Goal: Task Accomplishment & Management: Manage account settings

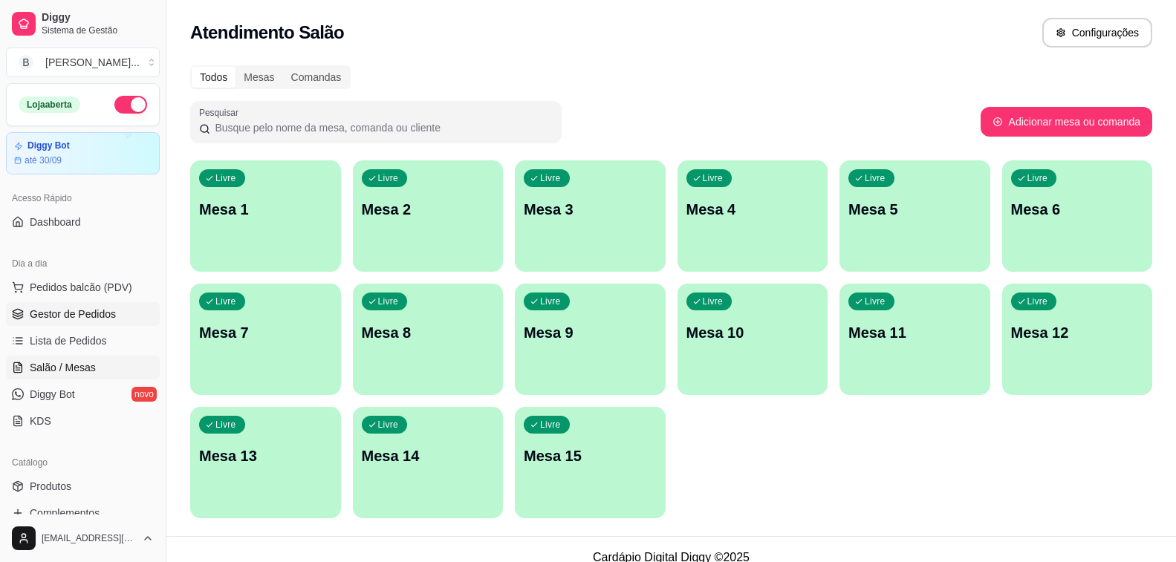
click at [78, 310] on span "Gestor de Pedidos" at bounding box center [73, 314] width 86 height 15
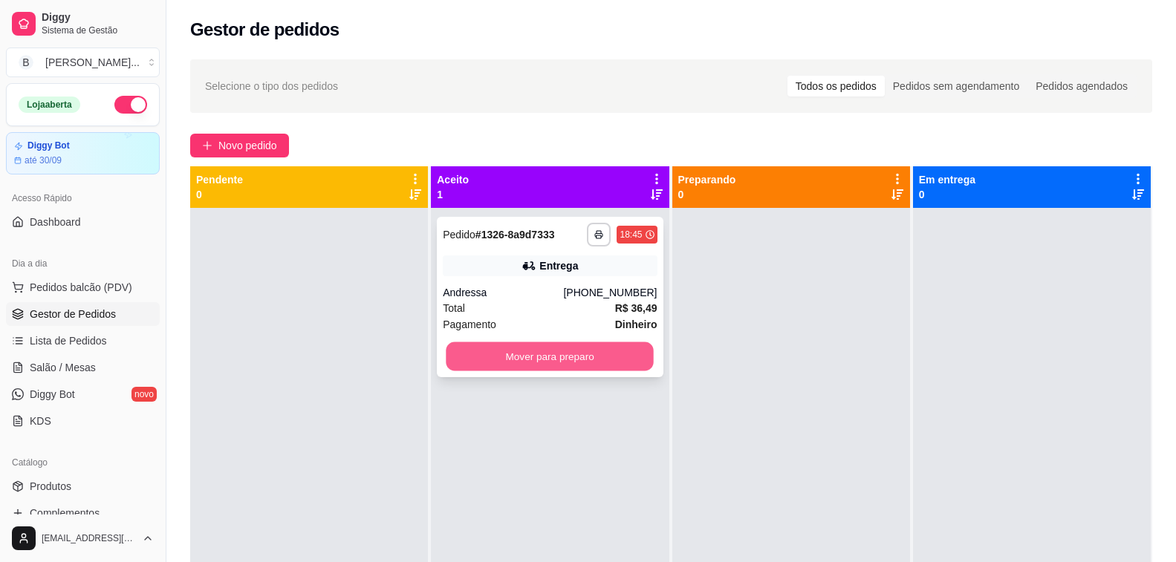
click at [521, 354] on button "Mover para preparo" at bounding box center [550, 356] width 208 height 29
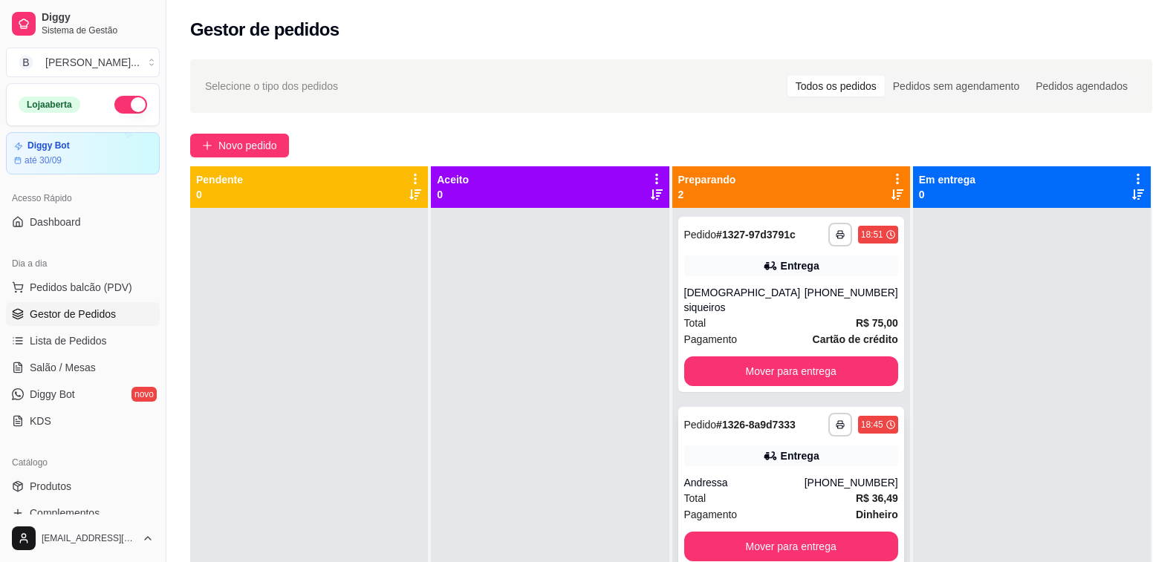
click at [741, 459] on div "**********" at bounding box center [791, 487] width 226 height 160
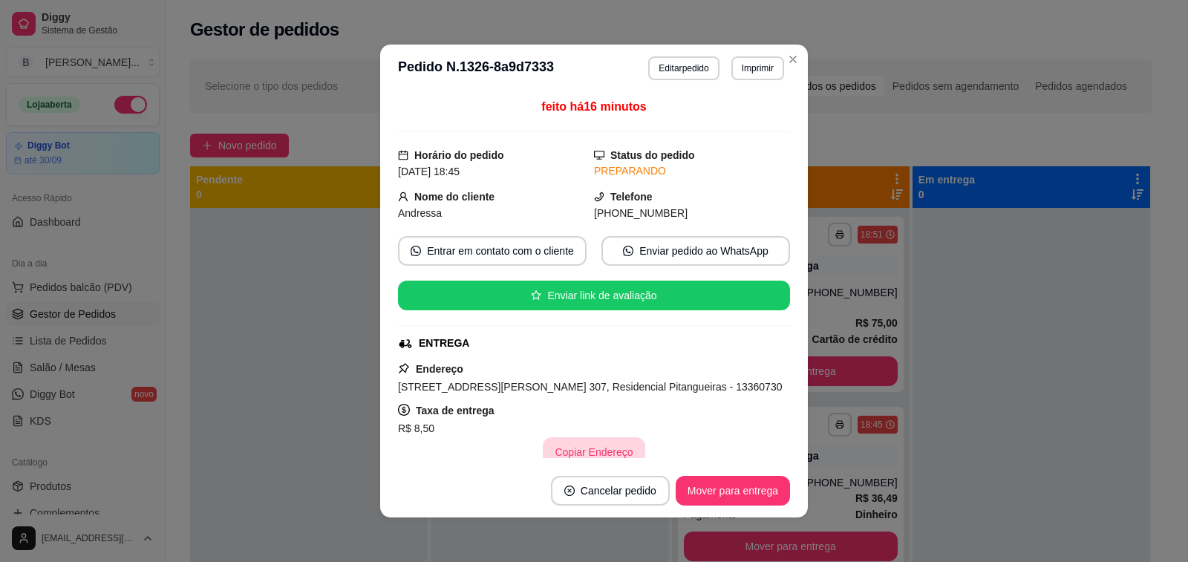
click at [601, 455] on button "Copiar Endereço" at bounding box center [594, 453] width 102 height 30
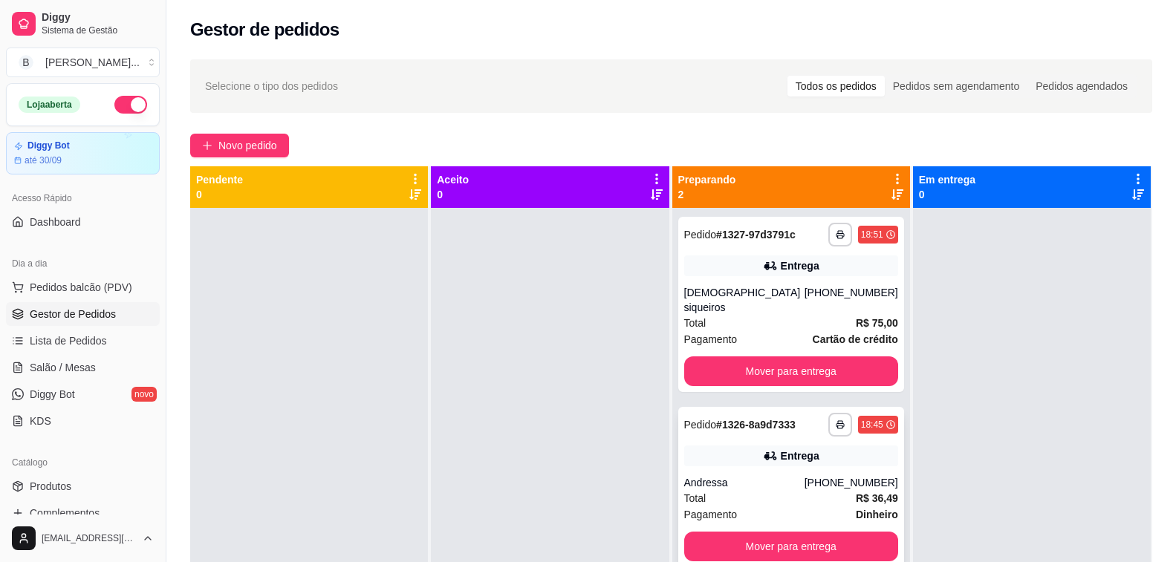
click at [774, 475] on div "Andressa" at bounding box center [744, 482] width 120 height 15
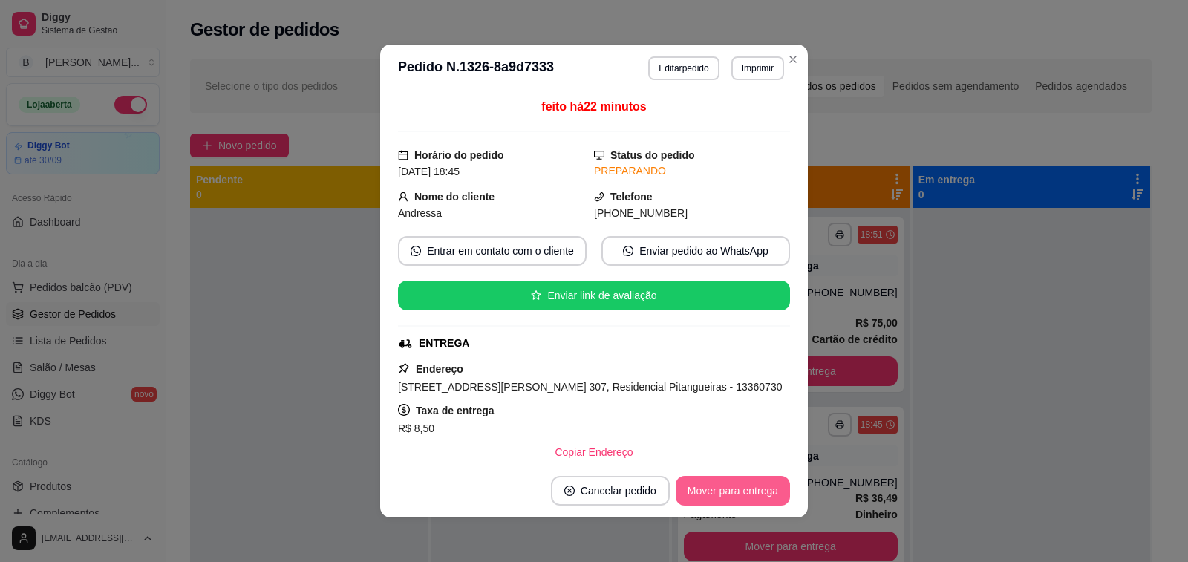
click at [712, 498] on button "Mover para entrega" at bounding box center [733, 491] width 114 height 30
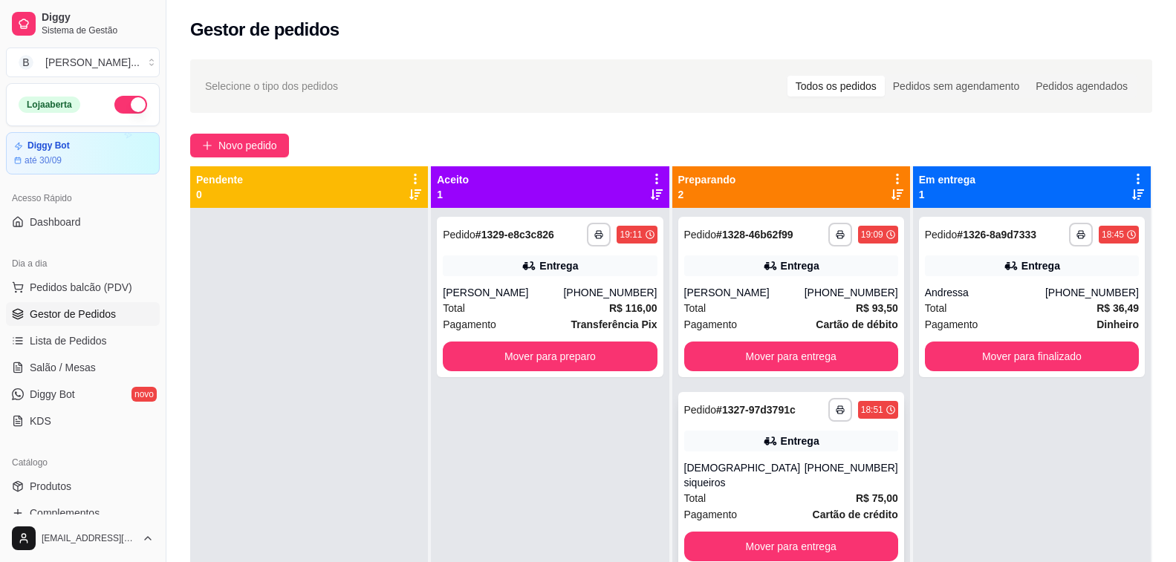
click at [768, 462] on div "[DEMOGRAPHIC_DATA] siqueiros" at bounding box center [744, 476] width 120 height 30
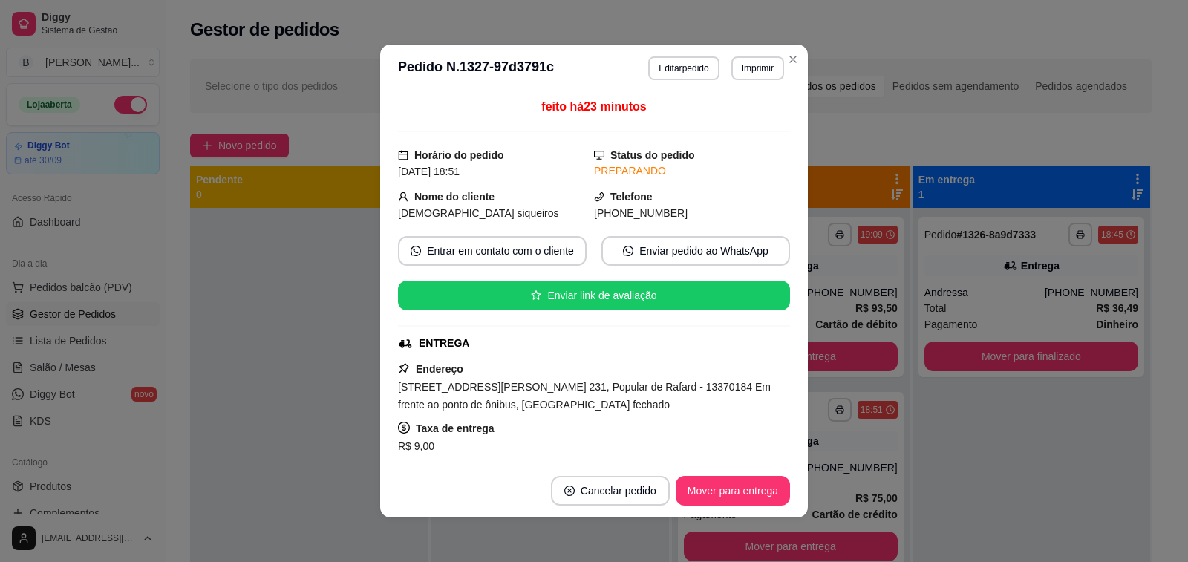
scroll to position [149, 0]
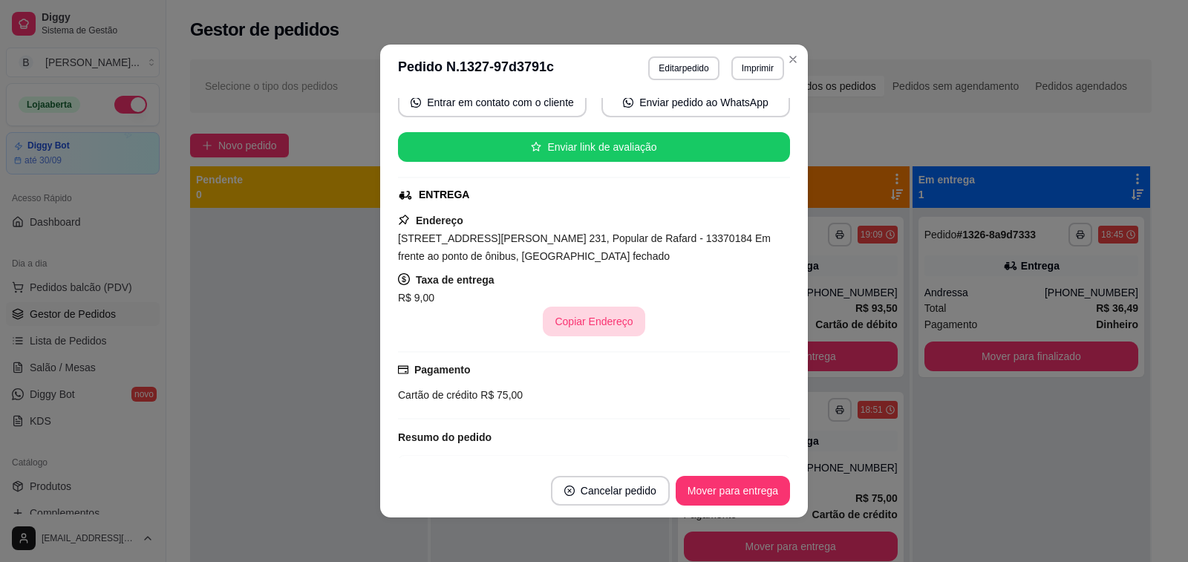
click at [596, 328] on button "Copiar Endereço" at bounding box center [594, 322] width 102 height 30
click at [380, 276] on div "feito há 23 minutos Horário do pedido [DATE] 18:51 Status do pedido PREPARANDO …" at bounding box center [594, 278] width 428 height 372
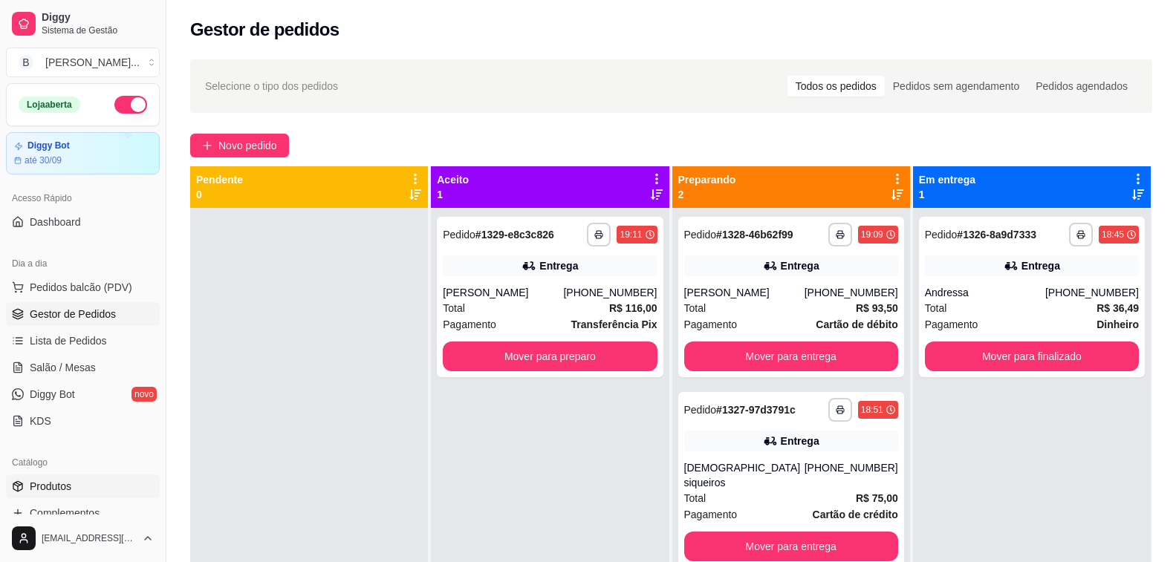
click at [99, 492] on link "Produtos" at bounding box center [83, 487] width 154 height 24
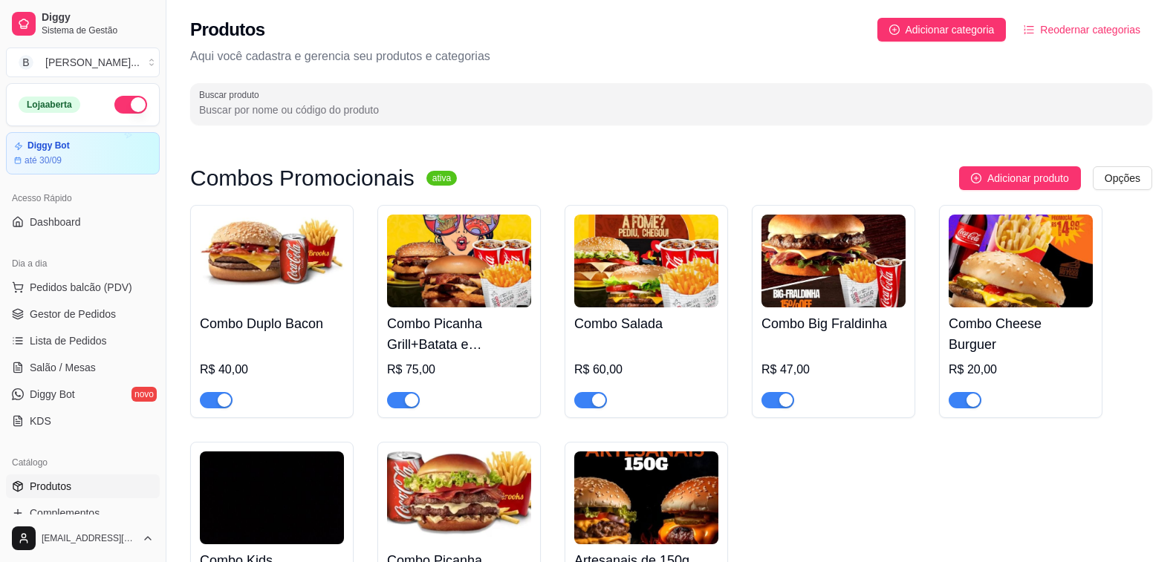
click at [386, 110] on input "Buscar produto" at bounding box center [671, 110] width 944 height 15
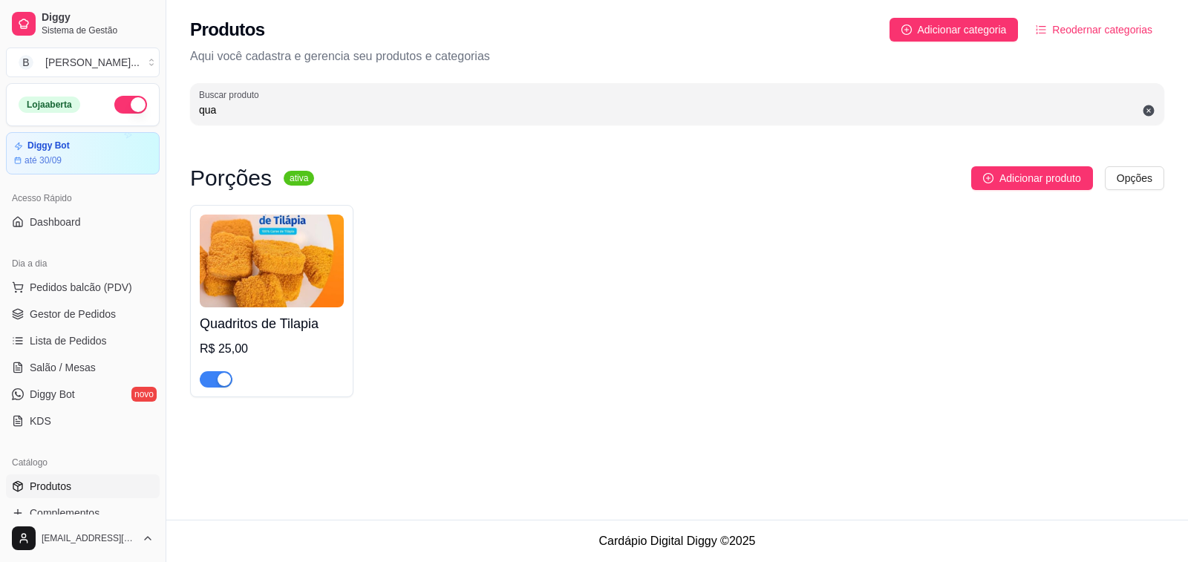
type input "qua"
click at [209, 378] on span "button" at bounding box center [216, 379] width 33 height 16
click at [105, 307] on span "Gestor de Pedidos" at bounding box center [73, 314] width 86 height 15
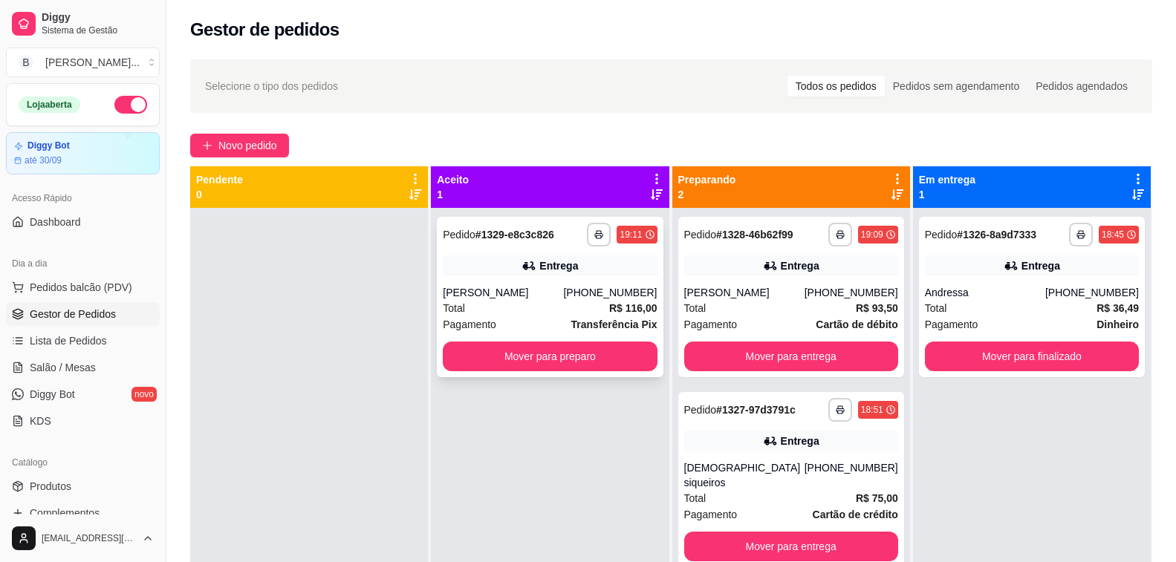
click at [467, 301] on div "Total R$ 116,00" at bounding box center [550, 308] width 214 height 16
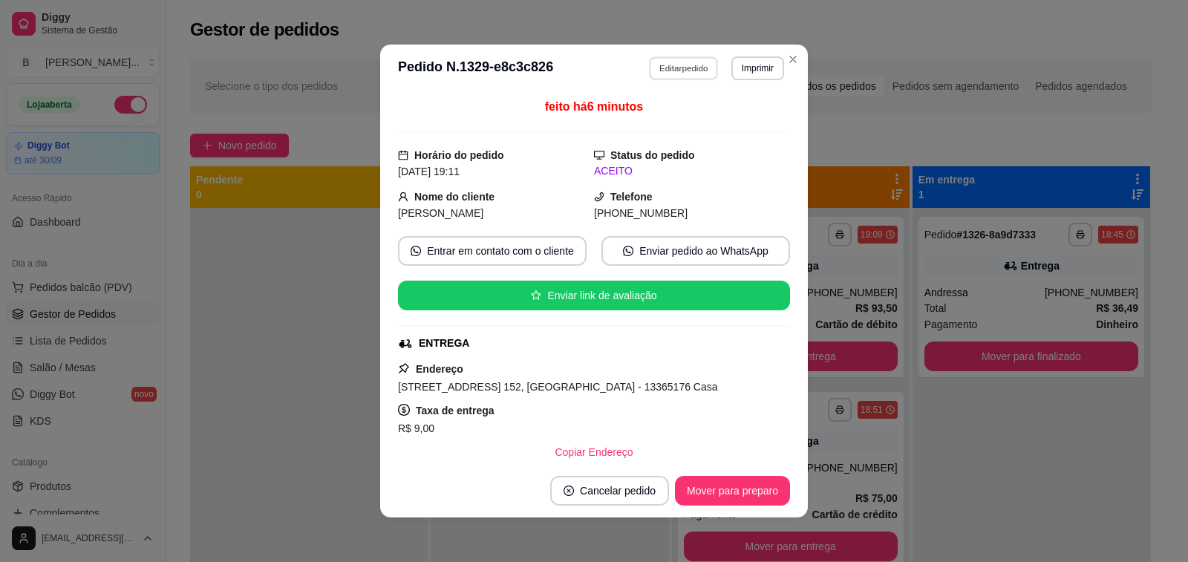
click at [682, 67] on button "Editar pedido" at bounding box center [684, 67] width 69 height 23
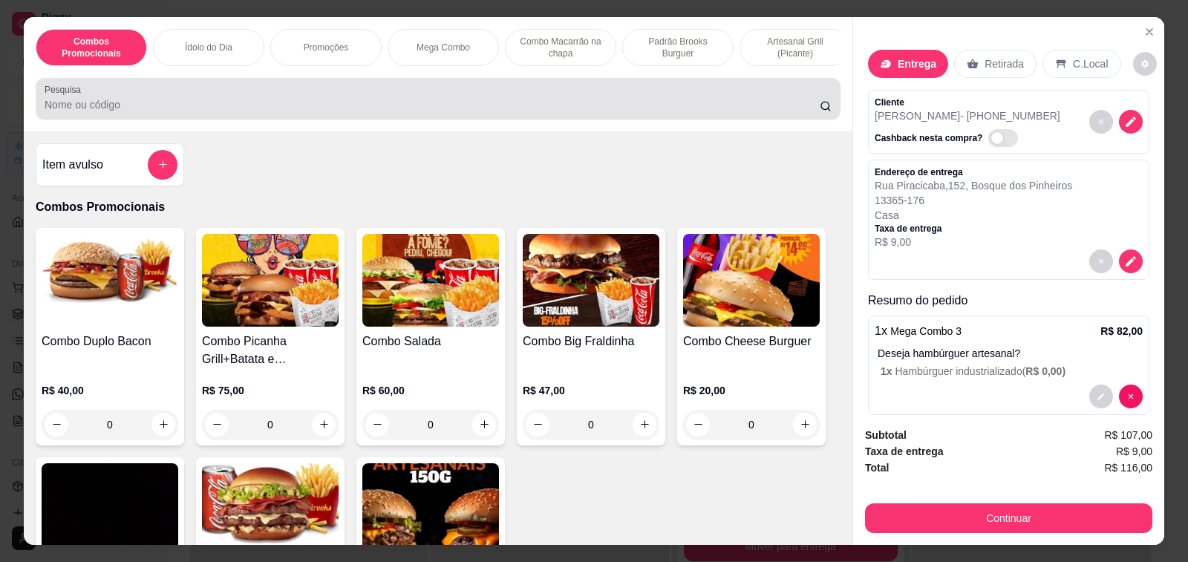
click at [250, 103] on input "Pesquisa" at bounding box center [432, 104] width 775 height 15
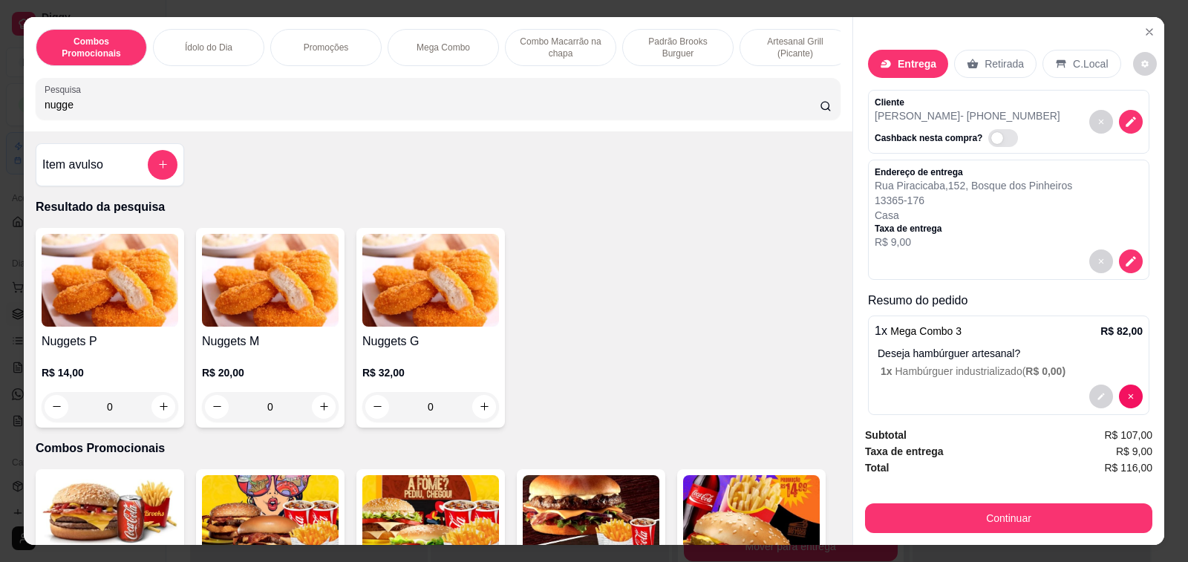
type input "nugge"
click at [320, 411] on icon "increase-product-quantity" at bounding box center [323, 406] width 7 height 7
type input "1"
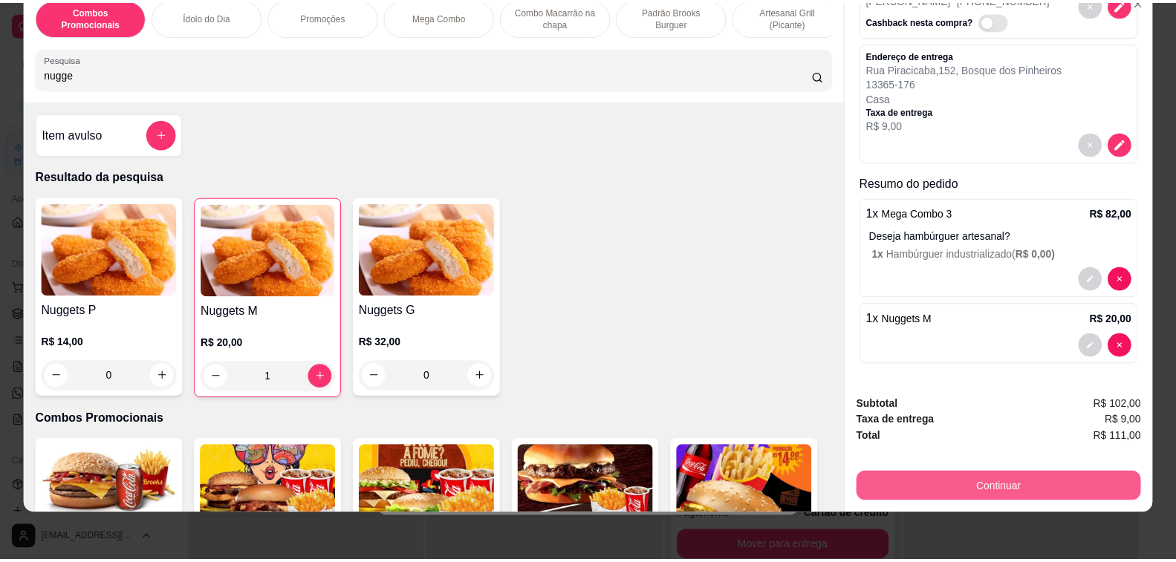
scroll to position [87, 0]
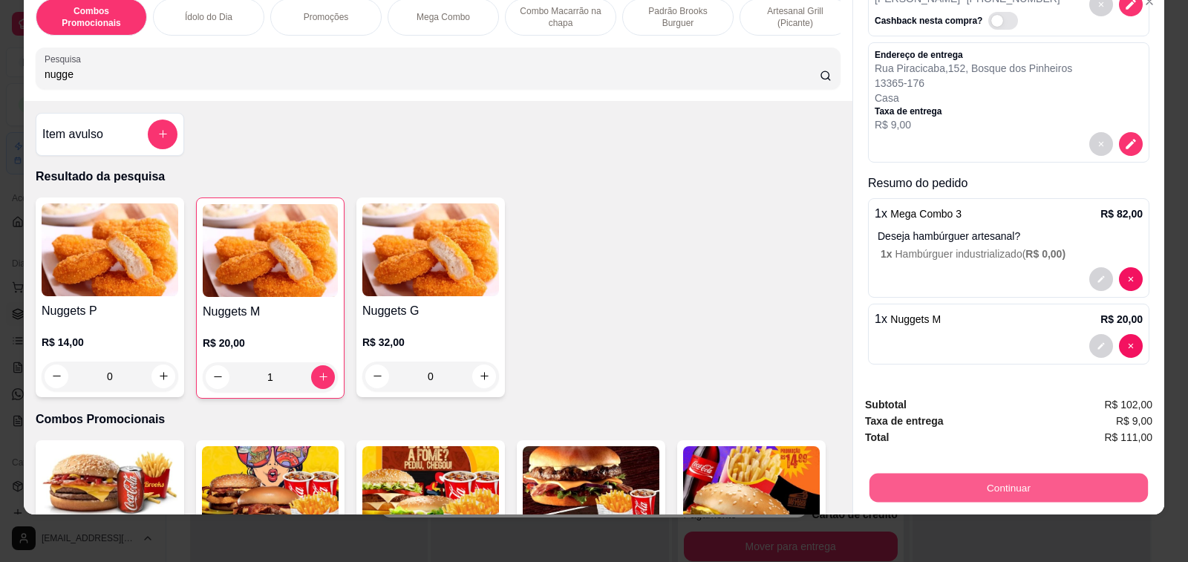
click at [1044, 476] on button "Continuar" at bounding box center [1009, 488] width 279 height 29
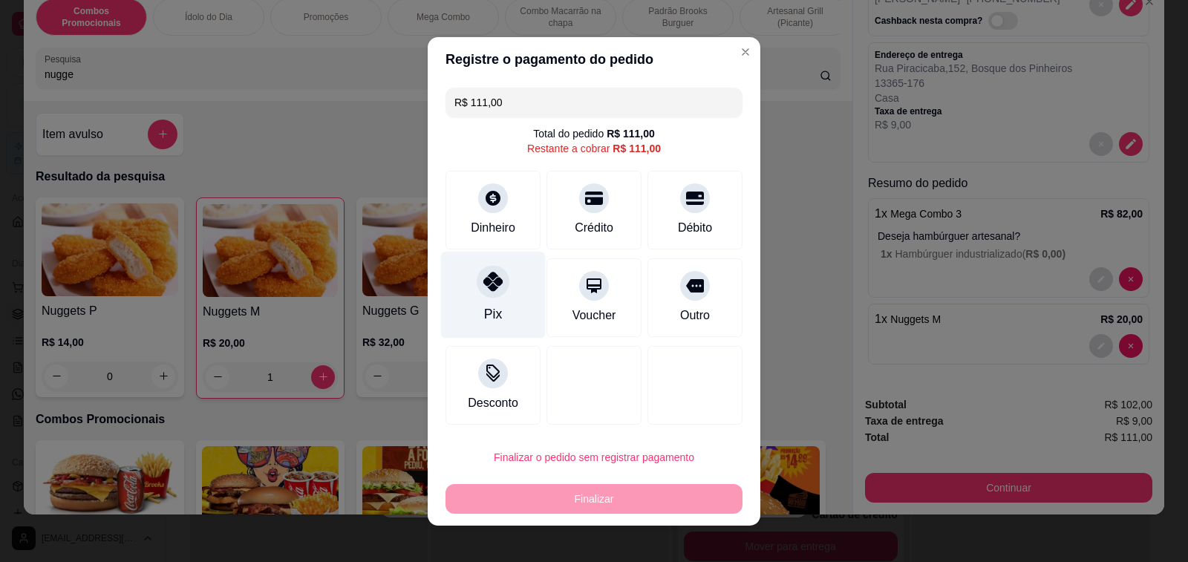
click at [484, 308] on div "Pix" at bounding box center [493, 314] width 18 height 19
type input "R$ 0,00"
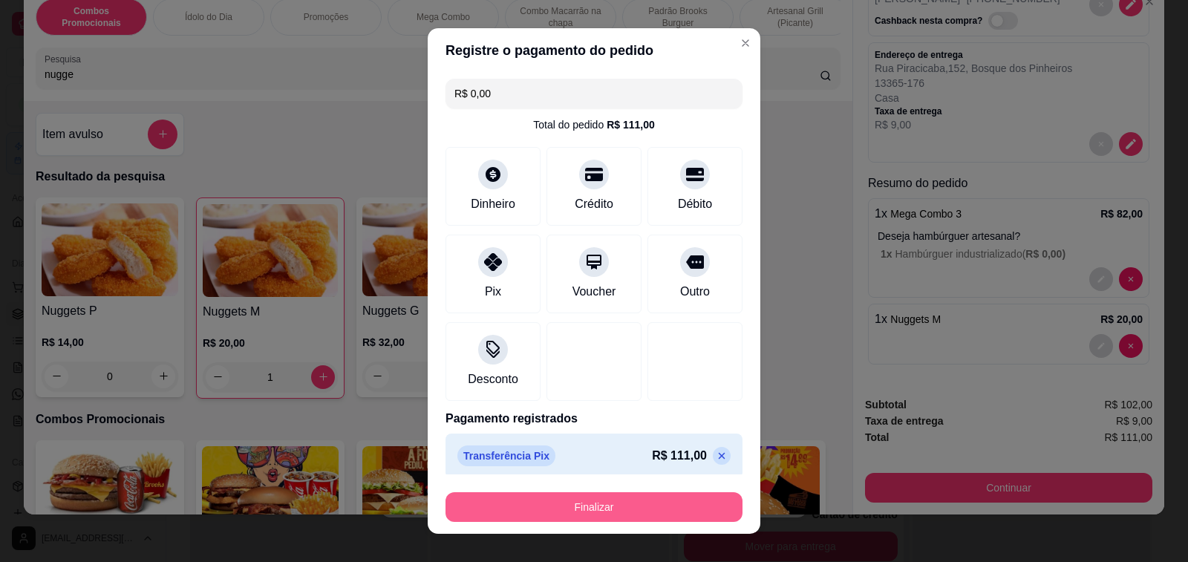
click at [639, 505] on button "Finalizar" at bounding box center [594, 507] width 297 height 30
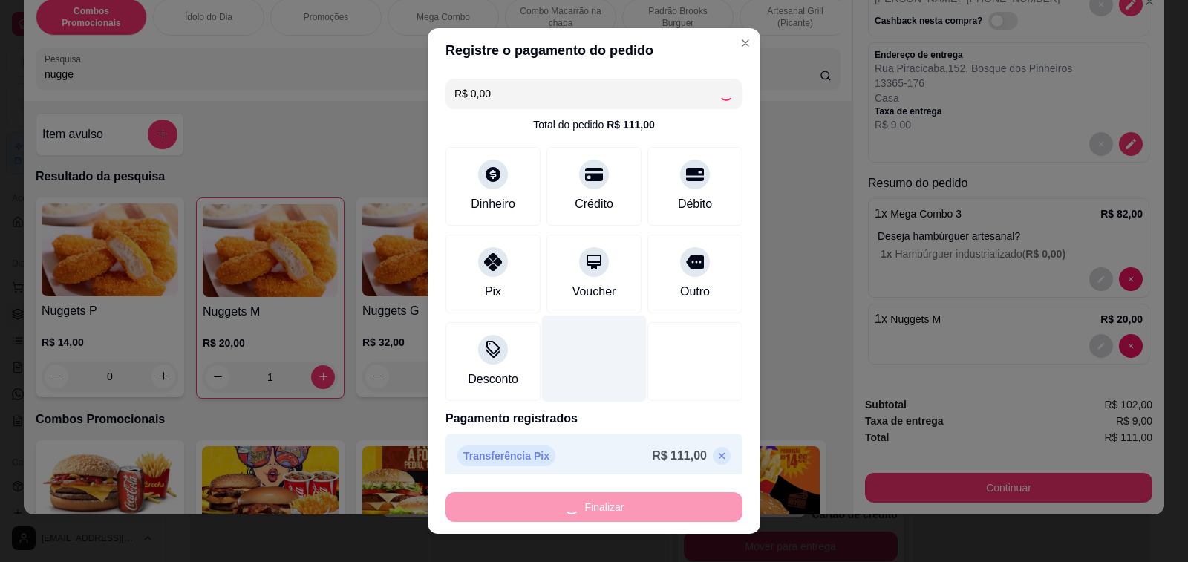
type input "0"
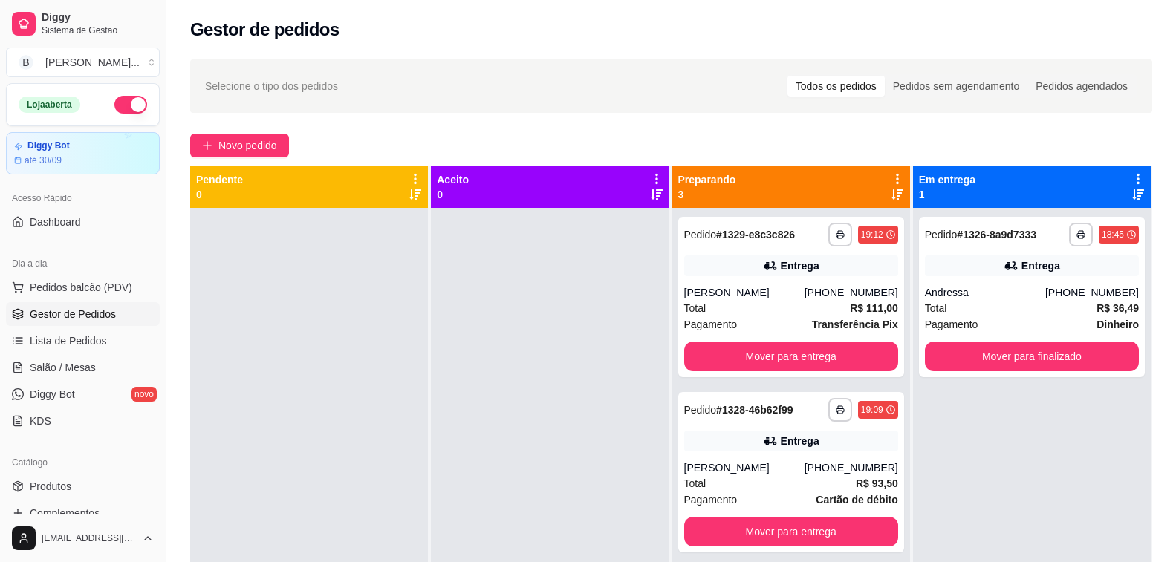
click at [536, 120] on div "**********" at bounding box center [670, 399] width 1009 height 696
click at [449, 357] on div at bounding box center [550, 489] width 238 height 562
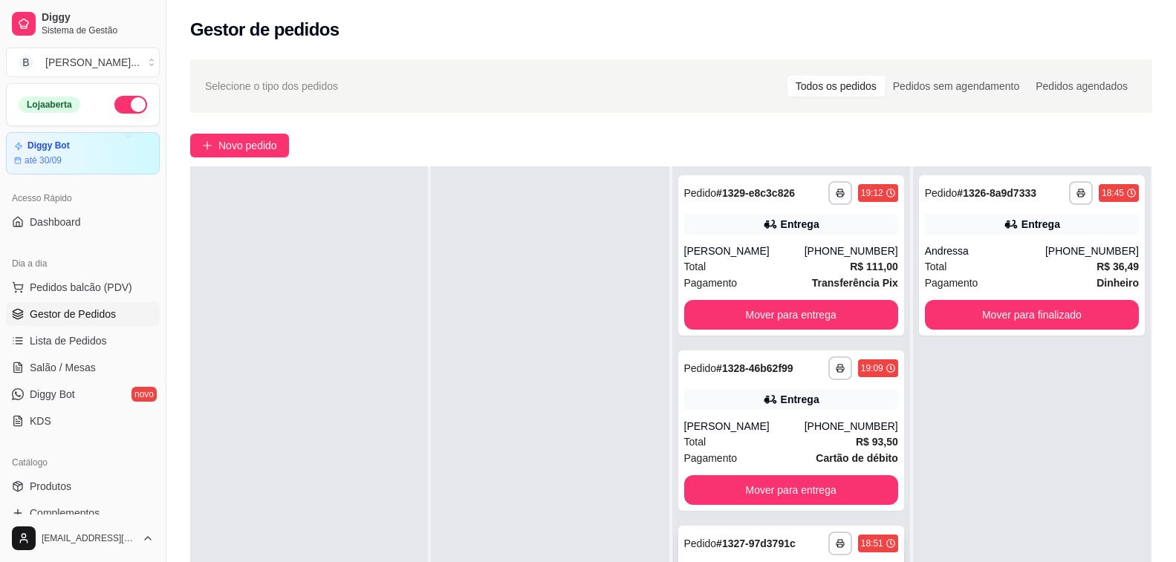
scroll to position [149, 0]
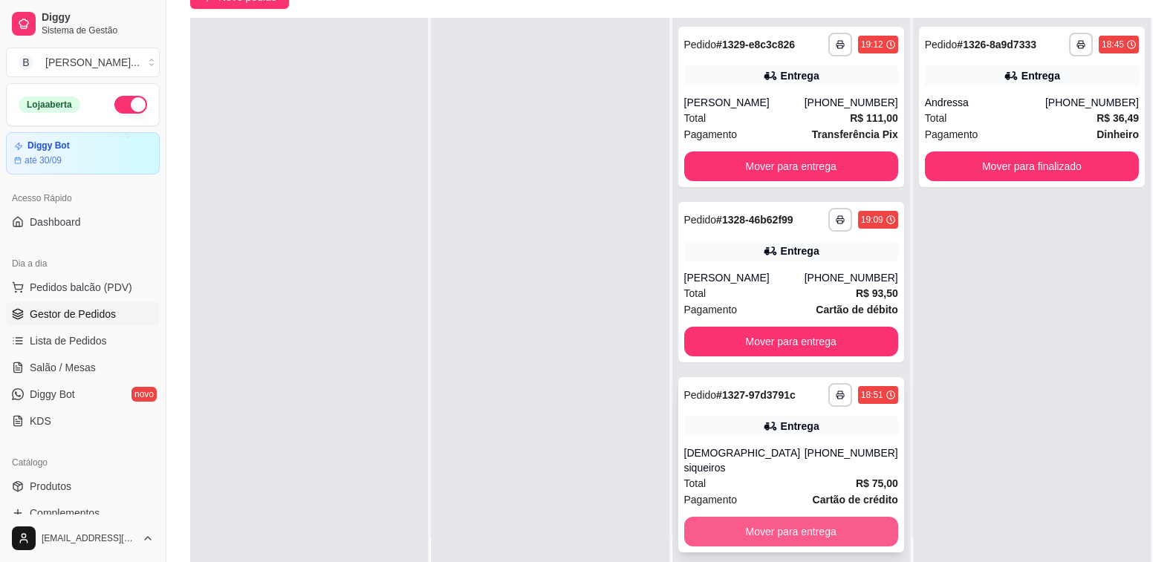
click at [752, 517] on button "Mover para entrega" at bounding box center [791, 532] width 214 height 30
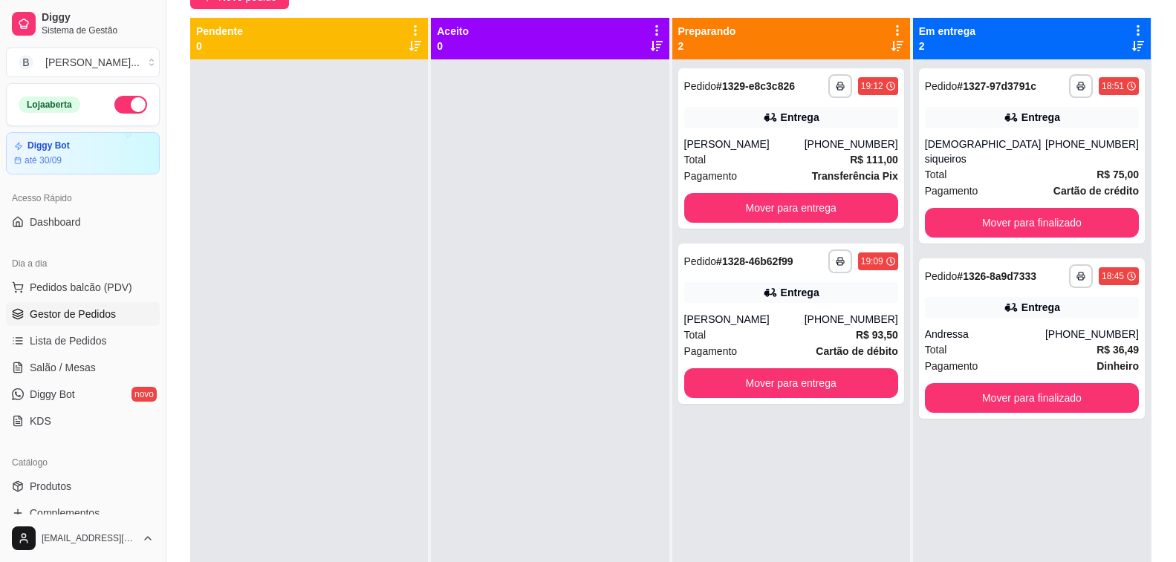
scroll to position [0, 0]
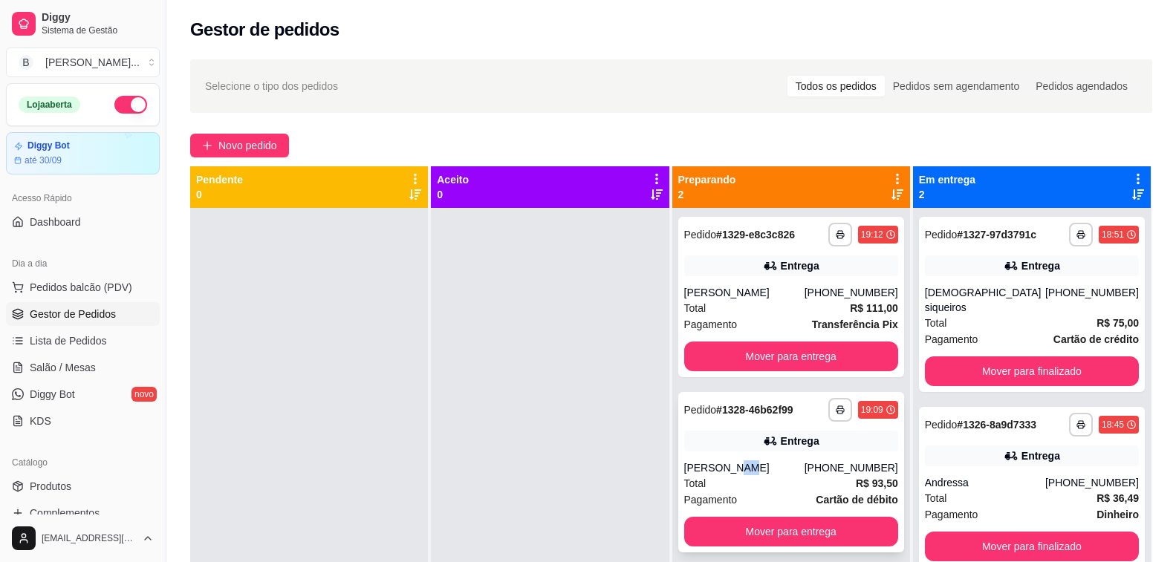
click at [728, 460] on div "**********" at bounding box center [791, 472] width 226 height 160
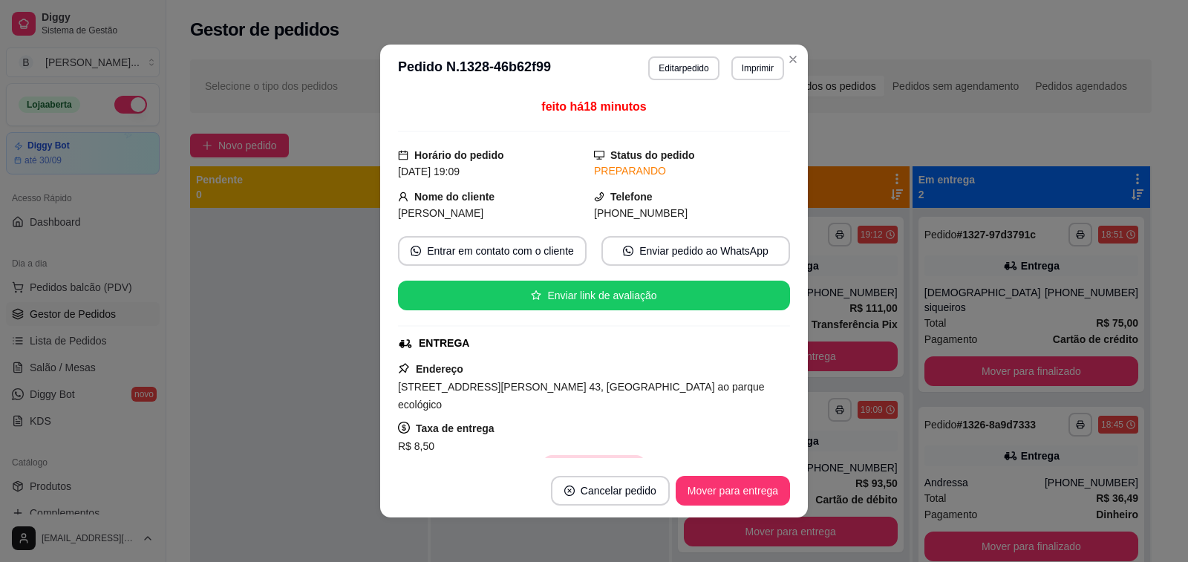
click at [571, 455] on button "Copiar Endereço" at bounding box center [594, 470] width 102 height 30
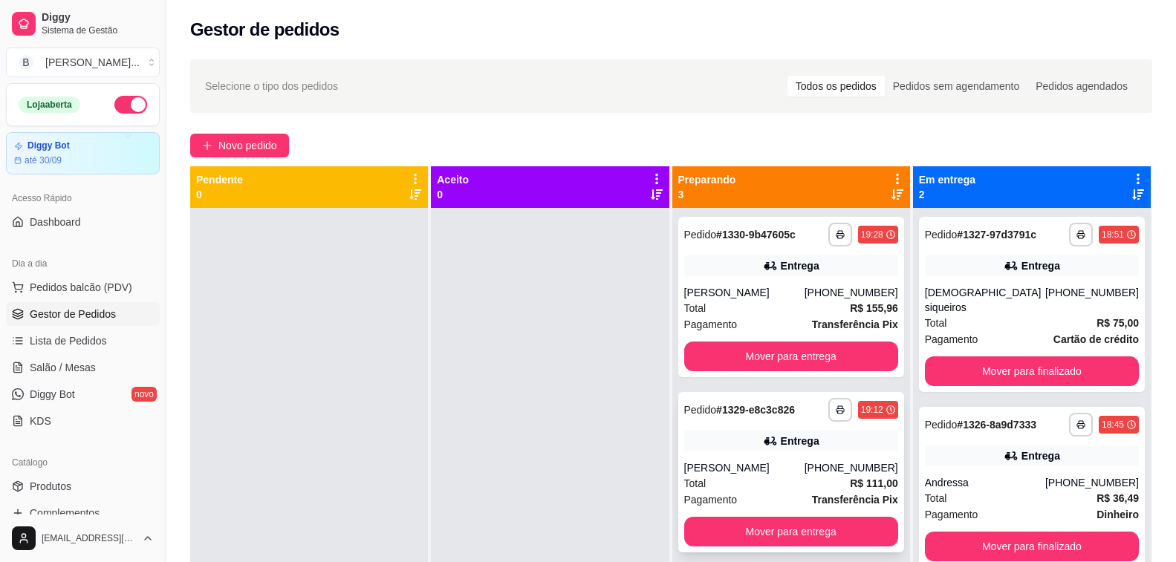
click at [783, 489] on div "Total R$ 111,00" at bounding box center [791, 483] width 214 height 16
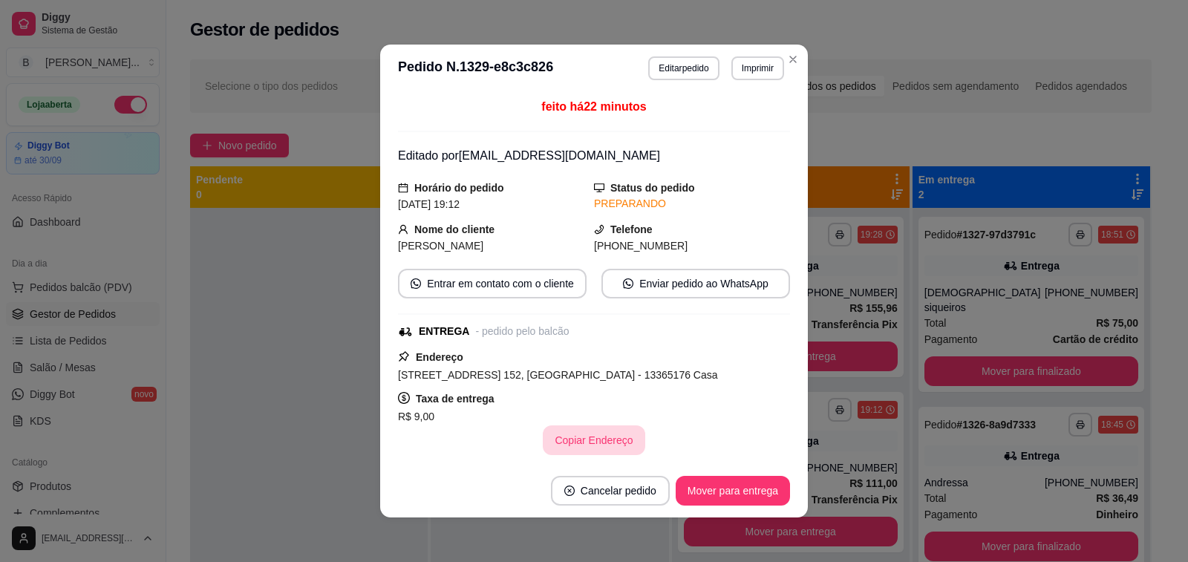
click at [596, 440] on button "Copiar Endereço" at bounding box center [594, 441] width 102 height 30
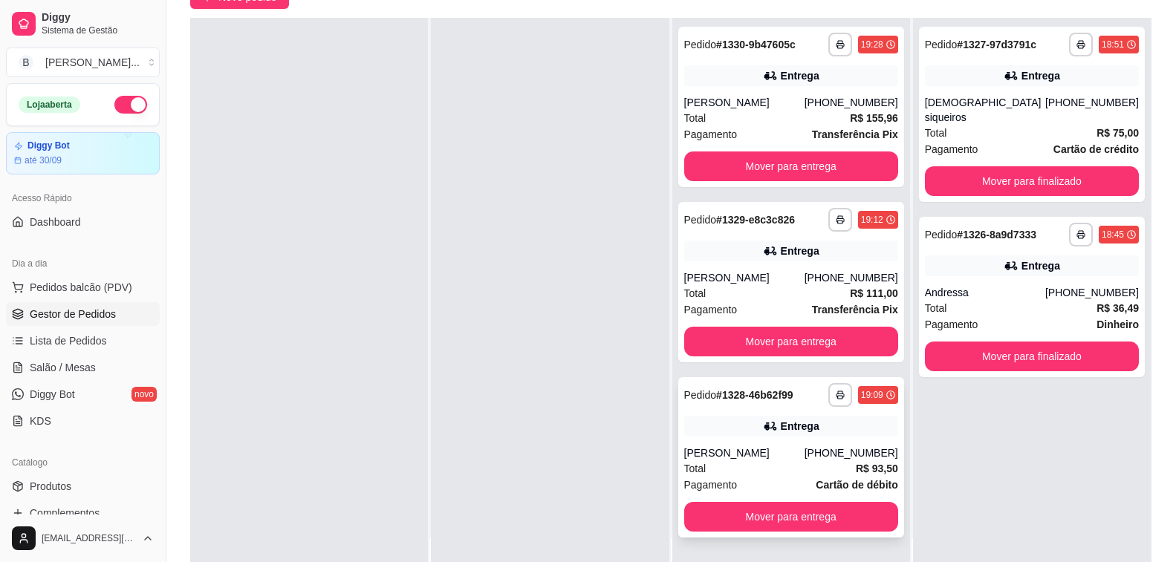
scroll to position [223, 0]
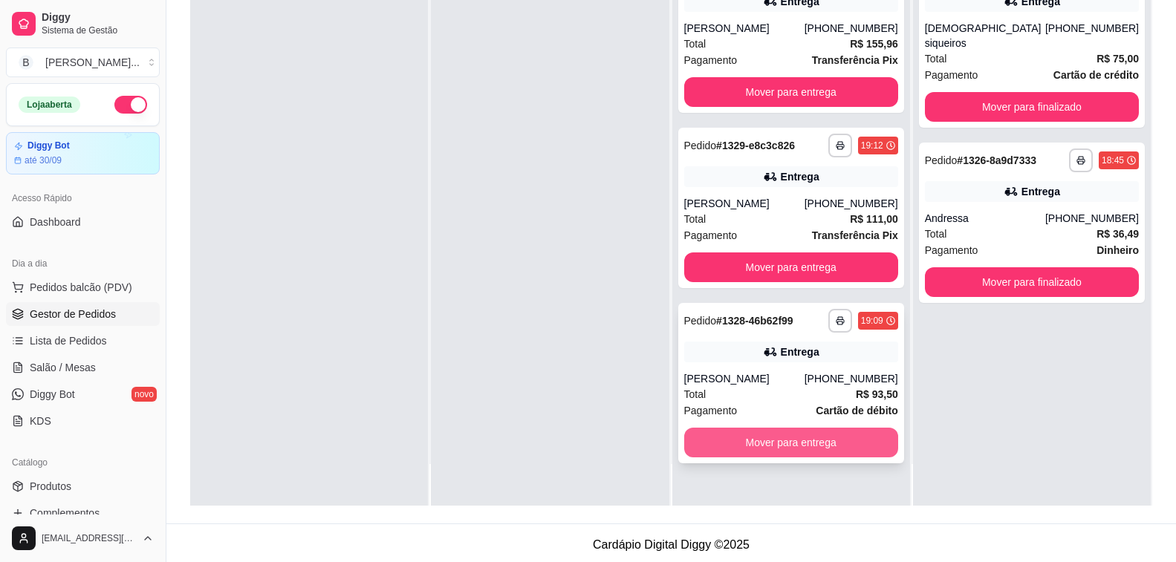
click at [798, 436] on button "Mover para entrega" at bounding box center [791, 443] width 214 height 30
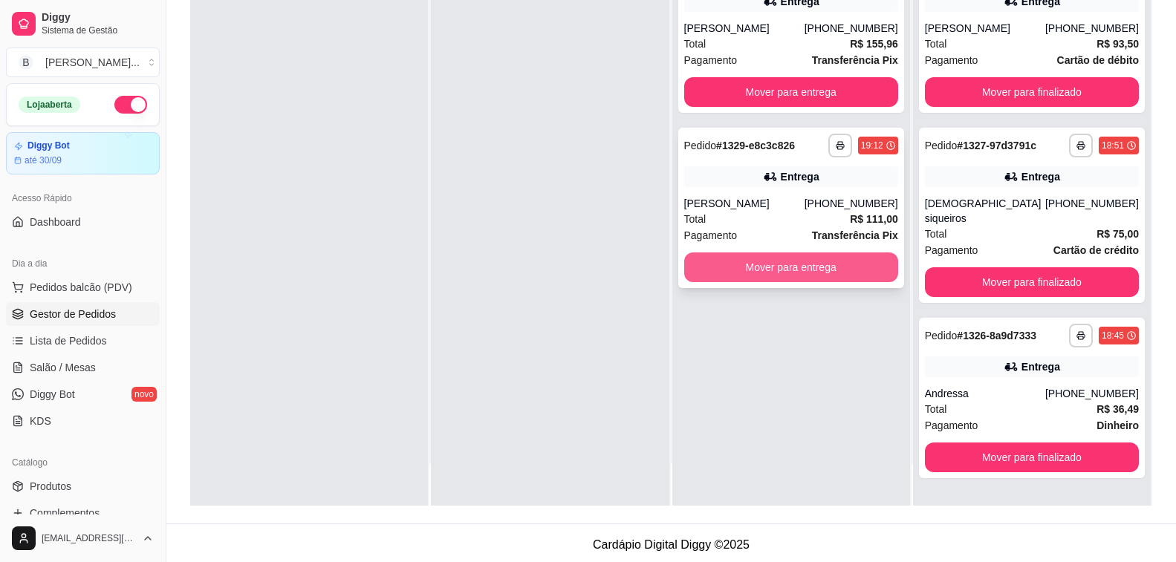
click at [732, 268] on button "Mover para entrega" at bounding box center [791, 268] width 214 height 30
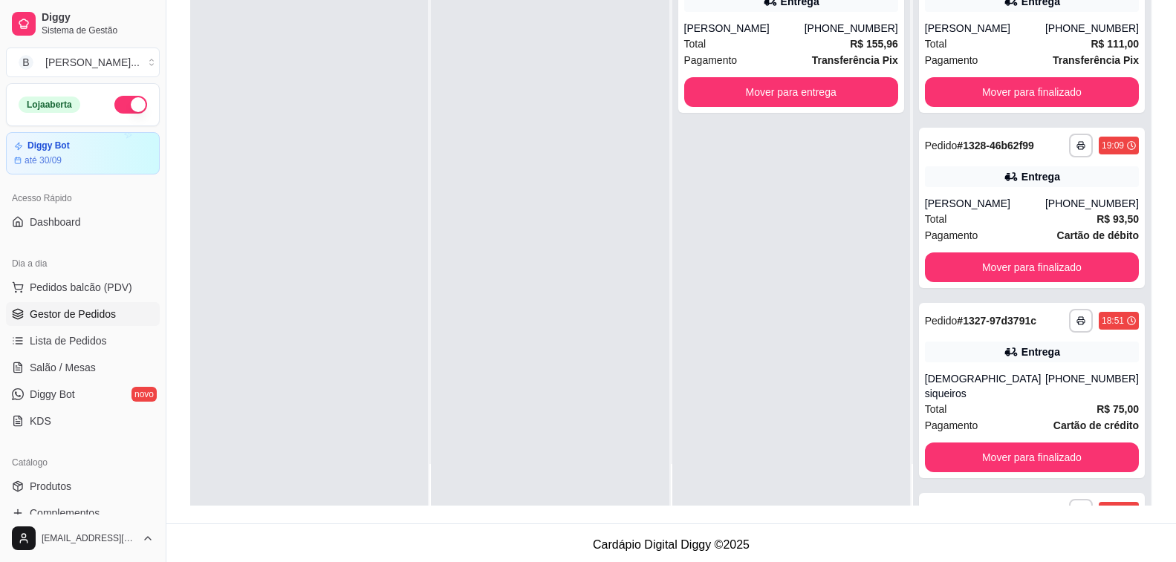
click at [412, 79] on div at bounding box center [309, 225] width 238 height 562
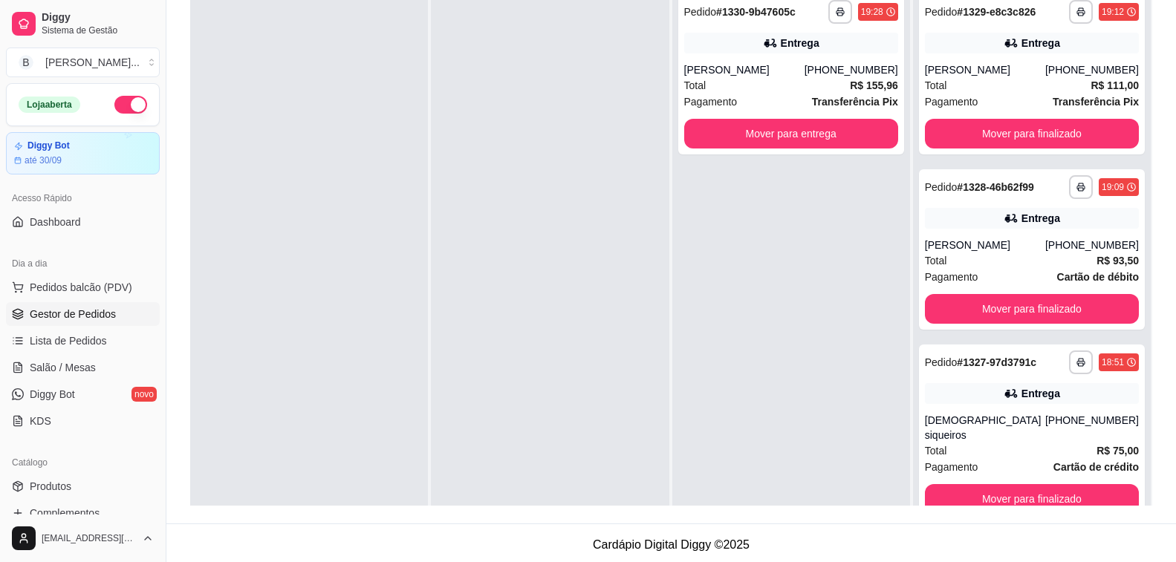
scroll to position [0, 0]
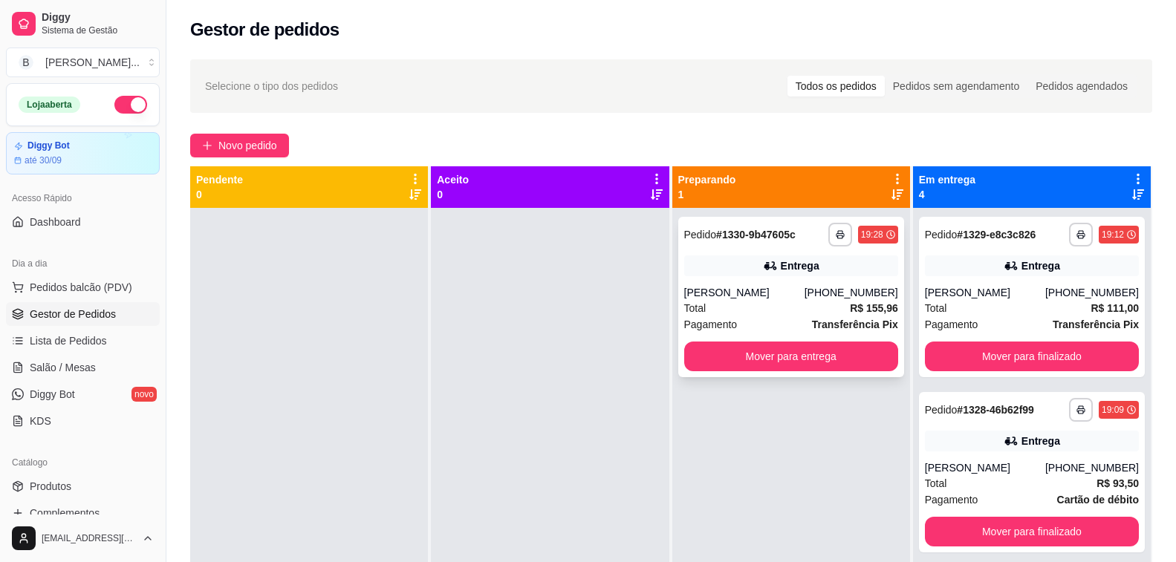
click at [754, 267] on div "Entrega" at bounding box center [791, 266] width 214 height 21
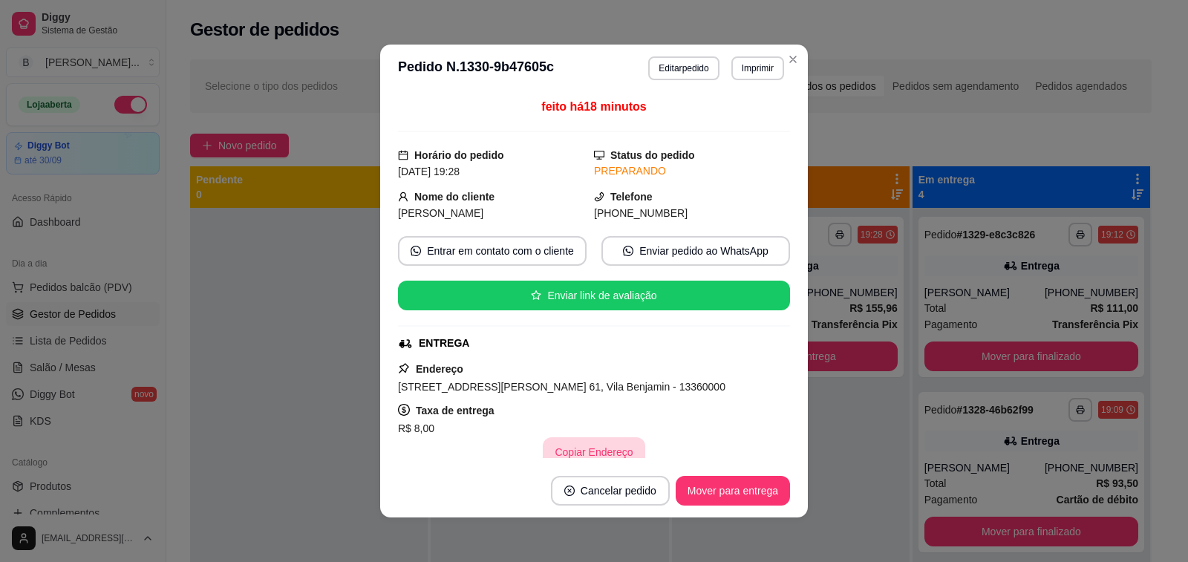
click at [580, 455] on button "Copiar Endereço" at bounding box center [594, 453] width 102 height 30
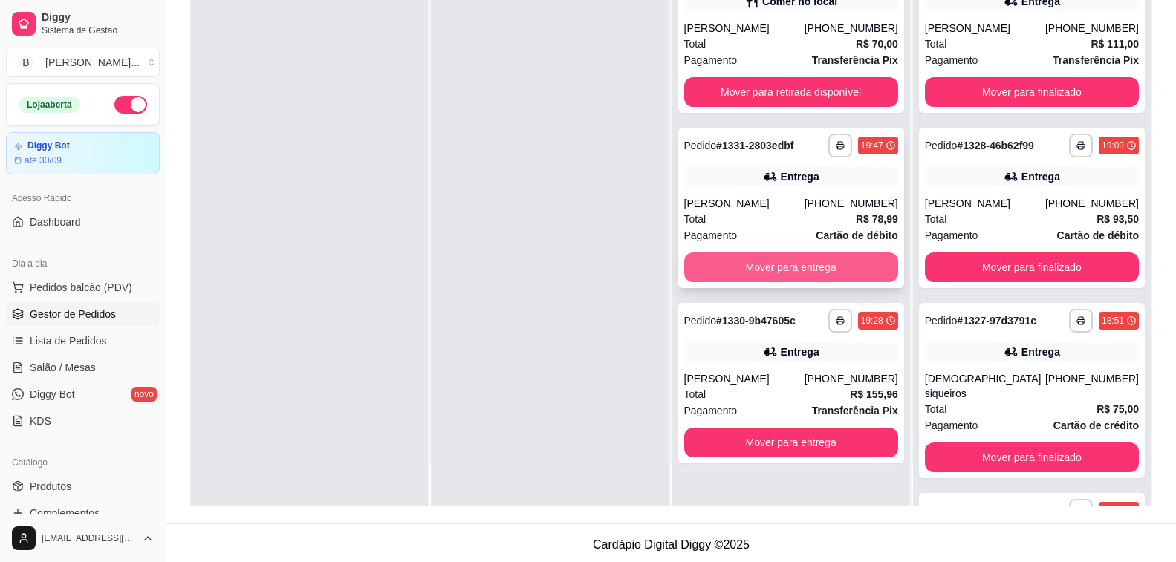
scroll to position [227, 0]
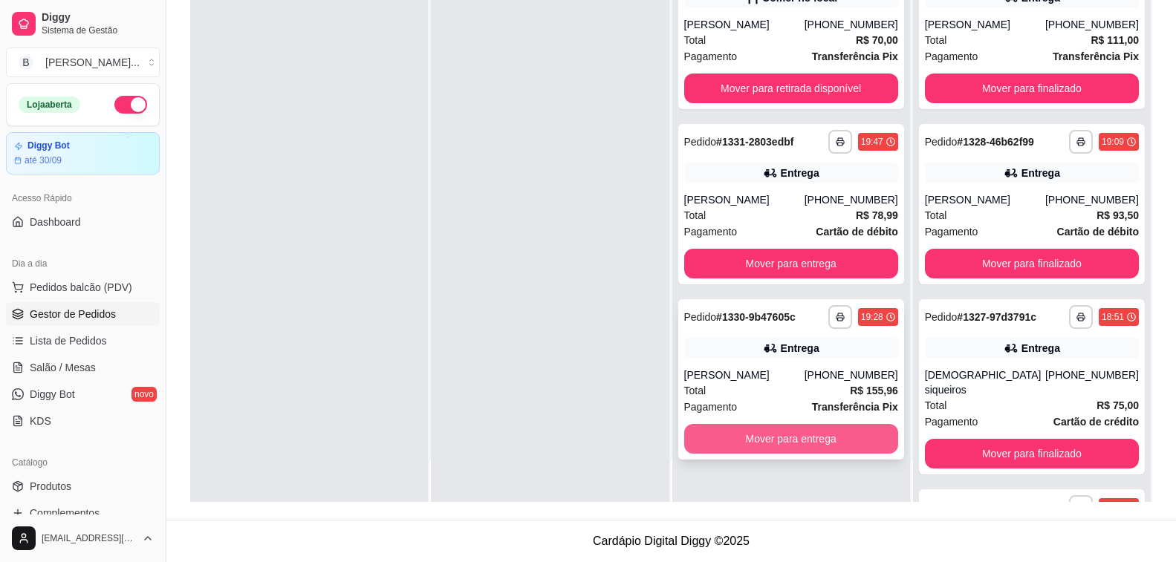
click at [765, 438] on button "Mover para entrega" at bounding box center [791, 439] width 214 height 30
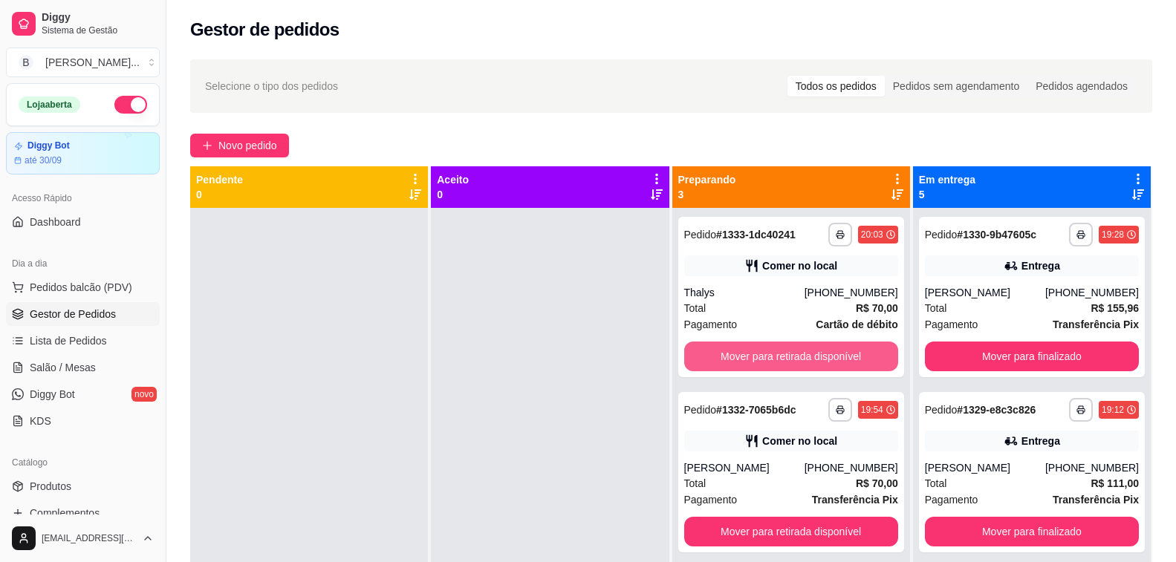
scroll to position [42, 0]
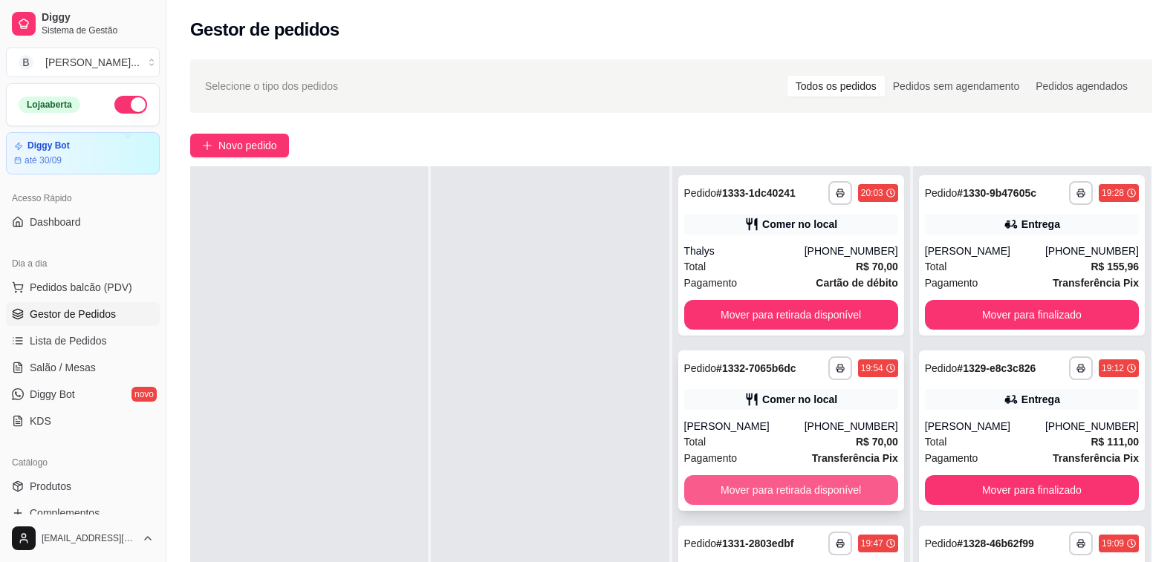
click at [744, 492] on button "Mover para retirada disponível" at bounding box center [791, 490] width 214 height 30
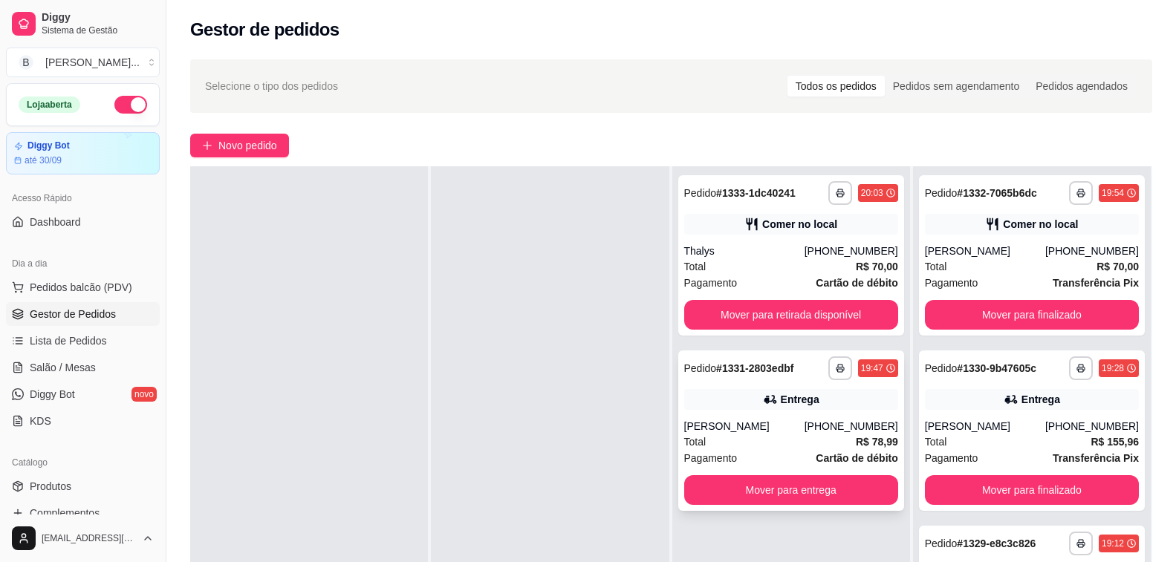
click at [721, 418] on div "**********" at bounding box center [791, 431] width 226 height 160
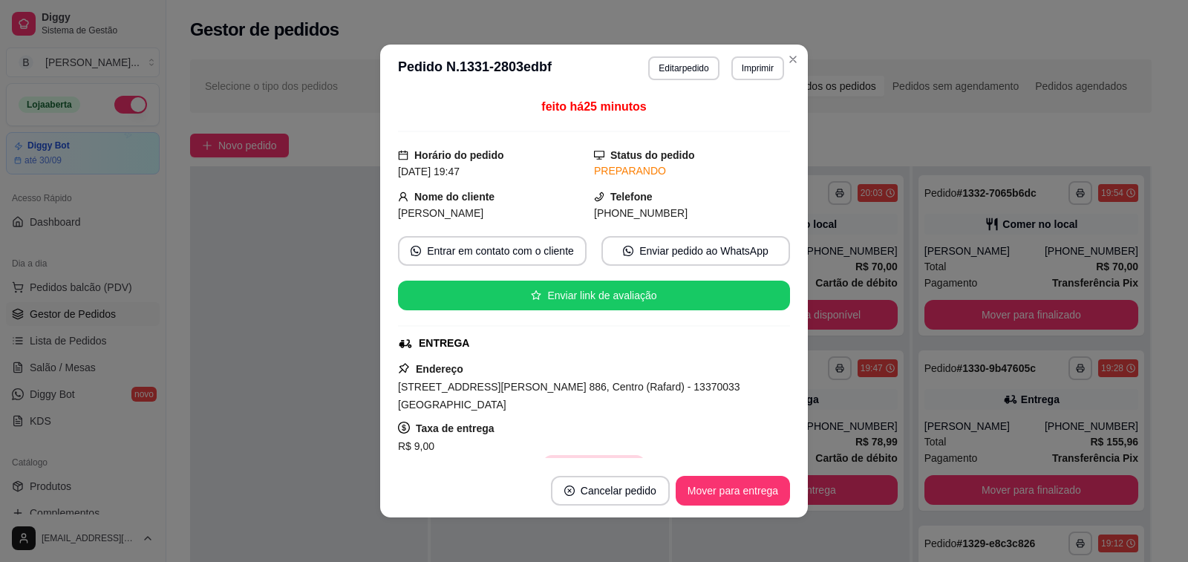
click at [579, 455] on button "Copiar Endereço" at bounding box center [594, 470] width 102 height 30
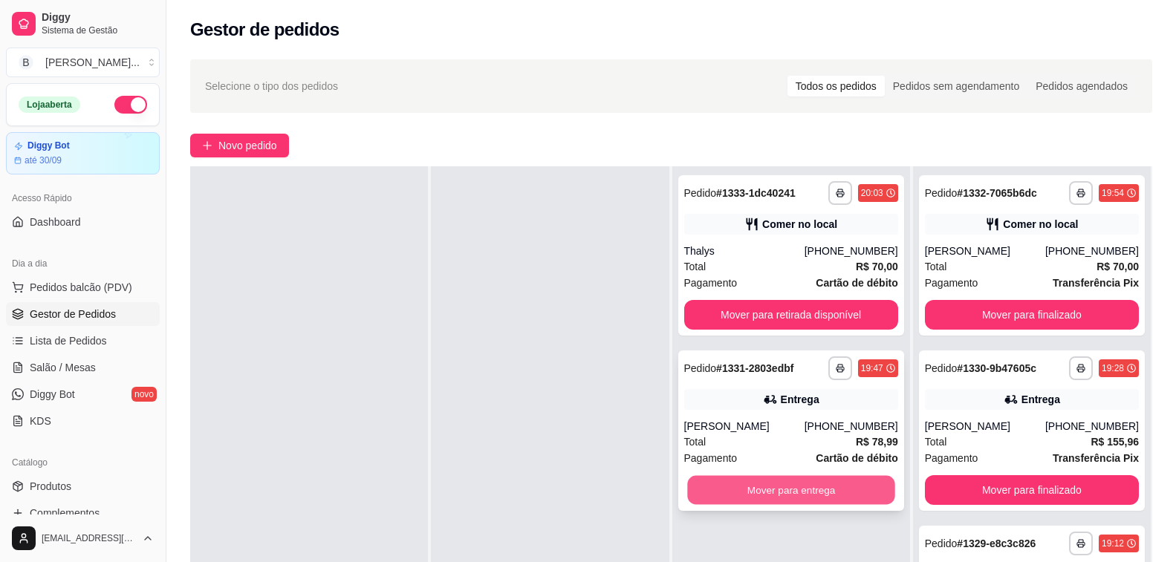
click at [803, 491] on button "Mover para entrega" at bounding box center [791, 490] width 208 height 29
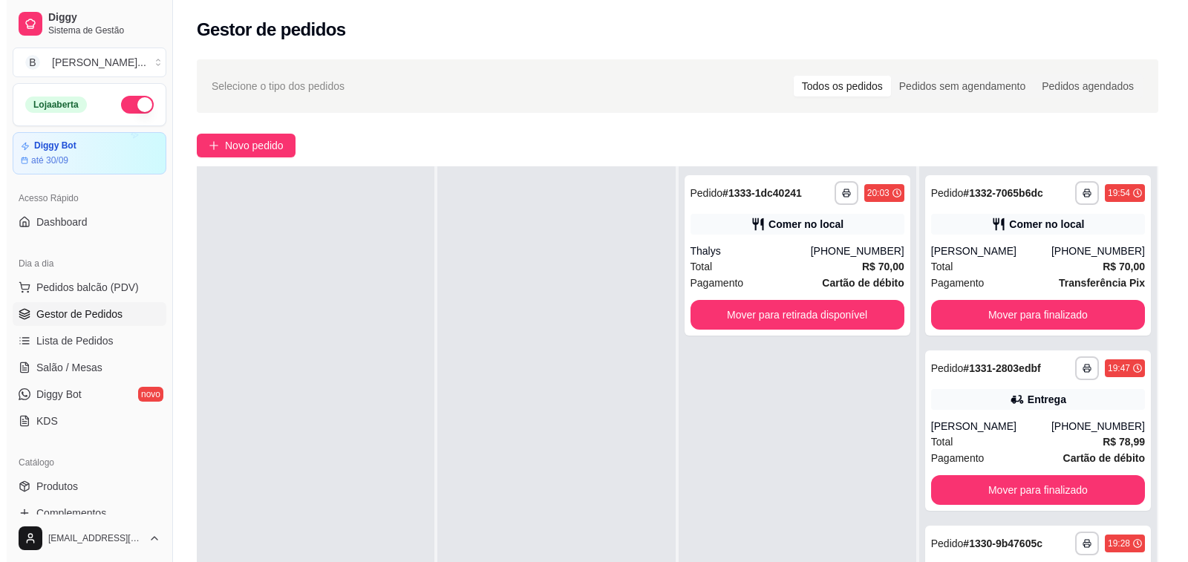
scroll to position [0, 0]
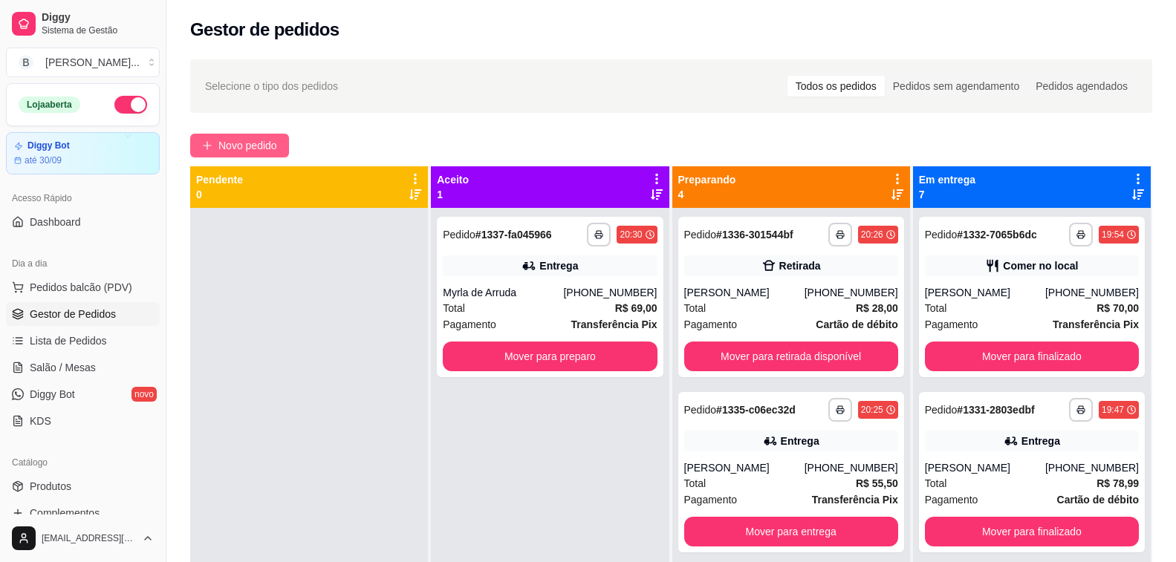
click at [282, 143] on button "Novo pedido" at bounding box center [239, 146] width 99 height 24
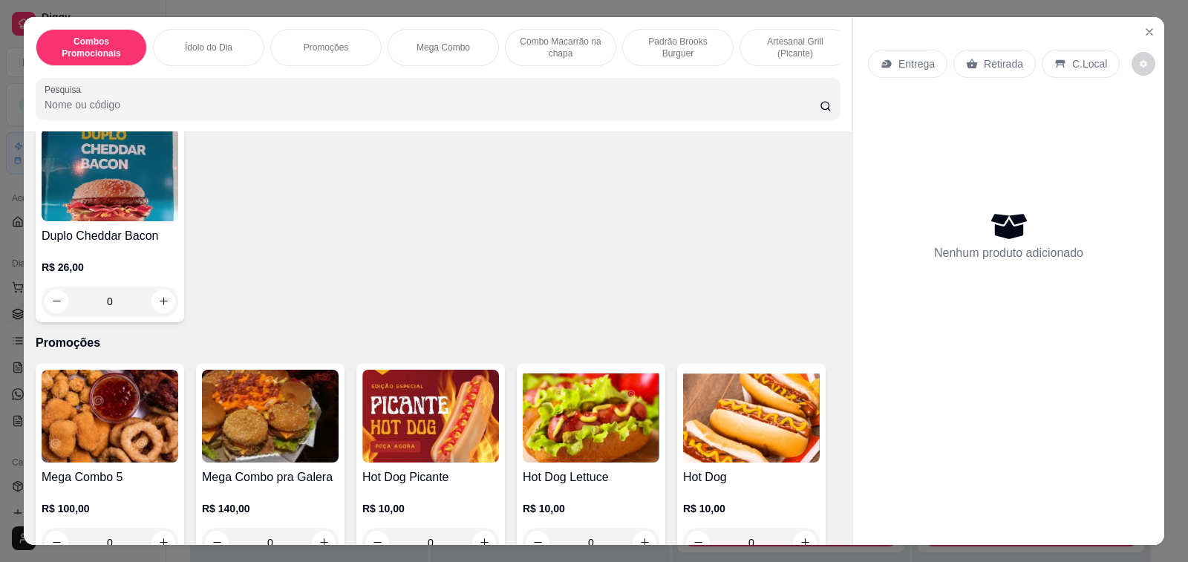
scroll to position [1114, 0]
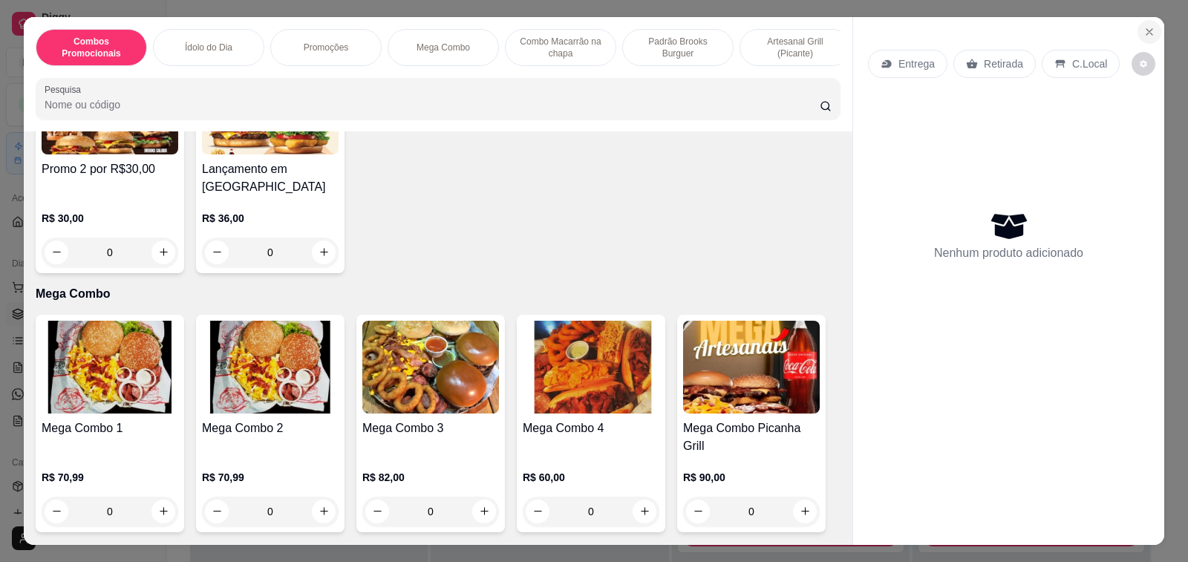
click at [1144, 26] on icon "Close" at bounding box center [1150, 32] width 12 height 12
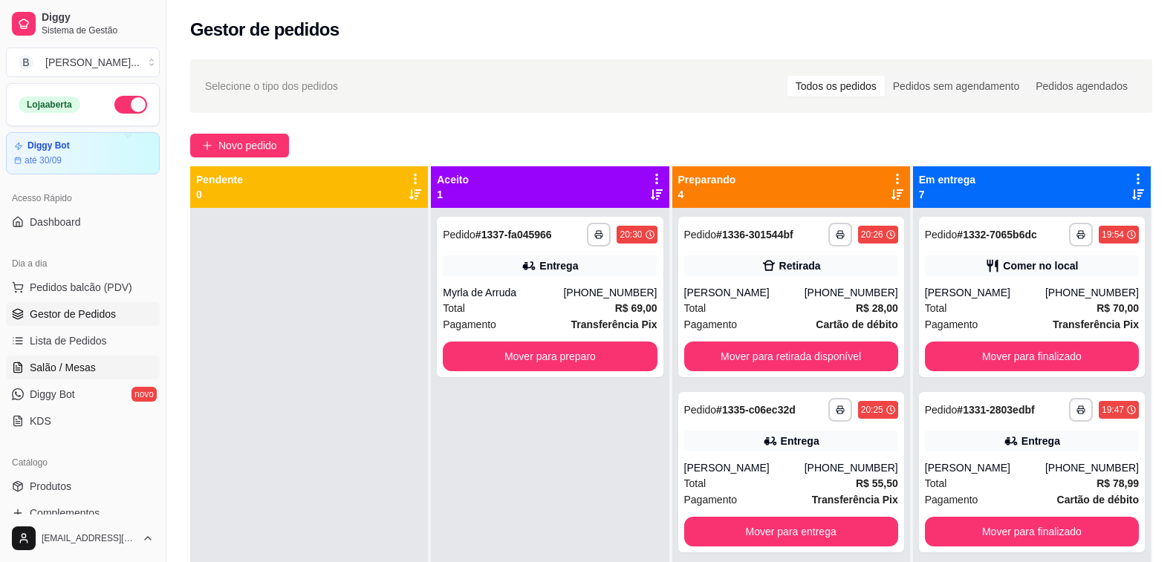
click at [90, 376] on link "Salão / Mesas" at bounding box center [83, 368] width 154 height 24
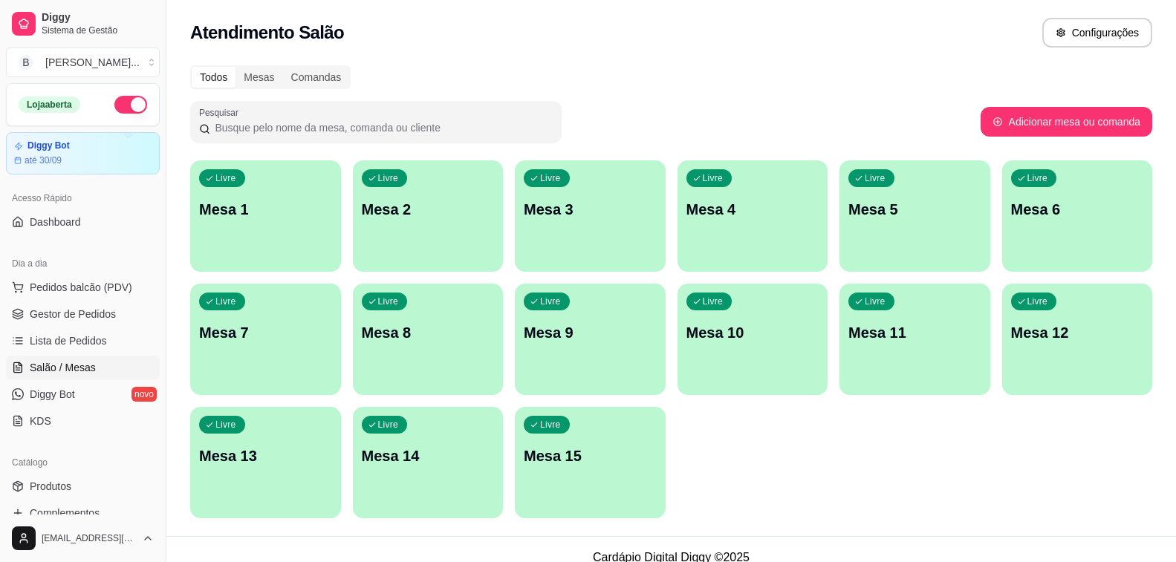
click at [849, 376] on div "Livre Mesa 11" at bounding box center [914, 331] width 151 height 94
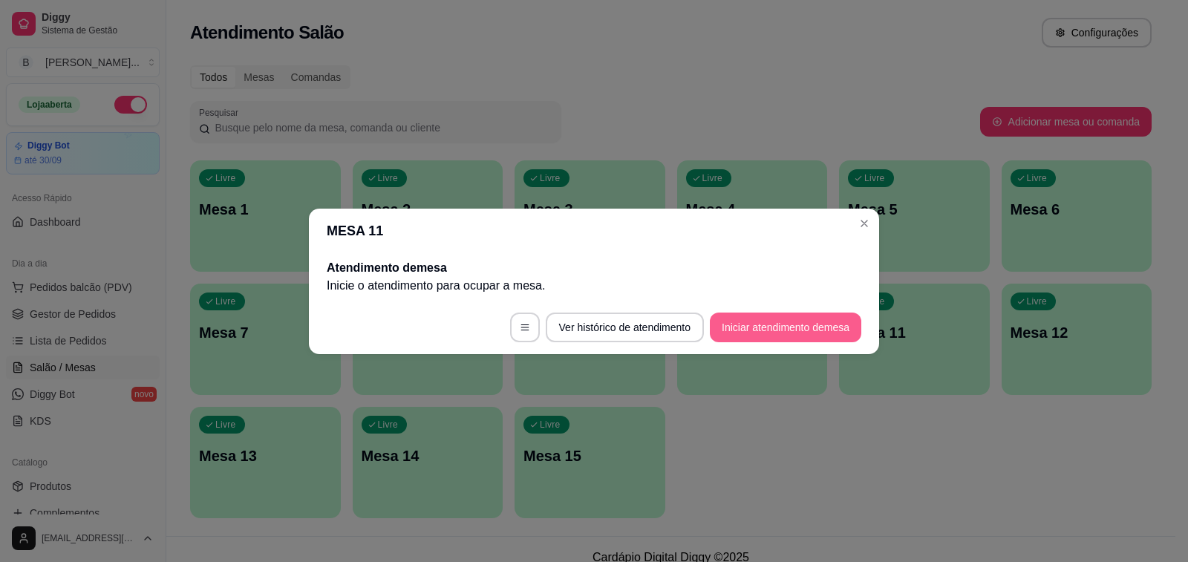
click at [796, 330] on button "Iniciar atendimento de mesa" at bounding box center [786, 328] width 152 height 30
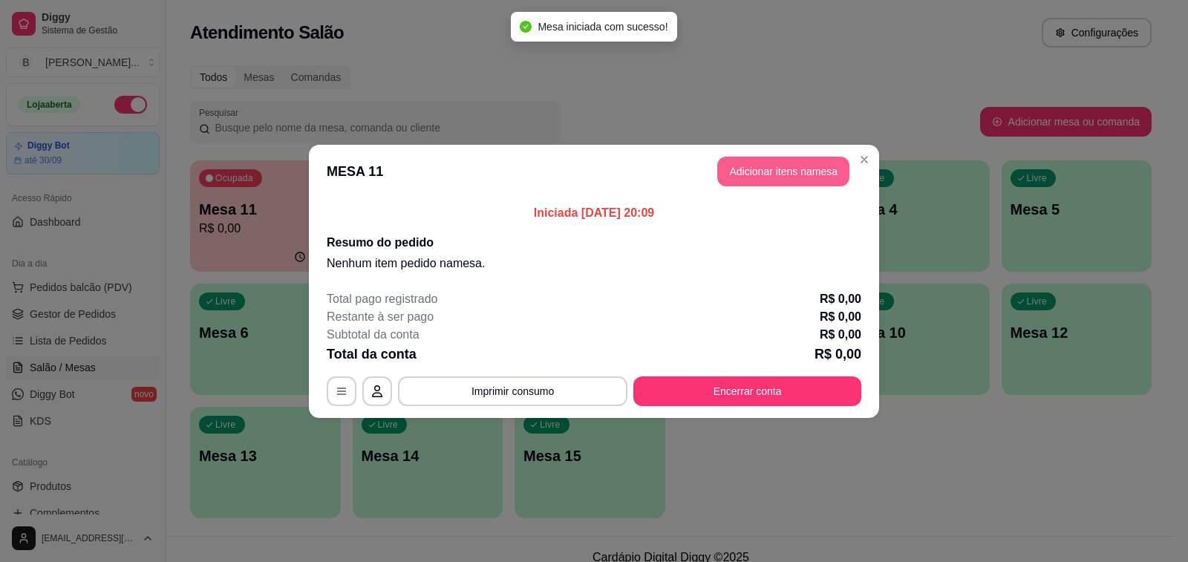
click at [765, 178] on button "Adicionar itens na mesa" at bounding box center [784, 172] width 132 height 30
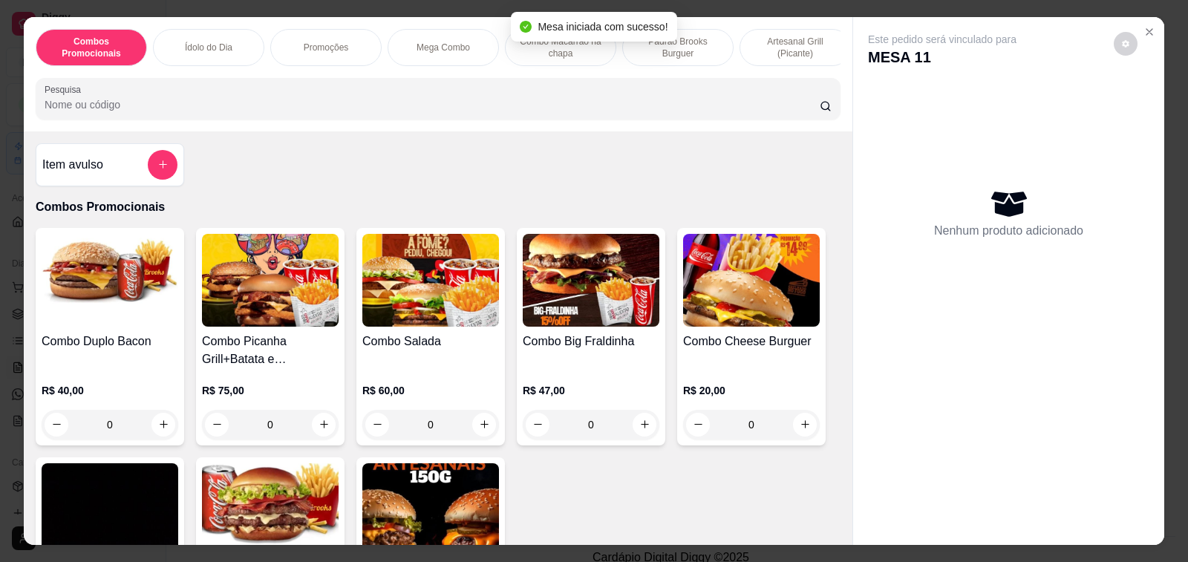
click at [310, 103] on input "Pesquisa" at bounding box center [432, 104] width 775 height 15
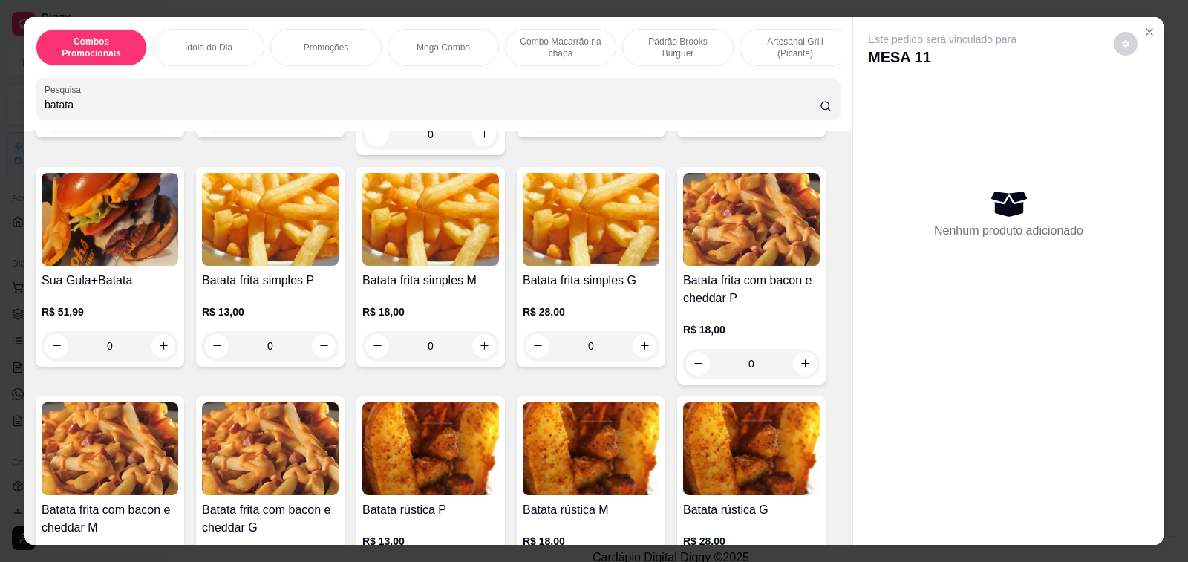
scroll to position [594, 0]
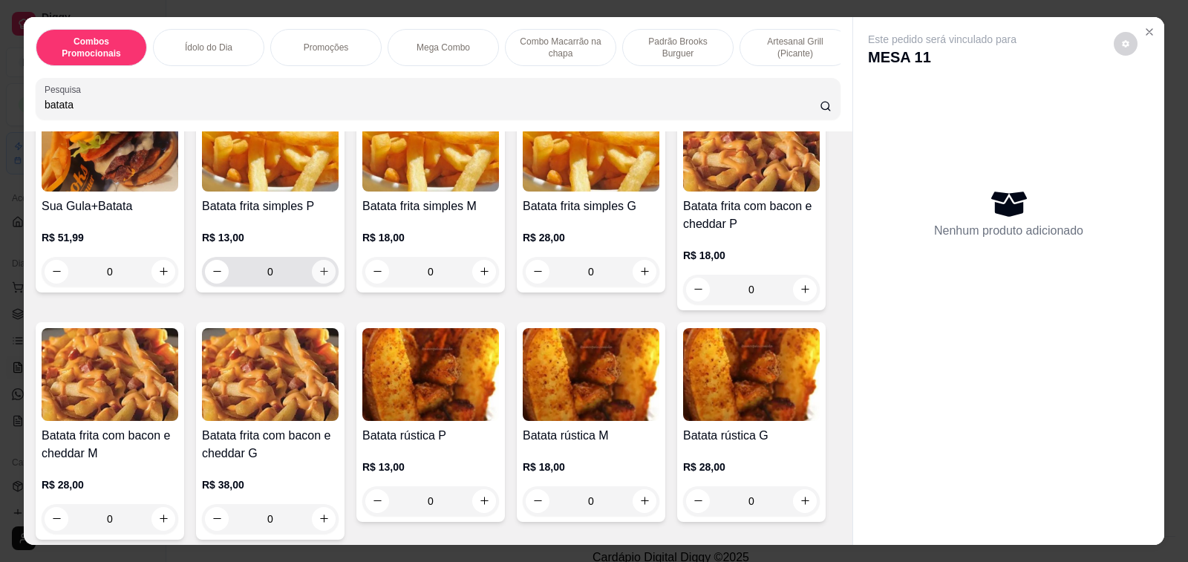
type input "batata"
click at [319, 266] on icon "increase-product-quantity" at bounding box center [324, 271] width 11 height 11
type input "1"
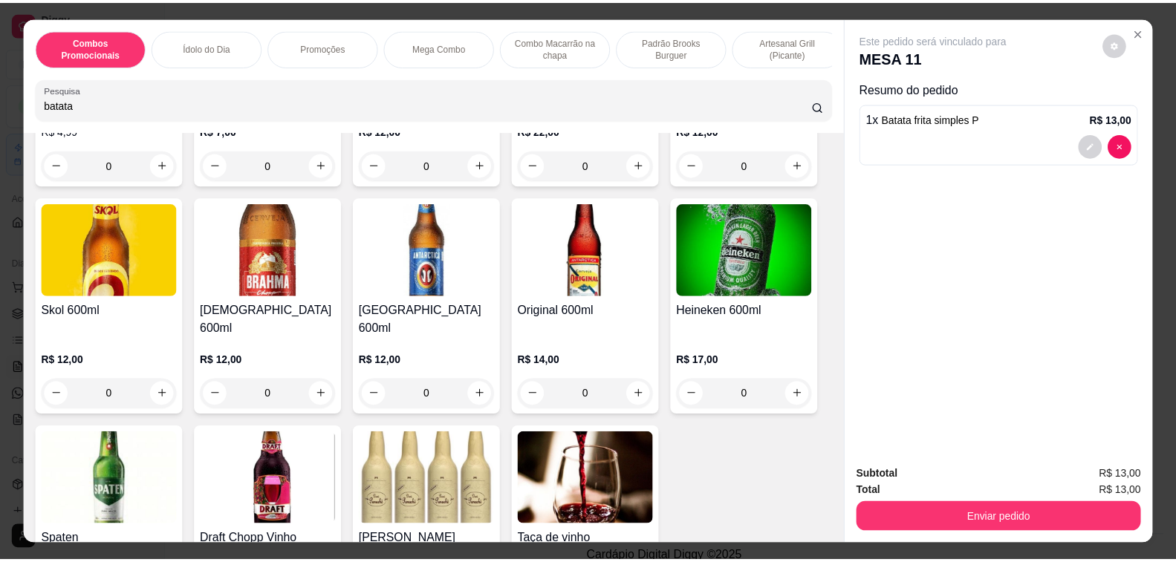
scroll to position [8394, 0]
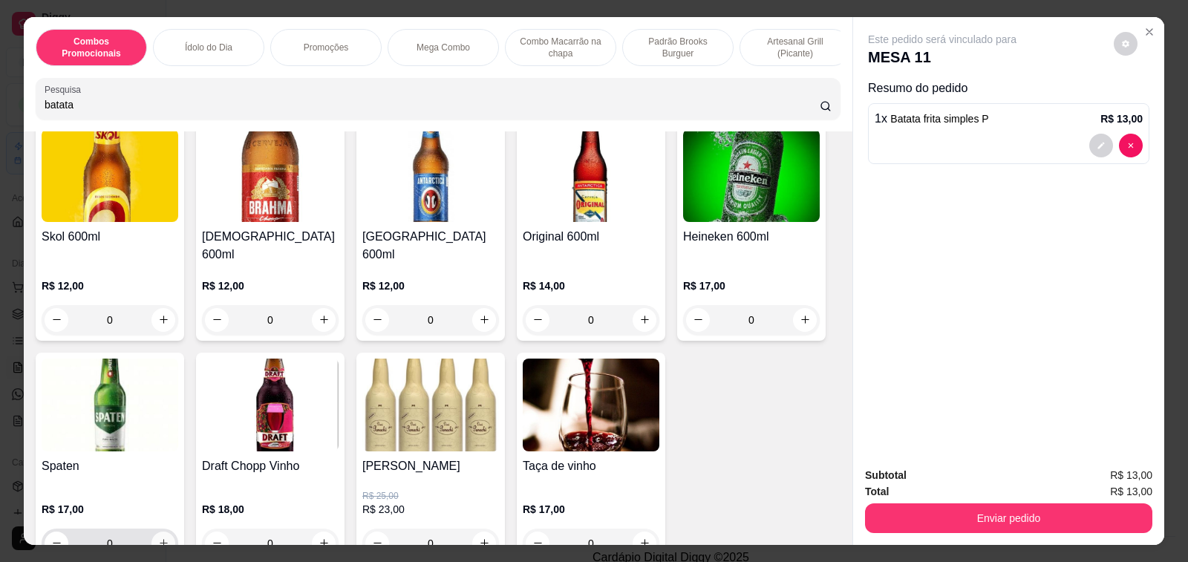
click at [160, 538] on icon "increase-product-quantity" at bounding box center [163, 543] width 11 height 11
click at [160, 537] on icon "increase-product-quantity" at bounding box center [162, 542] width 11 height 11
type input "3"
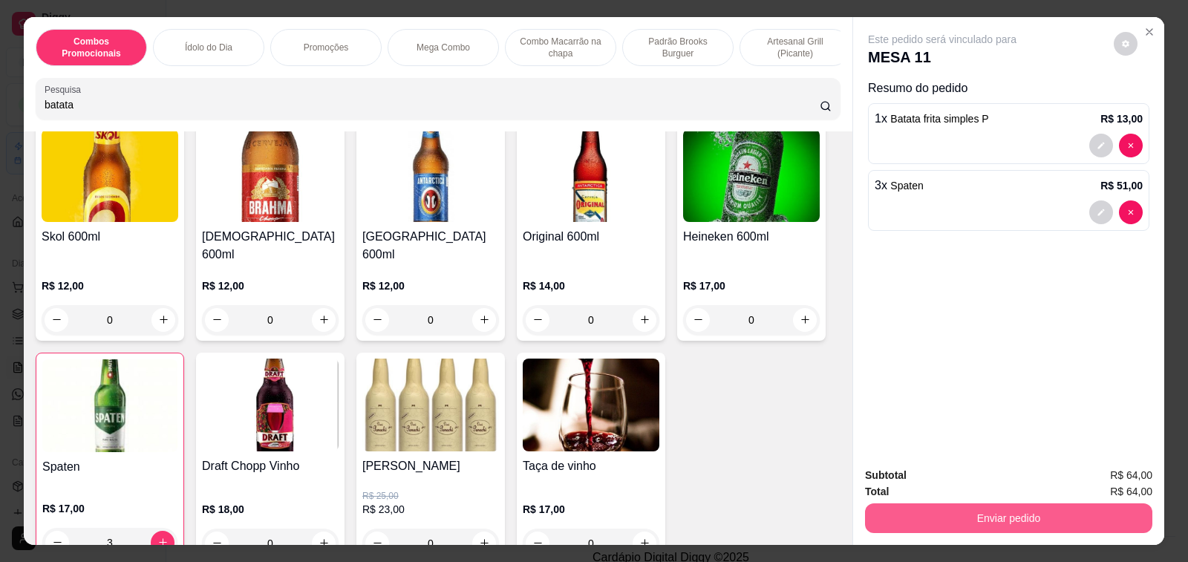
click at [1045, 518] on button "Enviar pedido" at bounding box center [1008, 519] width 287 height 30
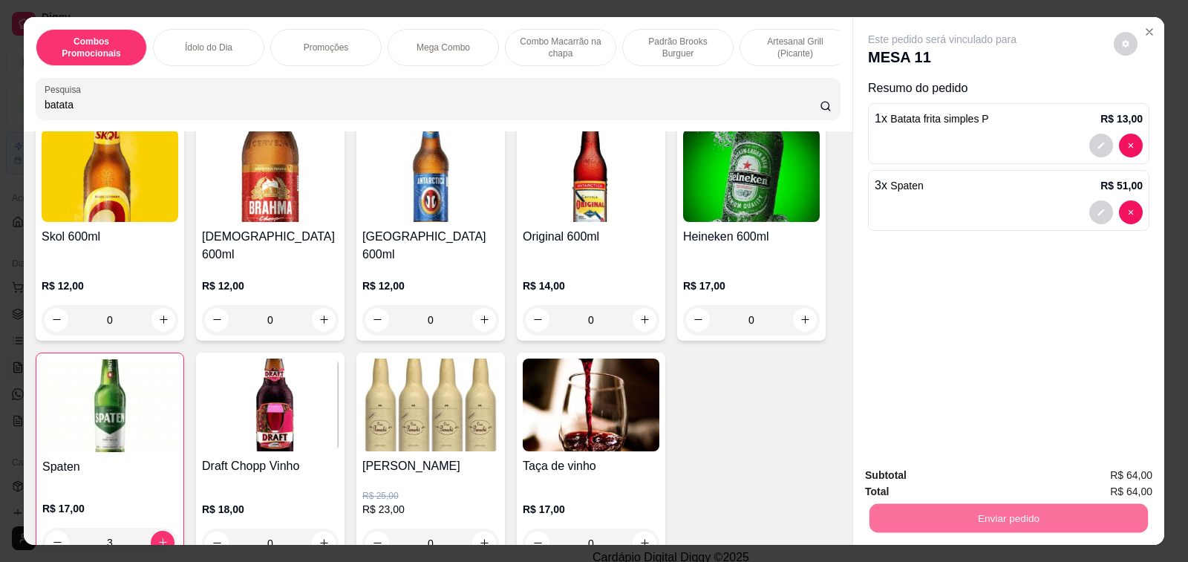
click at [1102, 478] on button "Enviar pedido" at bounding box center [1114, 476] width 84 height 28
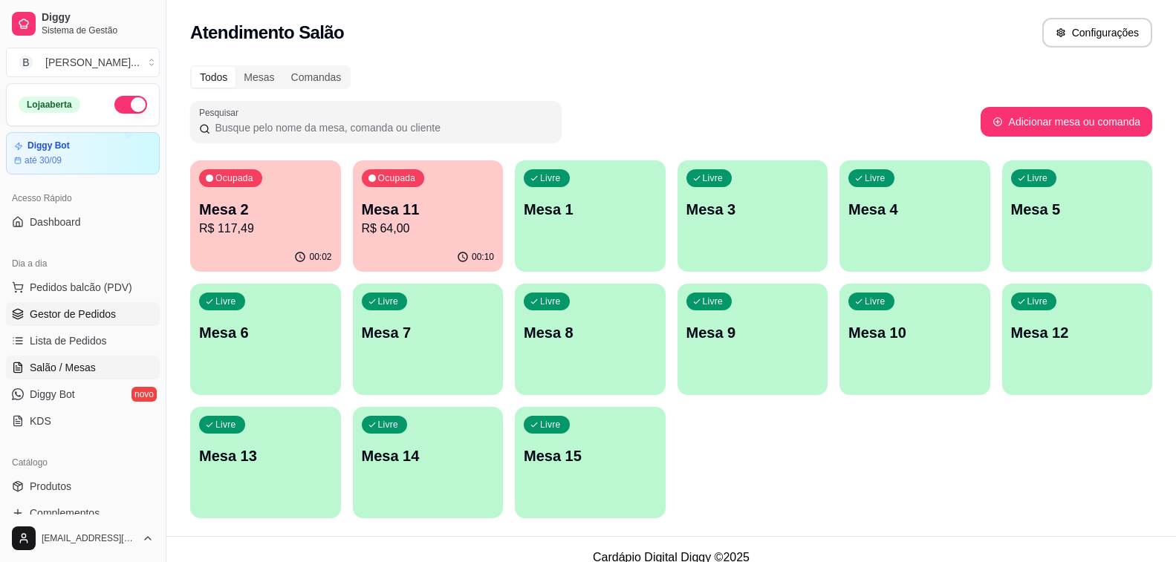
click at [104, 315] on span "Gestor de Pedidos" at bounding box center [73, 314] width 86 height 15
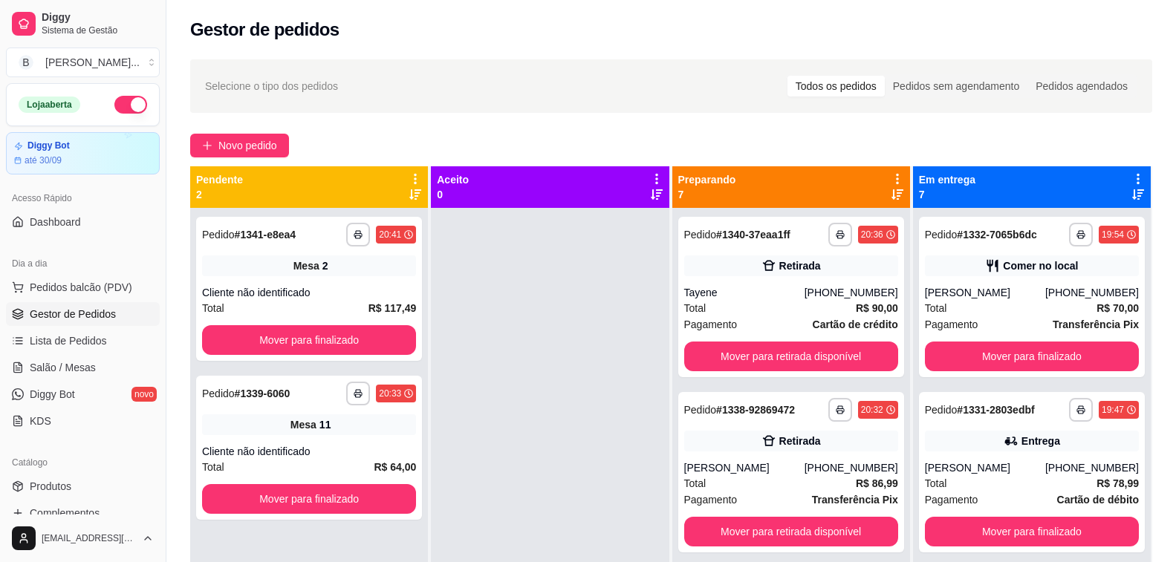
click at [378, 152] on div "Novo pedido" at bounding box center [671, 146] width 962 height 24
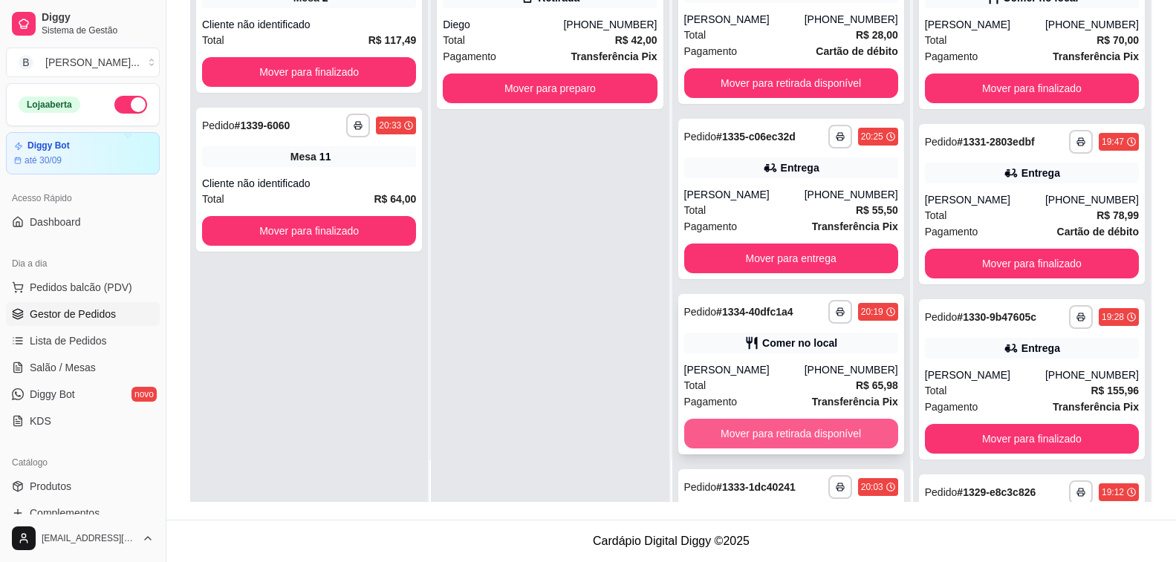
scroll to position [457, 0]
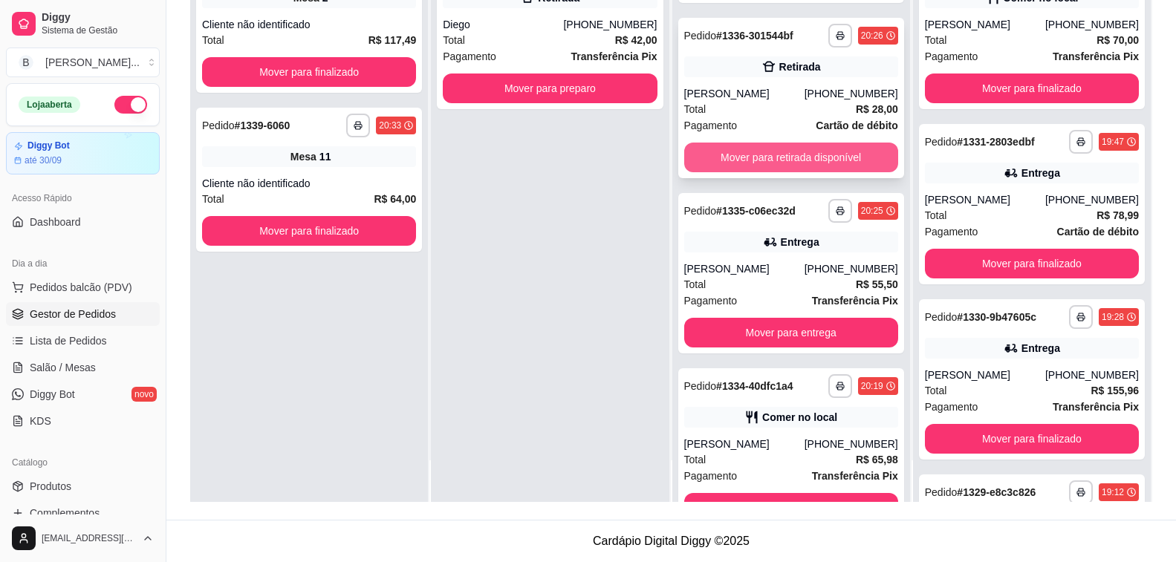
click at [780, 166] on button "Mover para retirada disponível" at bounding box center [791, 158] width 214 height 30
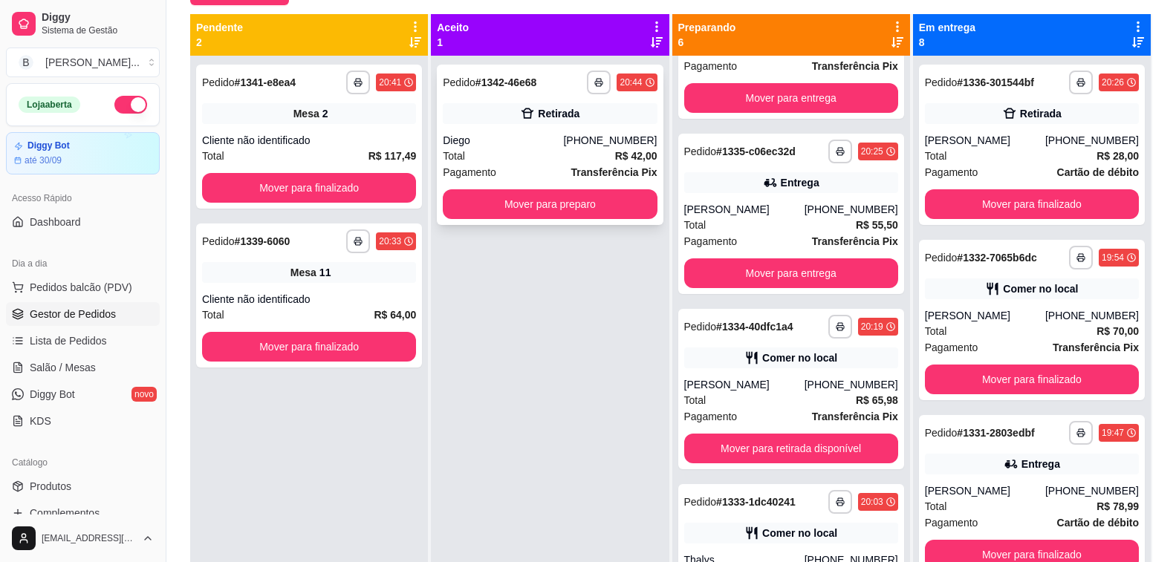
scroll to position [78, 0]
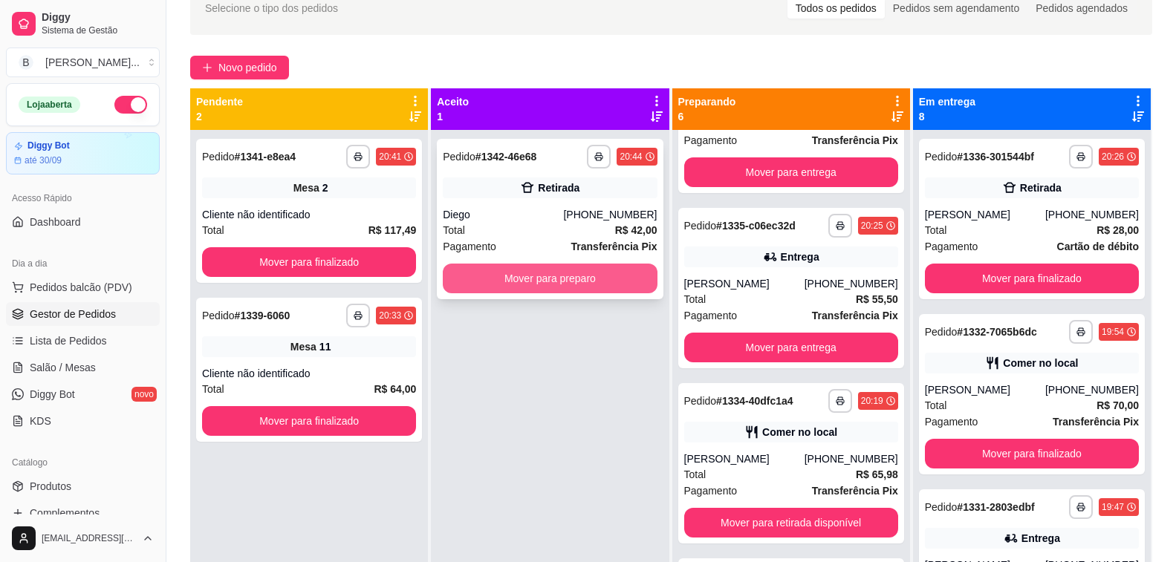
click at [557, 276] on button "Mover para preparo" at bounding box center [550, 279] width 214 height 30
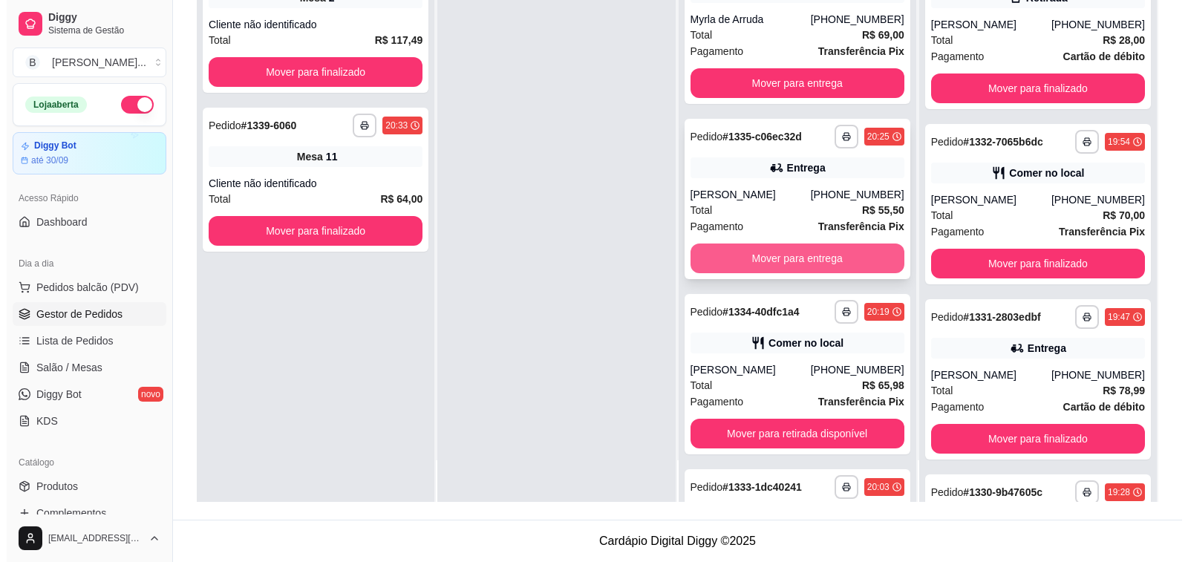
scroll to position [457, 0]
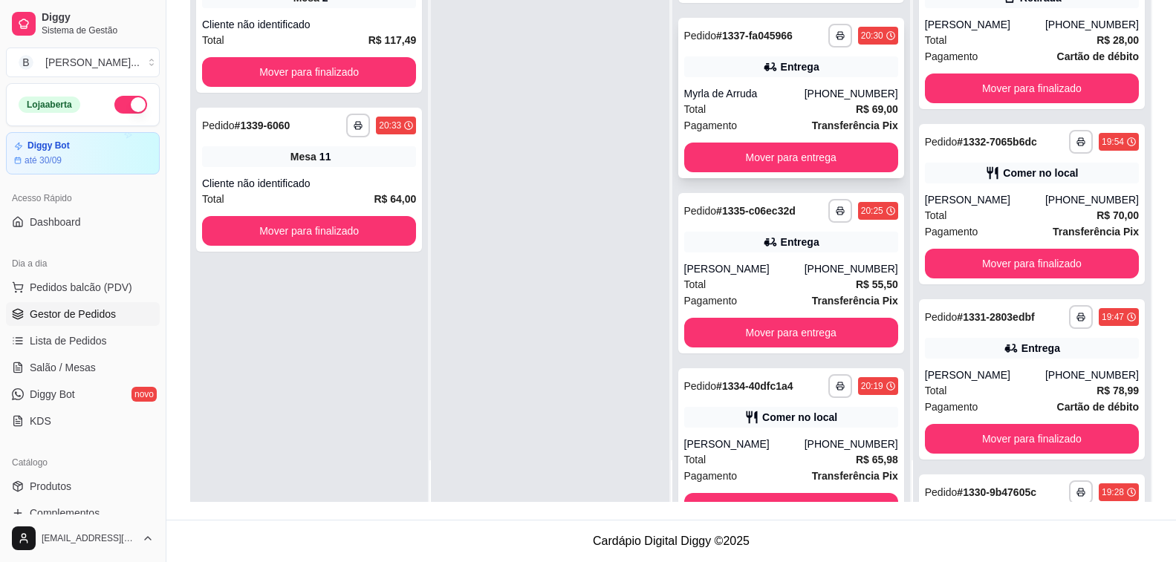
click at [737, 92] on div "Myrla de Arruda" at bounding box center [744, 93] width 120 height 15
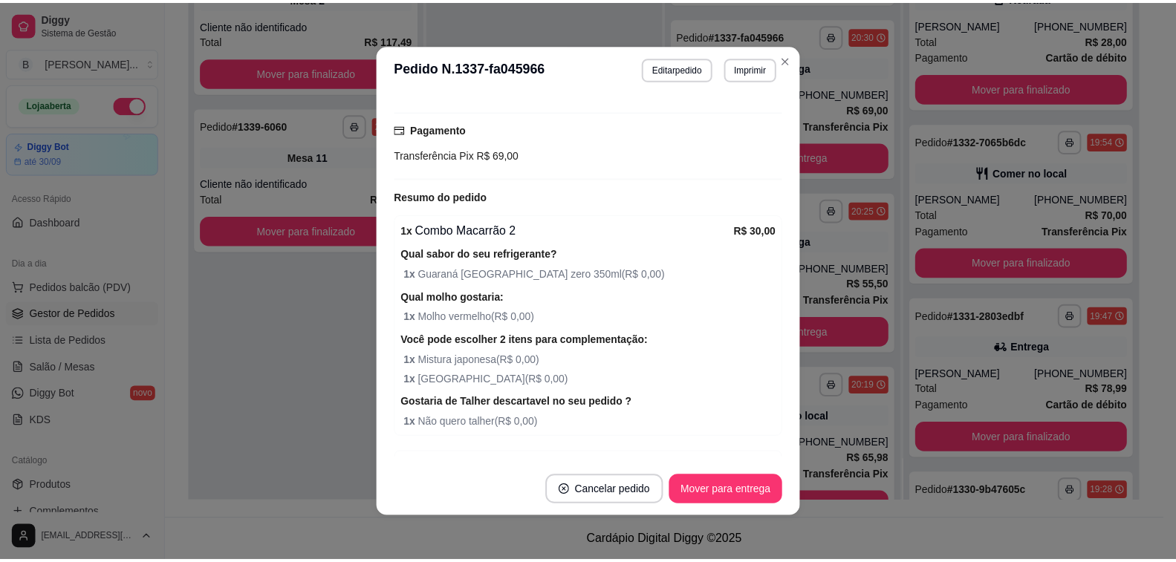
scroll to position [149, 0]
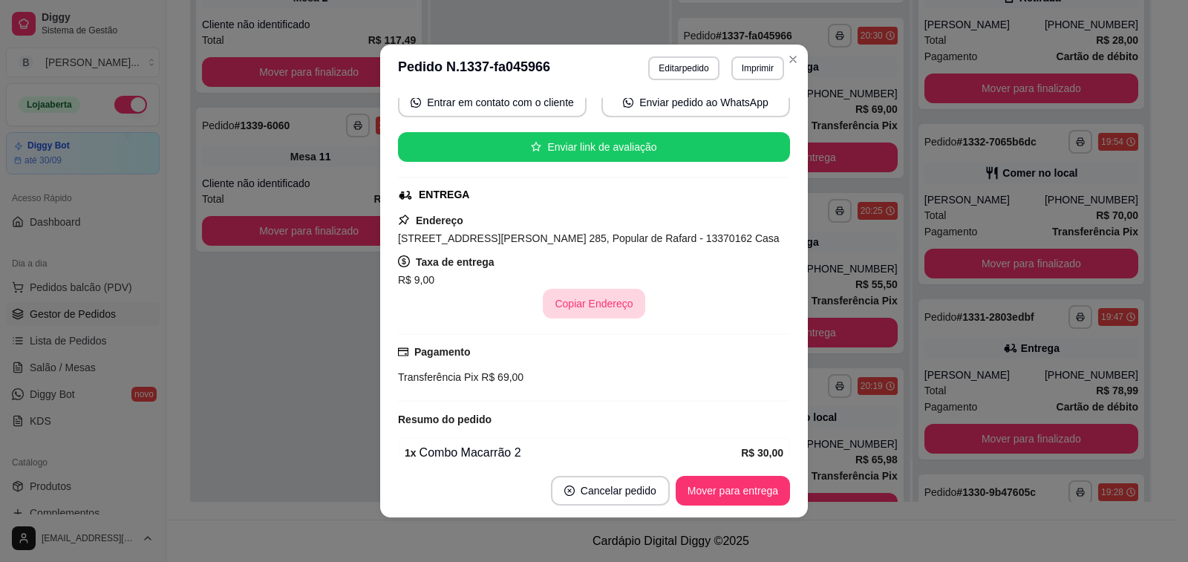
click at [579, 302] on button "Copiar Endereço" at bounding box center [594, 304] width 102 height 30
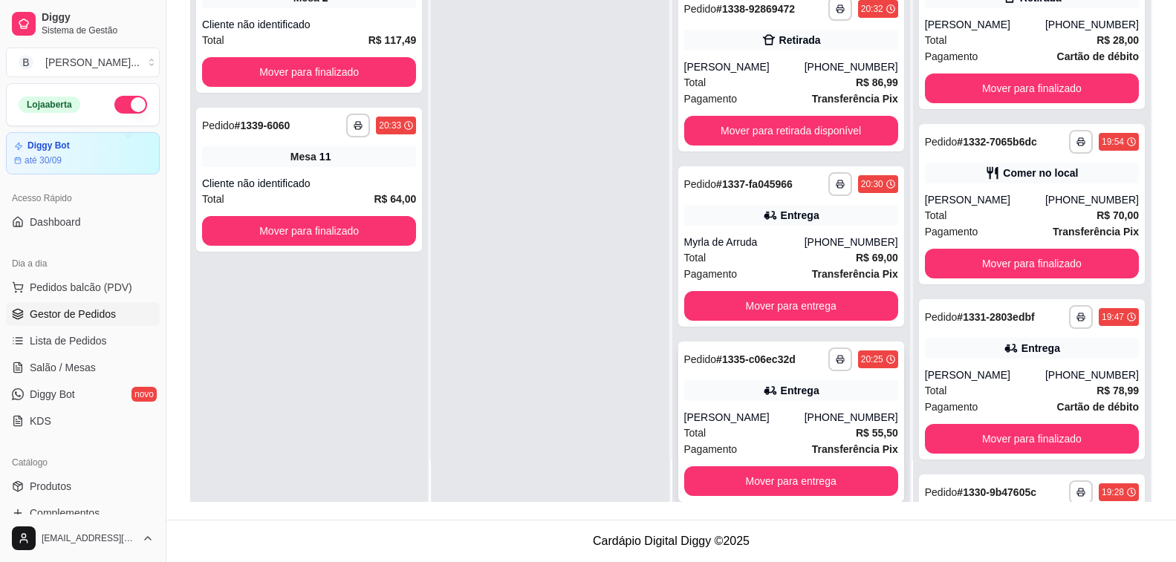
scroll to position [234, 0]
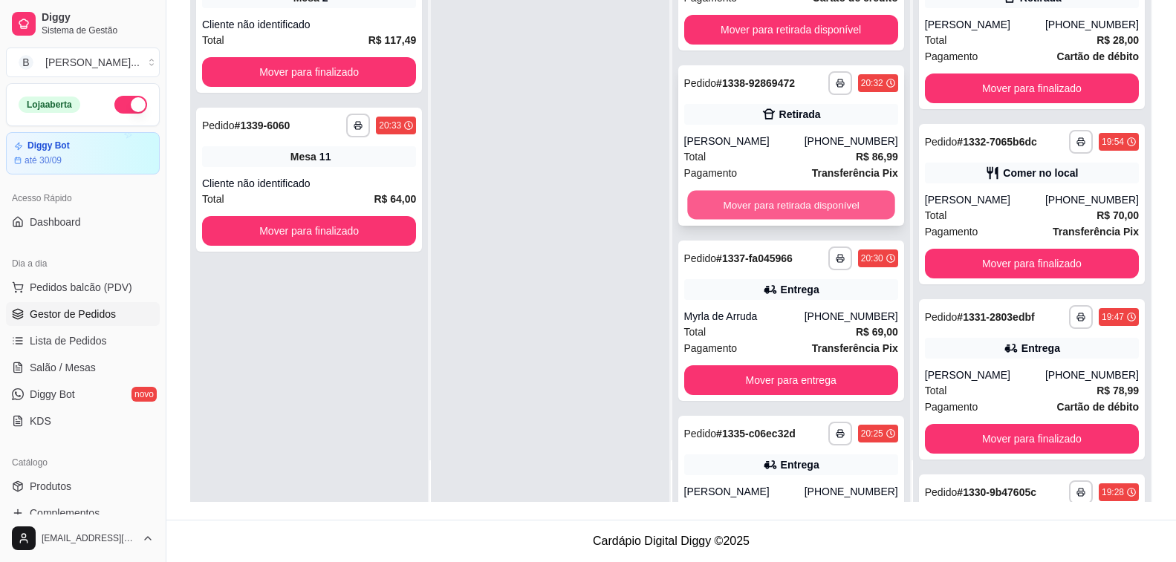
click at [787, 206] on button "Mover para retirada disponível" at bounding box center [791, 205] width 208 height 29
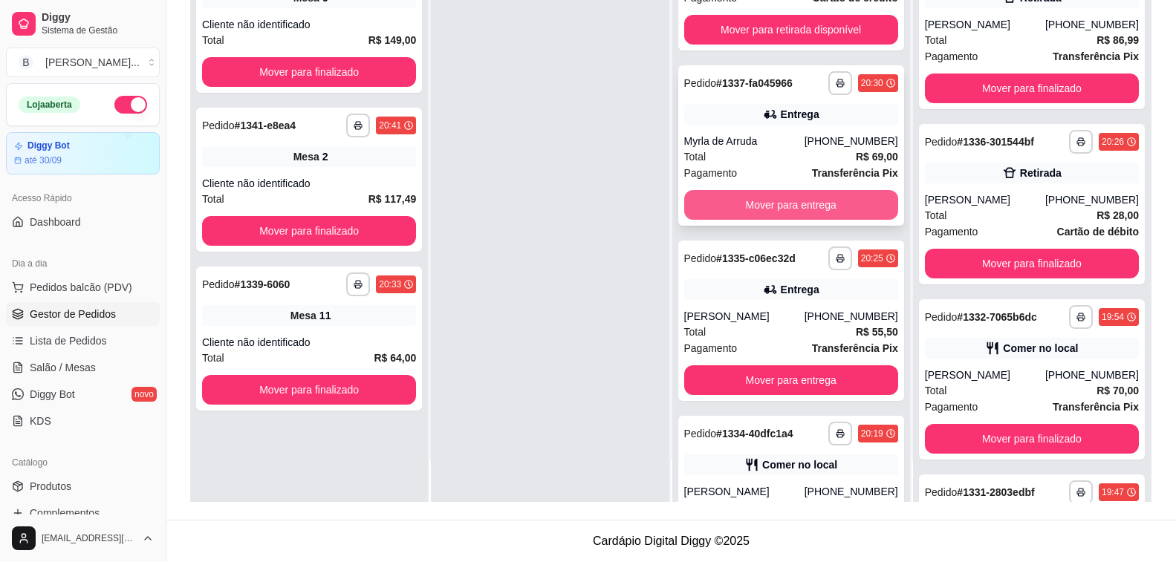
click at [810, 207] on button "Mover para entrega" at bounding box center [791, 205] width 214 height 30
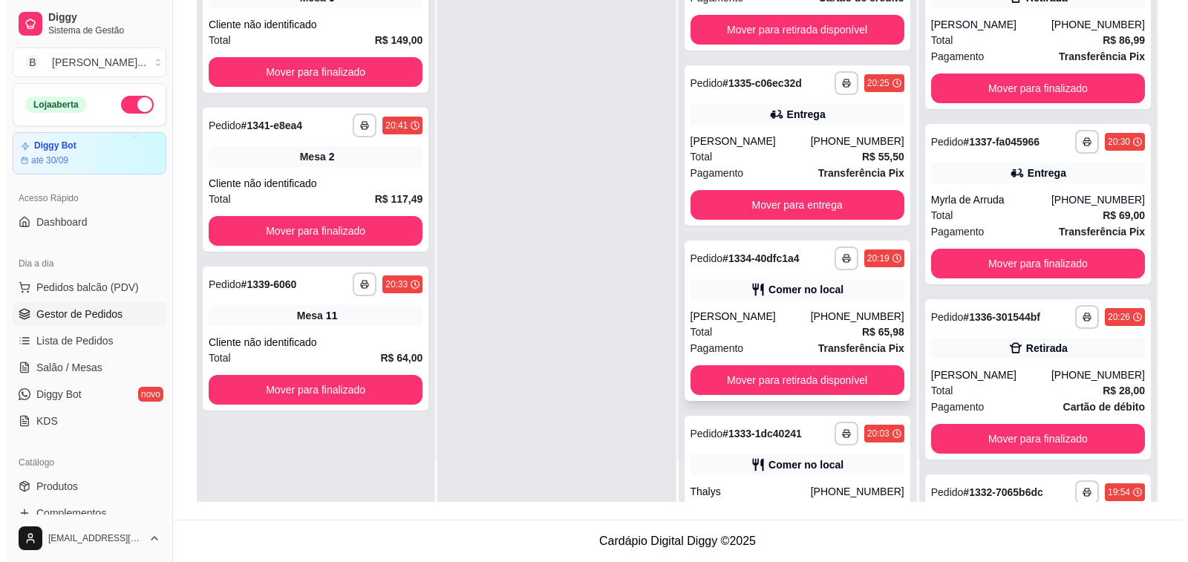
scroll to position [160, 0]
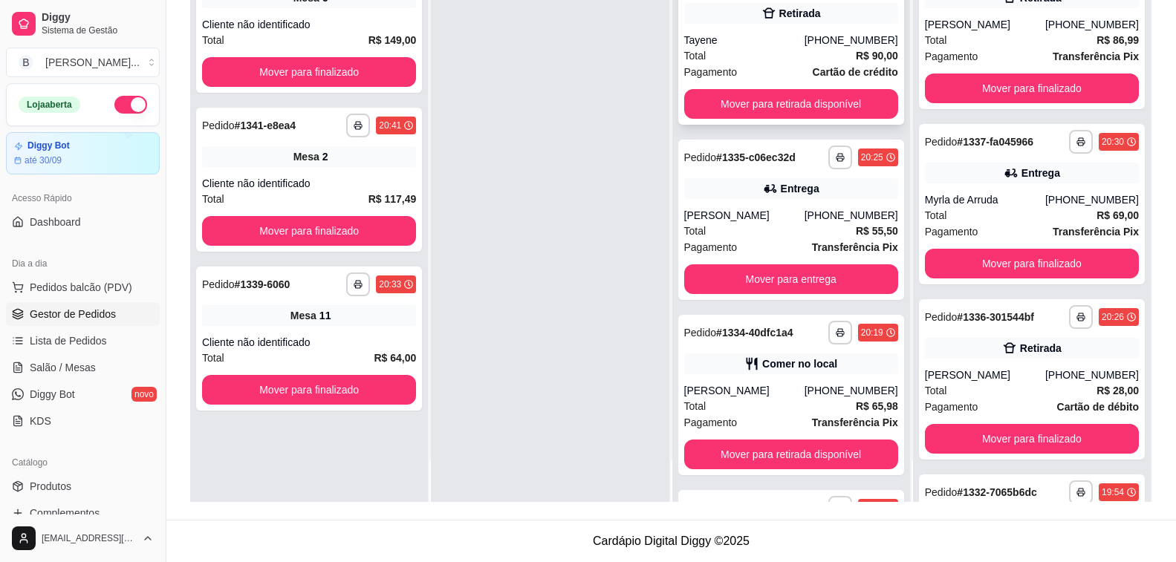
click at [701, 46] on div "Tayene" at bounding box center [744, 40] width 120 height 15
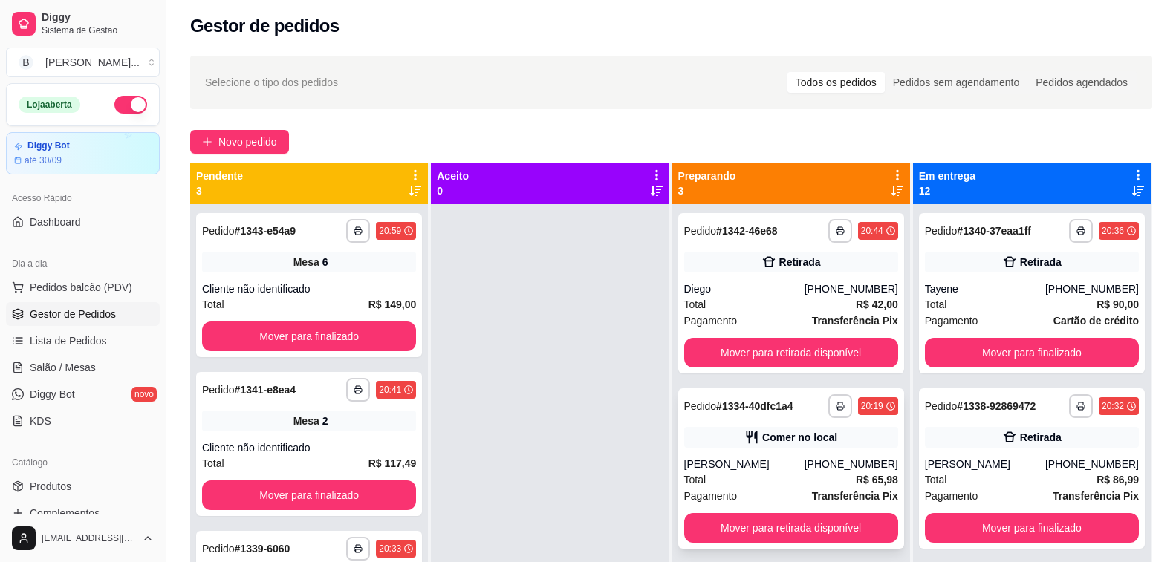
scroll to position [42, 0]
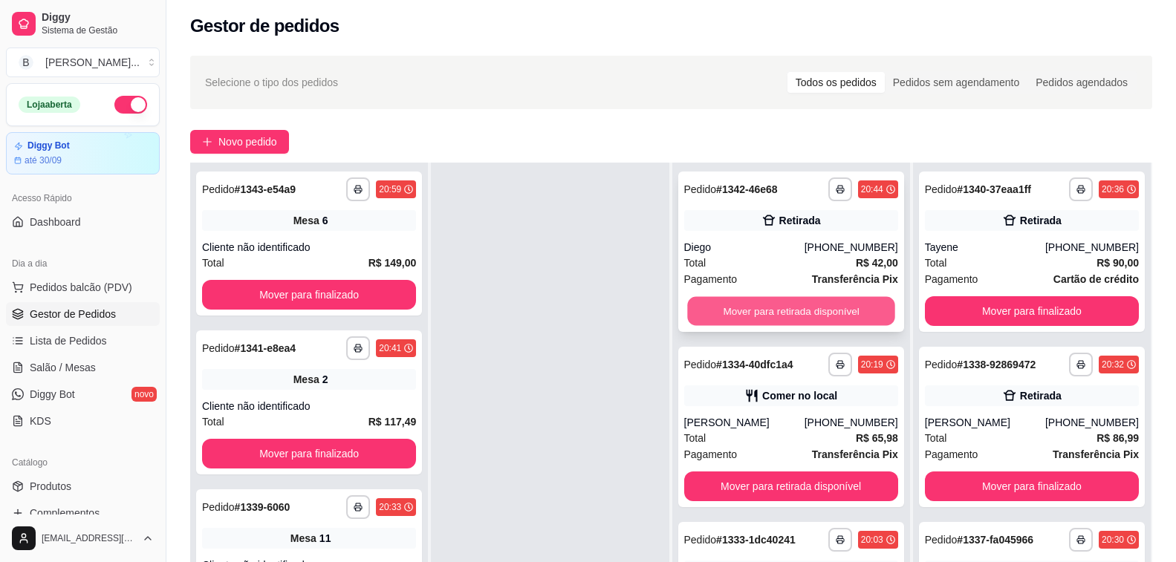
click at [728, 310] on button "Mover para retirada disponível" at bounding box center [791, 311] width 208 height 29
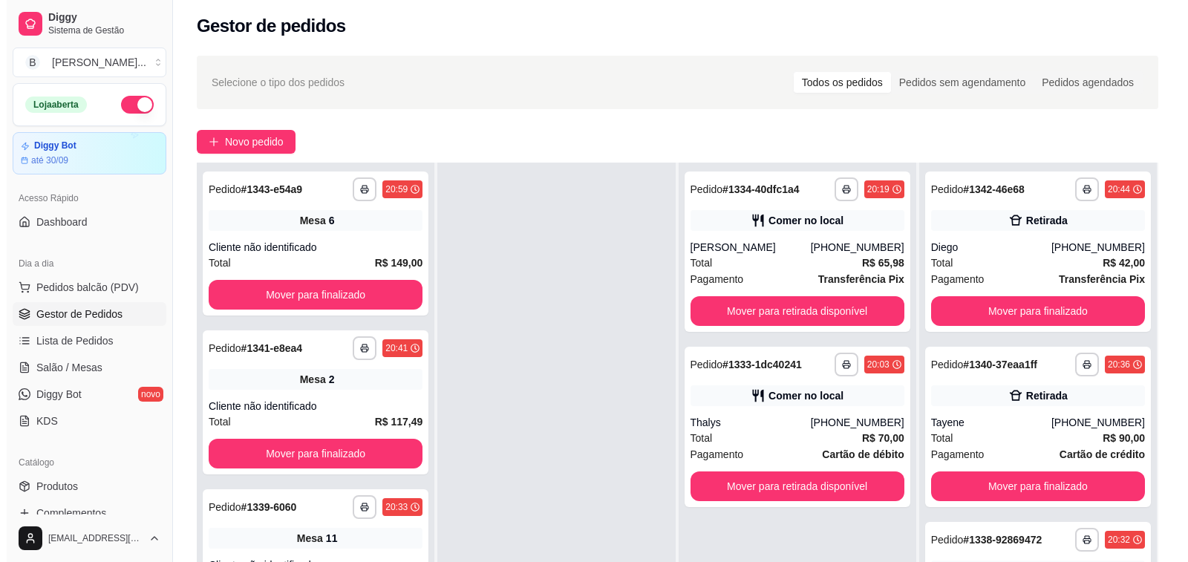
scroll to position [0, 0]
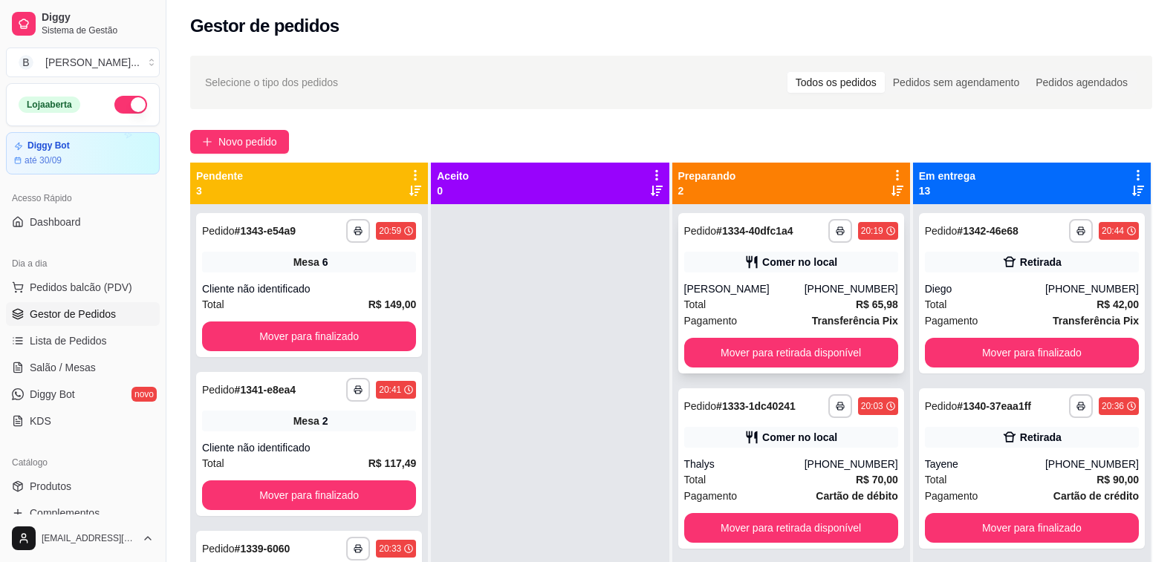
click at [735, 287] on div "[PERSON_NAME]" at bounding box center [744, 289] width 120 height 15
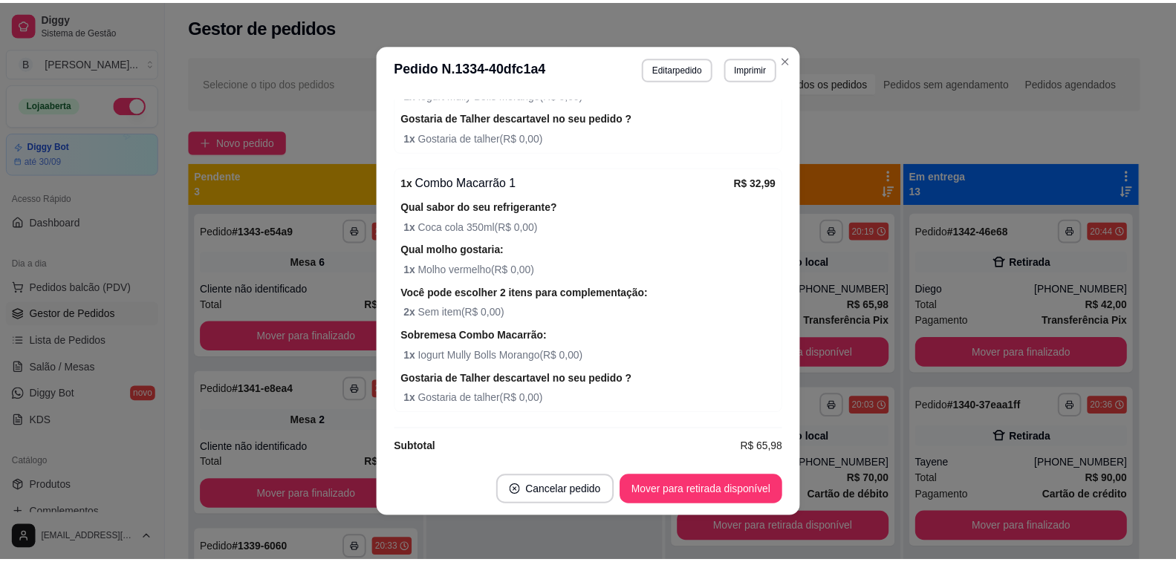
scroll to position [534, 0]
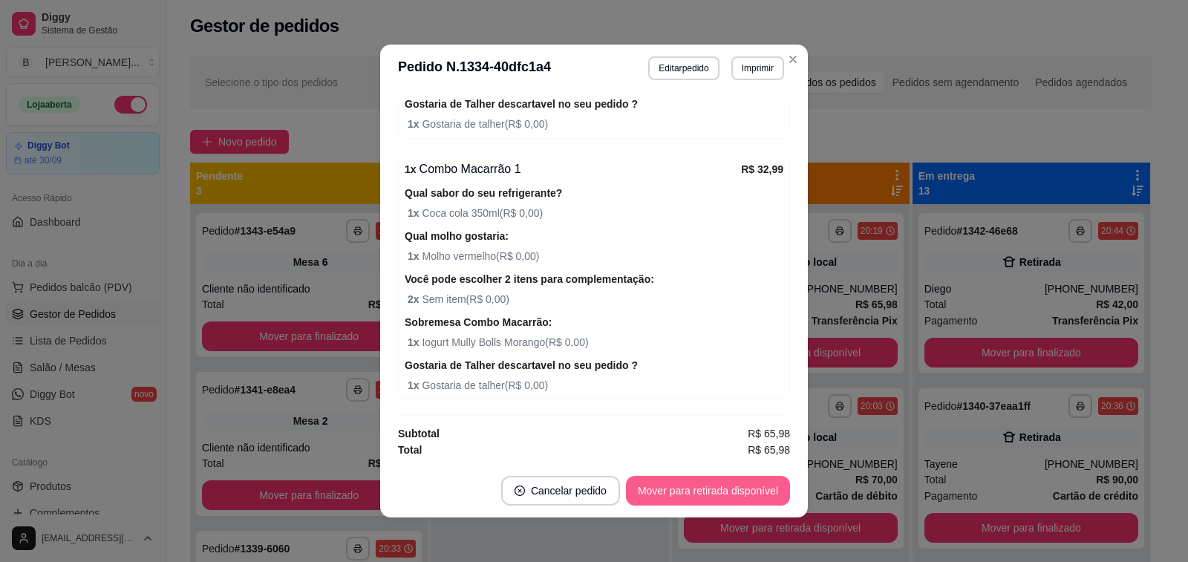
click at [701, 490] on button "Mover para retirada disponível" at bounding box center [708, 491] width 164 height 30
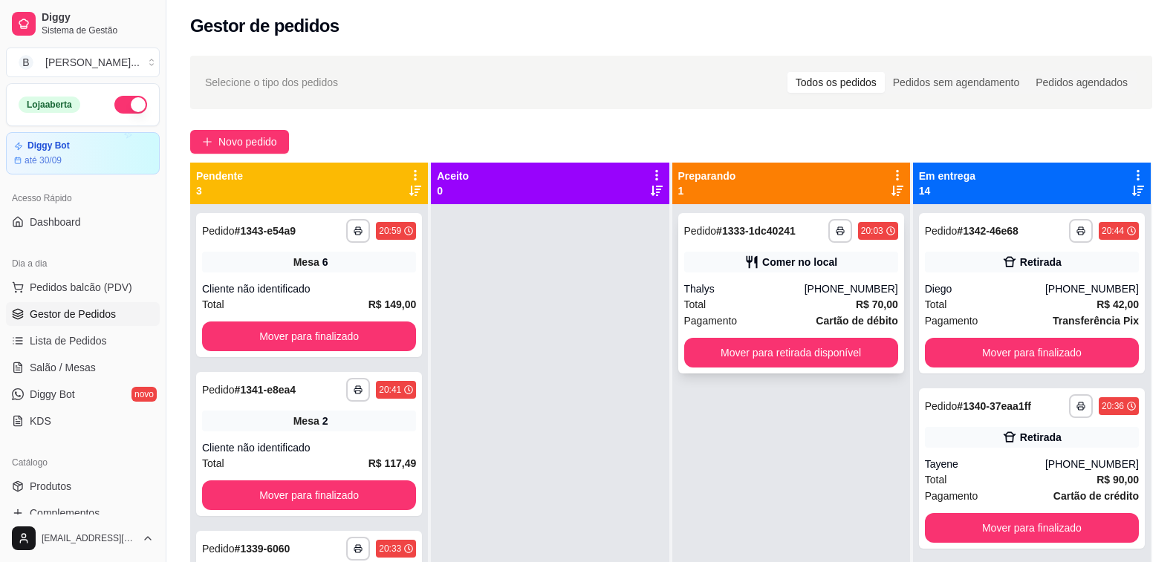
click at [755, 305] on div "Total R$ 70,00" at bounding box center [791, 304] width 214 height 16
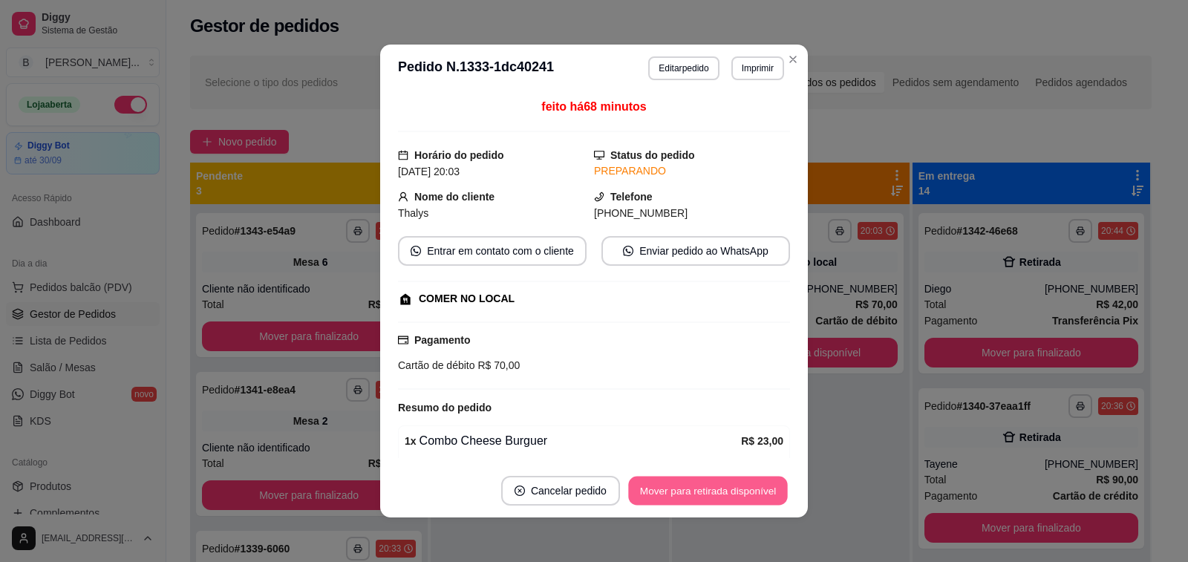
click at [648, 493] on button "Mover para retirada disponível" at bounding box center [707, 491] width 159 height 29
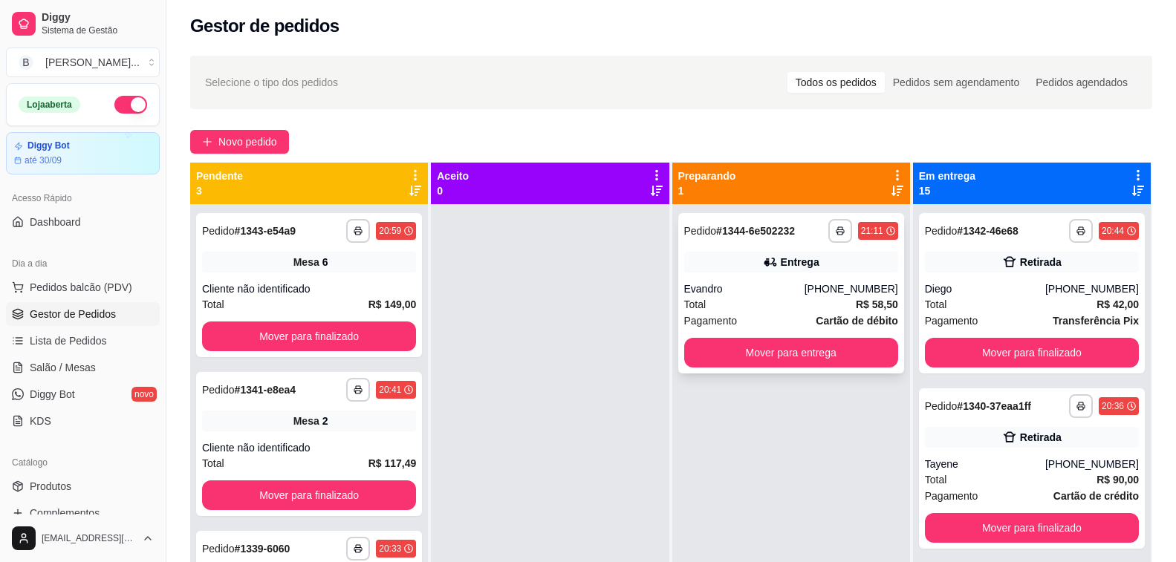
click at [739, 298] on div "Total R$ 58,50" at bounding box center [791, 304] width 214 height 16
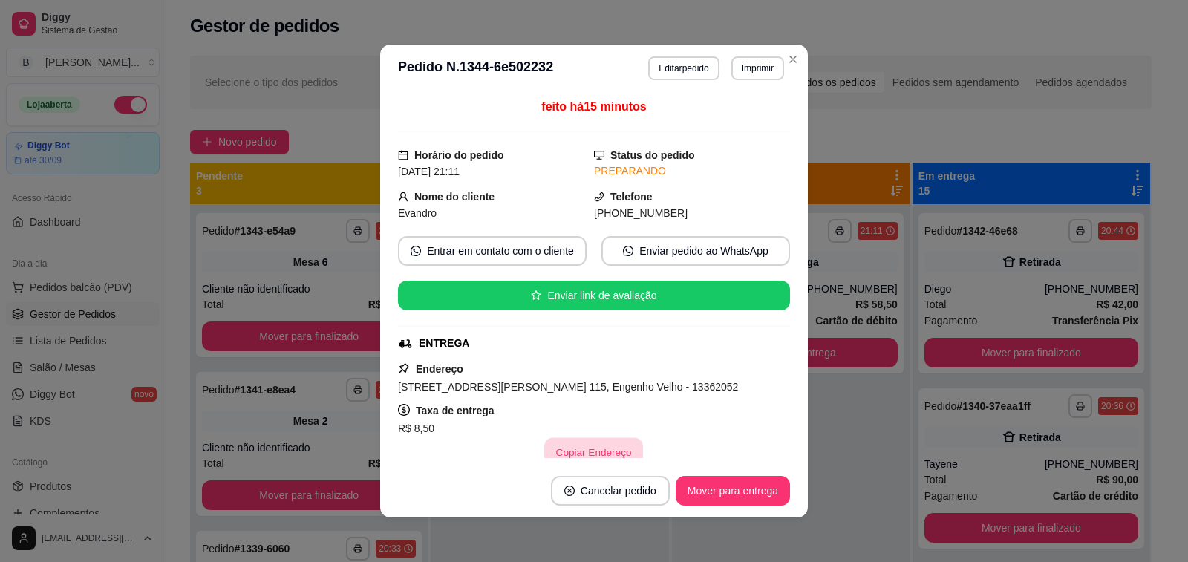
click at [590, 448] on button "Copiar Endereço" at bounding box center [594, 452] width 99 height 29
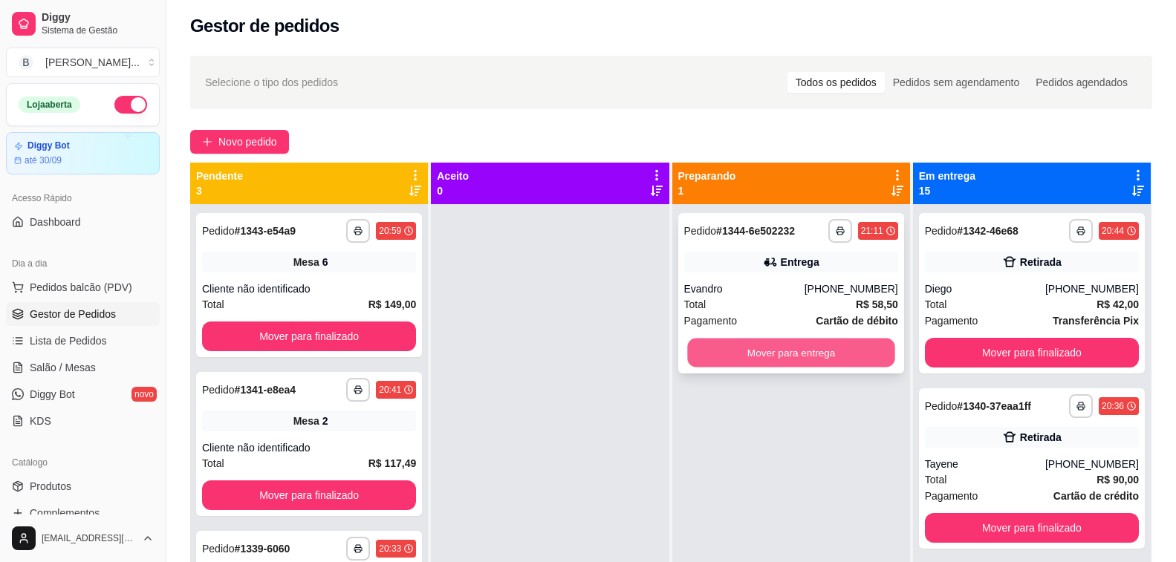
click at [826, 355] on button "Mover para entrega" at bounding box center [791, 353] width 208 height 29
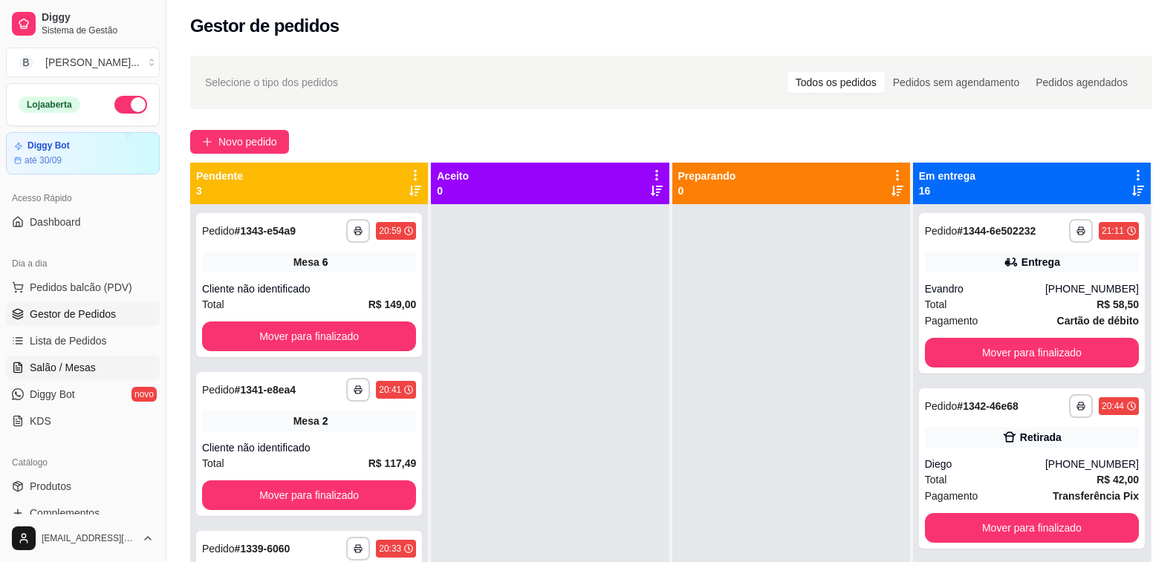
click at [65, 365] on span "Salão / Mesas" at bounding box center [63, 367] width 66 height 15
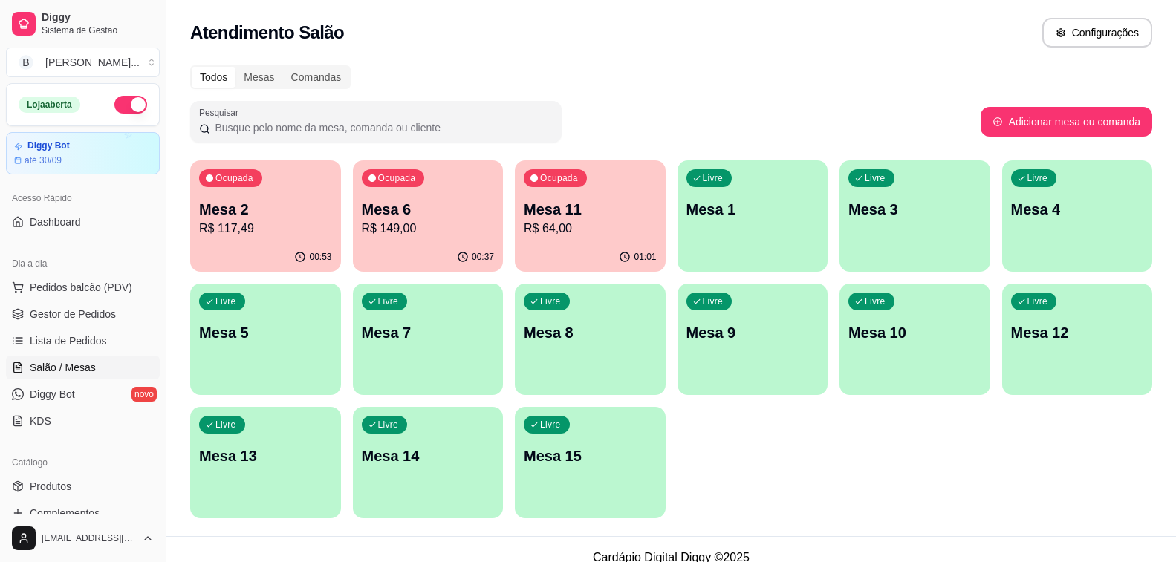
click at [237, 218] on p "Mesa 2" at bounding box center [265, 209] width 133 height 21
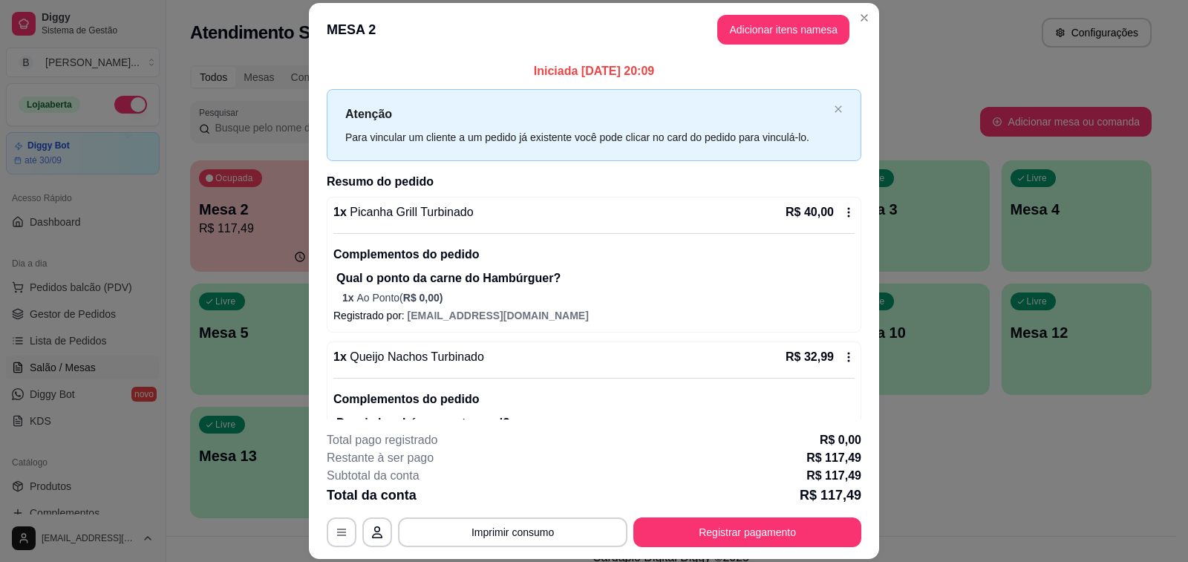
scroll to position [371, 0]
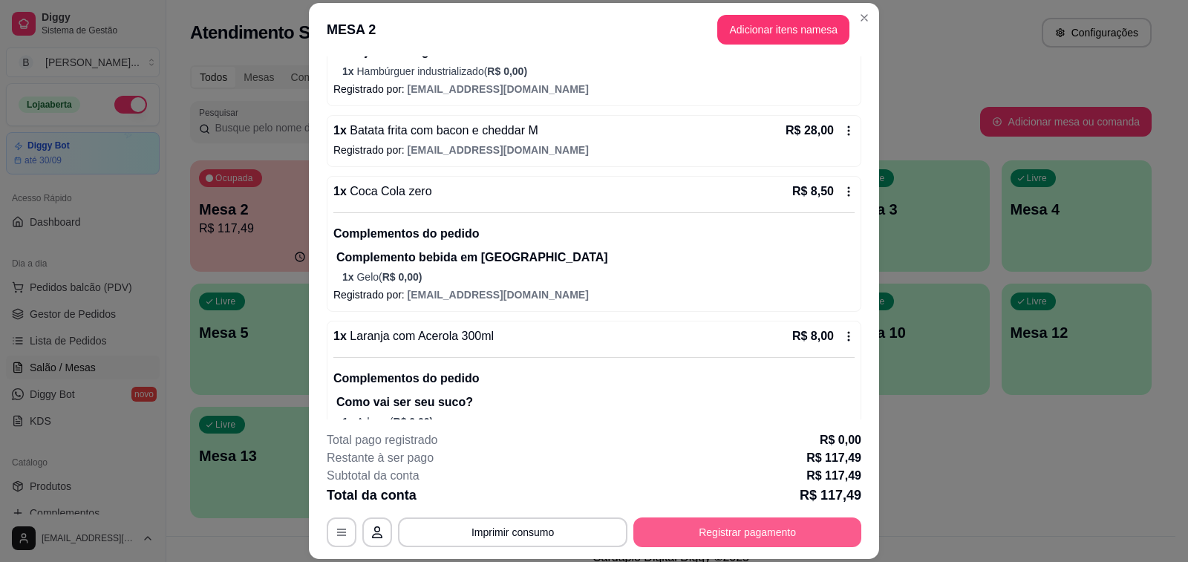
click at [711, 540] on button "Registrar pagamento" at bounding box center [748, 533] width 228 height 30
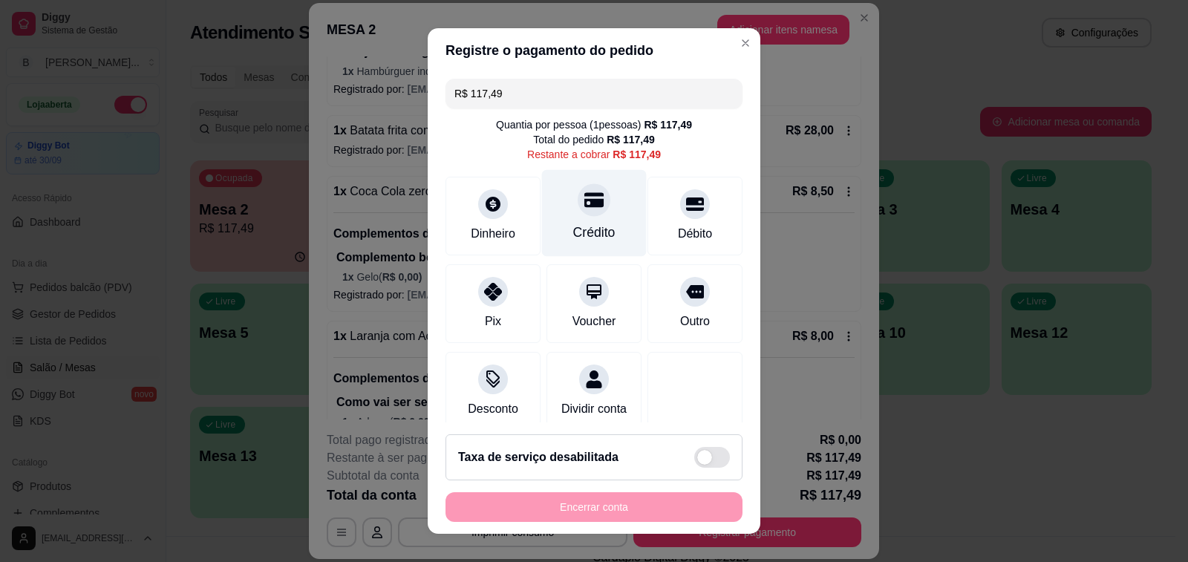
click at [595, 204] on div "Crédito" at bounding box center [594, 213] width 105 height 87
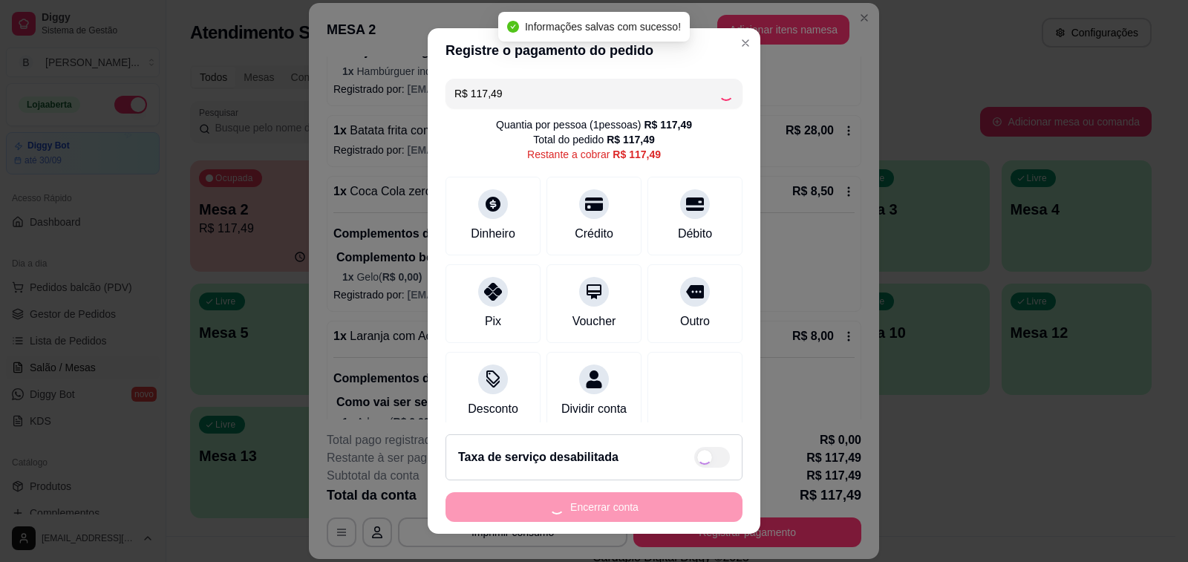
type input "R$ 0,00"
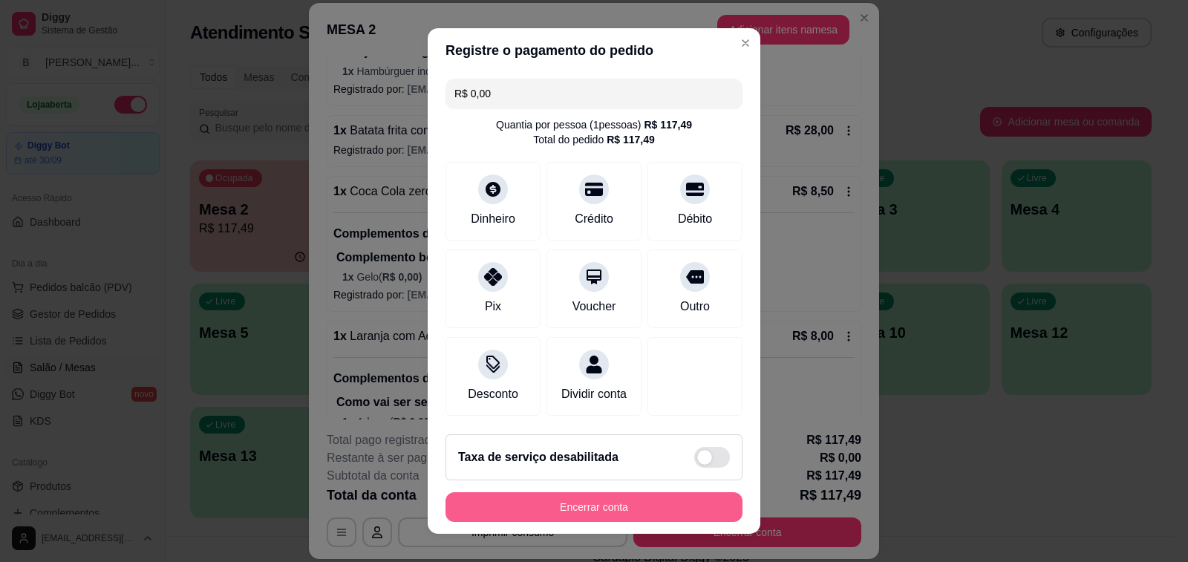
click at [573, 516] on button "Encerrar conta" at bounding box center [594, 507] width 297 height 30
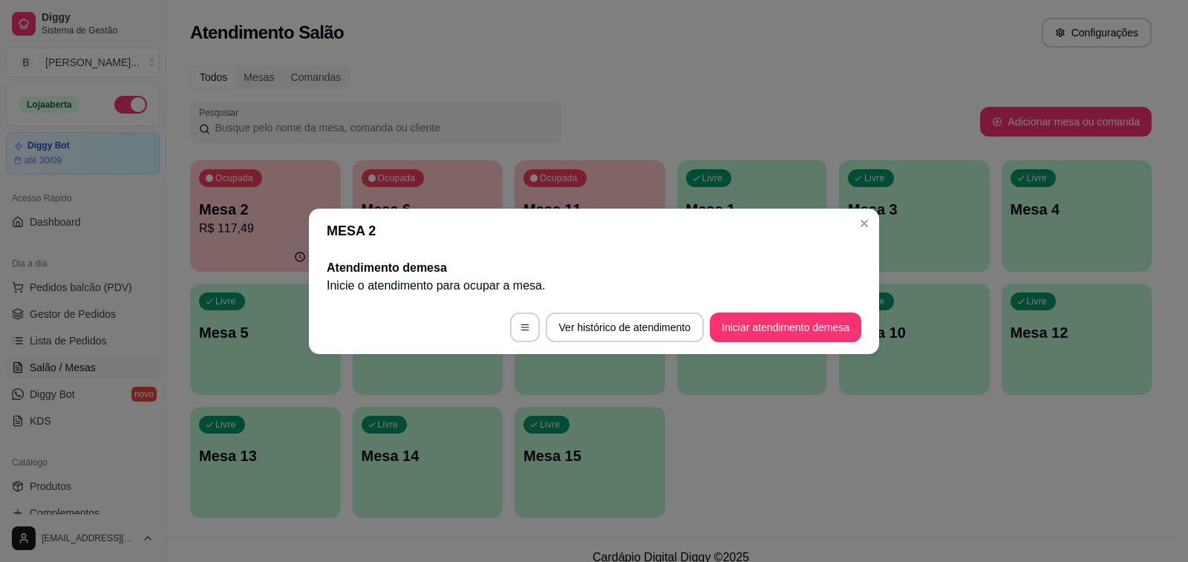
scroll to position [0, 0]
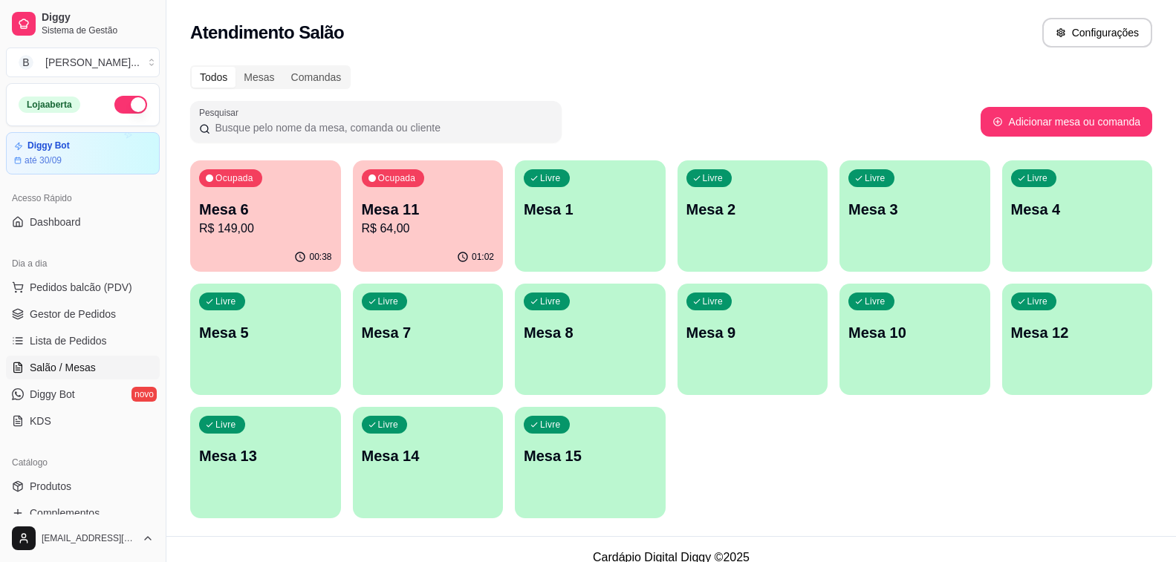
click at [386, 251] on div "01:02" at bounding box center [428, 257] width 151 height 29
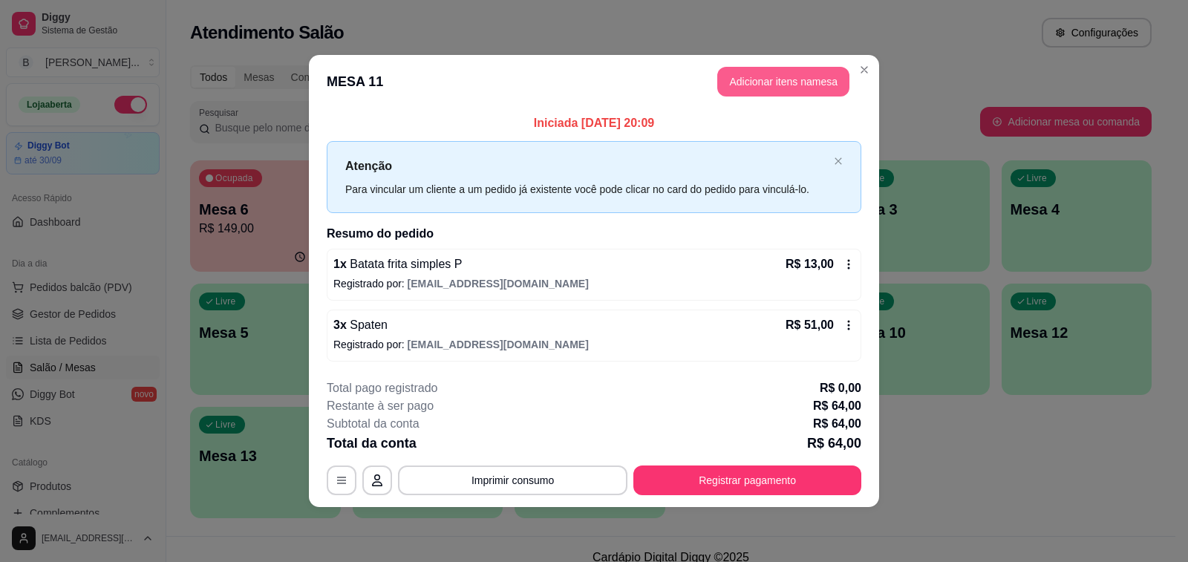
click at [755, 90] on button "Adicionar itens na mesa" at bounding box center [784, 82] width 132 height 30
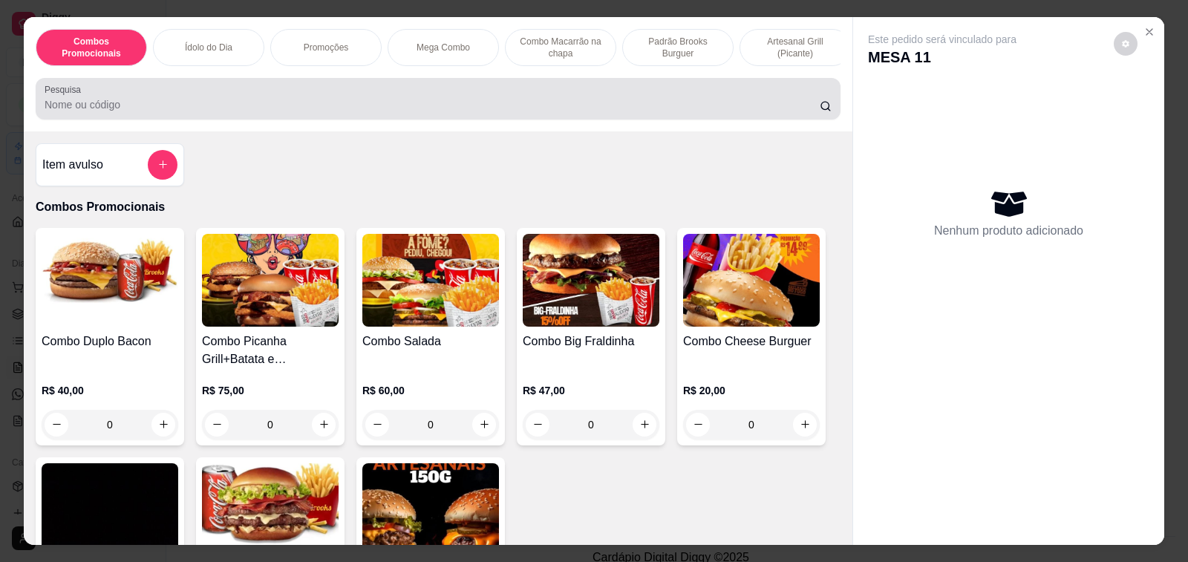
click at [625, 112] on input "Pesquisa" at bounding box center [432, 104] width 775 height 15
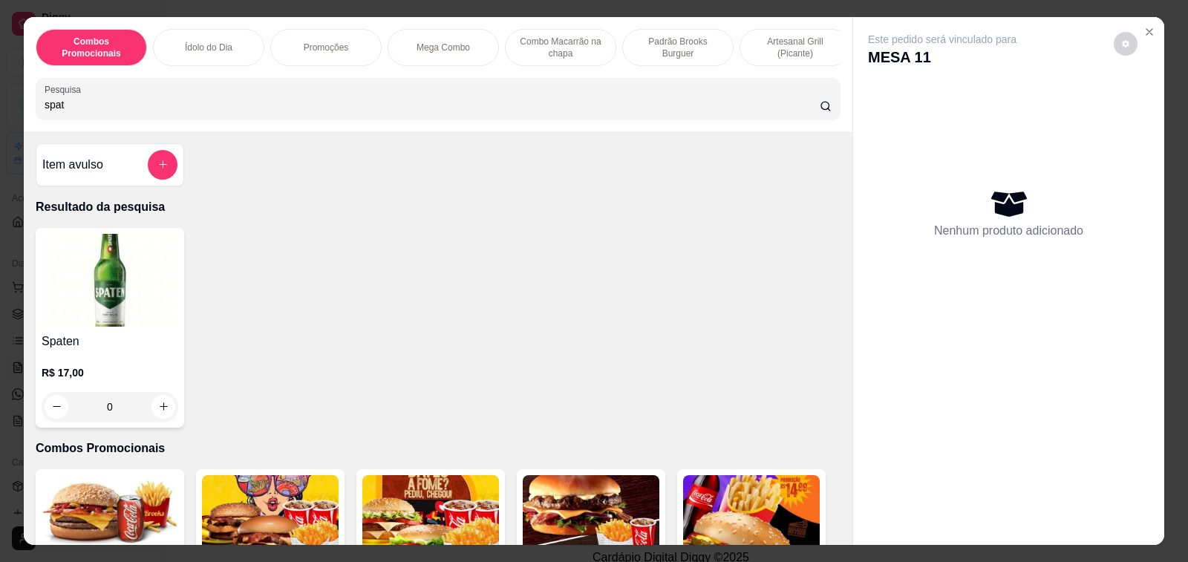
type input "spat"
click at [158, 412] on icon "increase-product-quantity" at bounding box center [163, 406] width 11 height 11
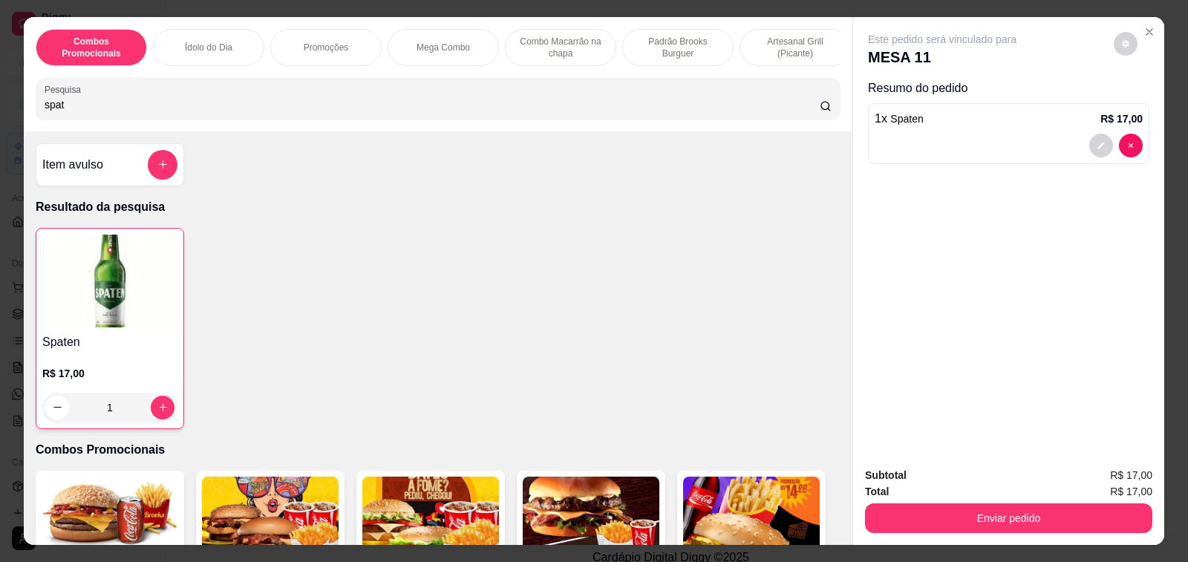
type input "1"
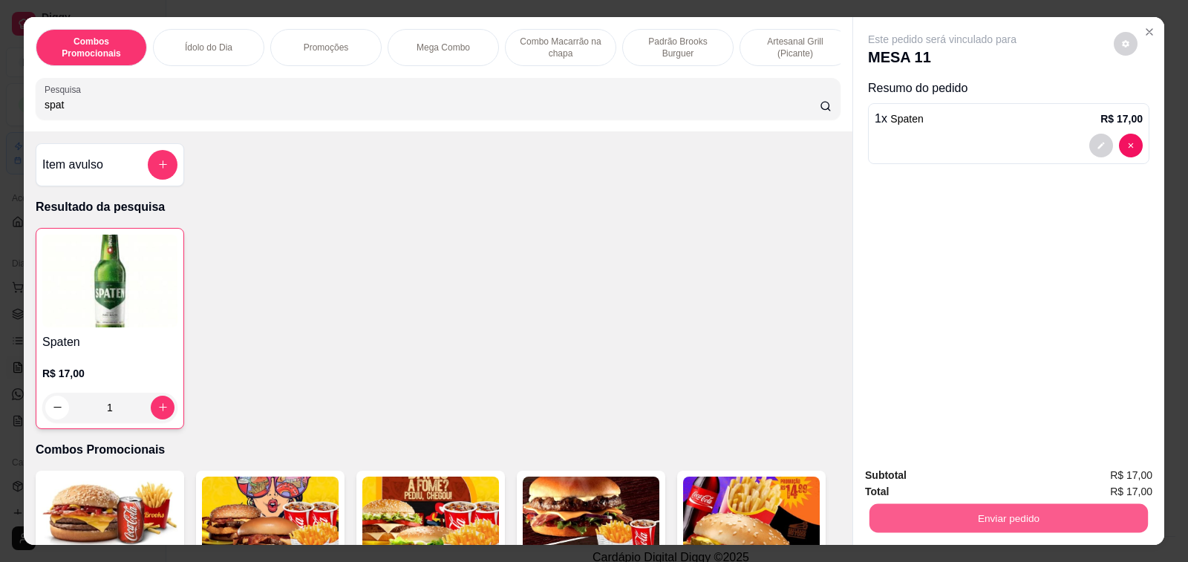
click at [908, 521] on button "Enviar pedido" at bounding box center [1009, 518] width 279 height 29
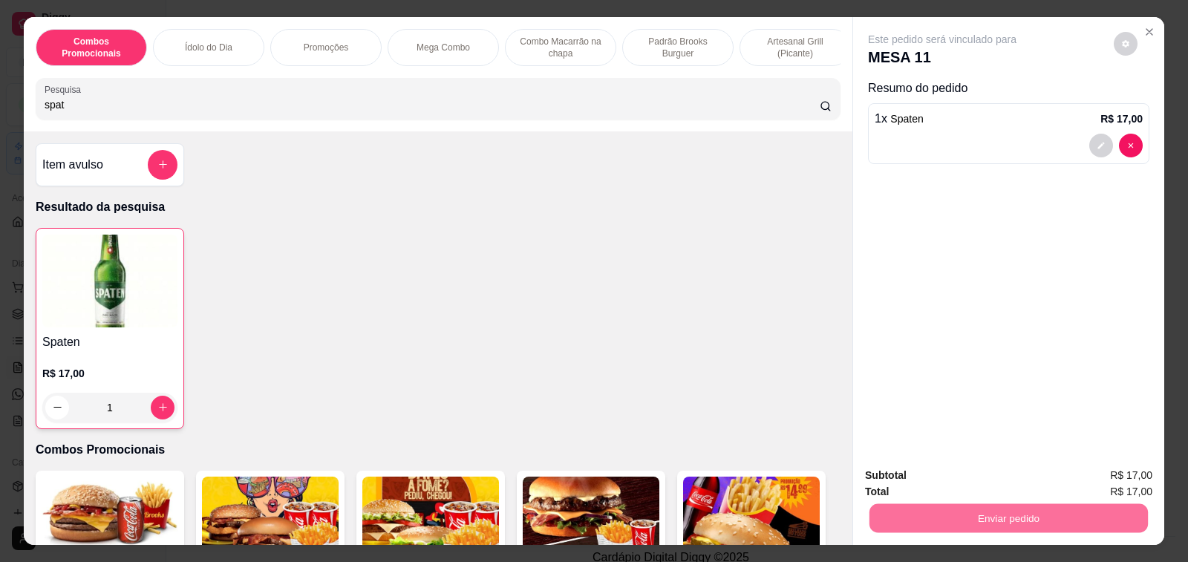
click at [1090, 476] on button "Enviar pedido" at bounding box center [1114, 475] width 82 height 27
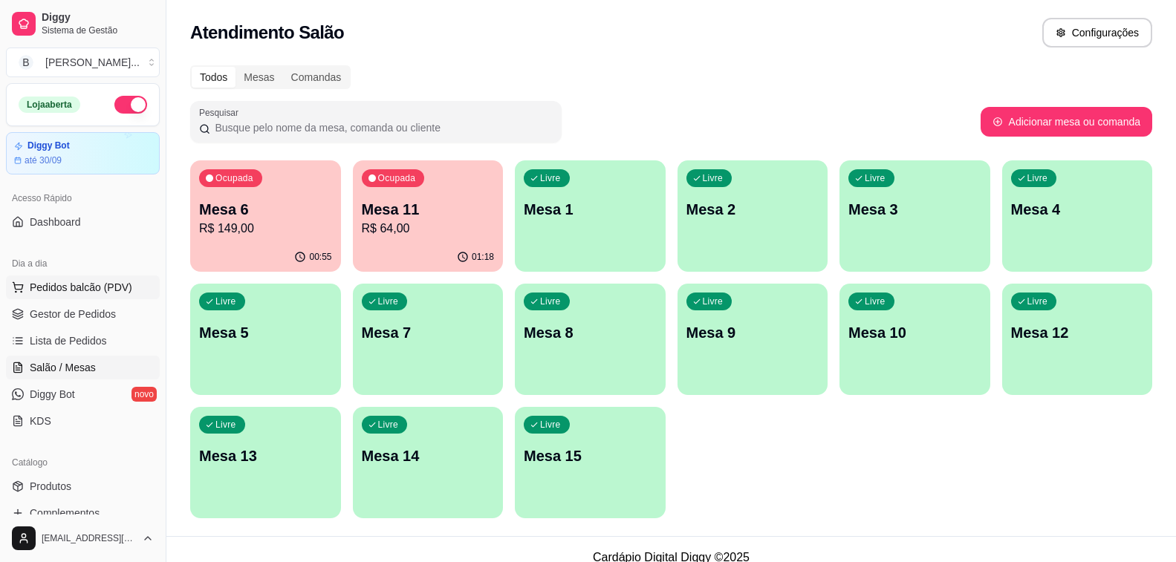
click at [71, 286] on span "Pedidos balcão (PDV)" at bounding box center [81, 287] width 103 height 15
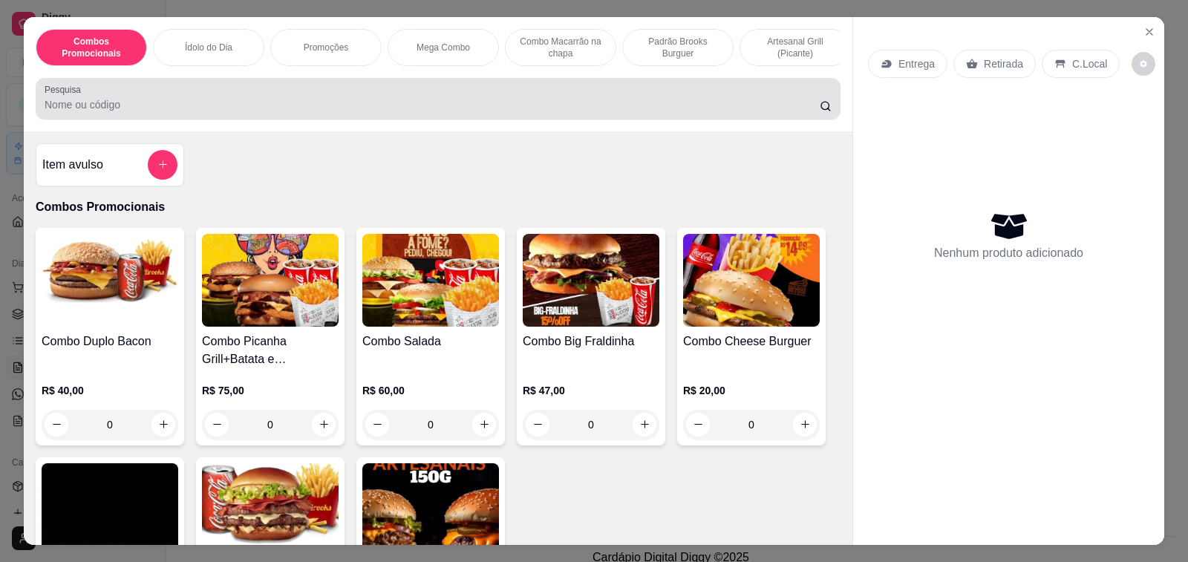
click at [367, 106] on input "Pesquisa" at bounding box center [432, 104] width 775 height 15
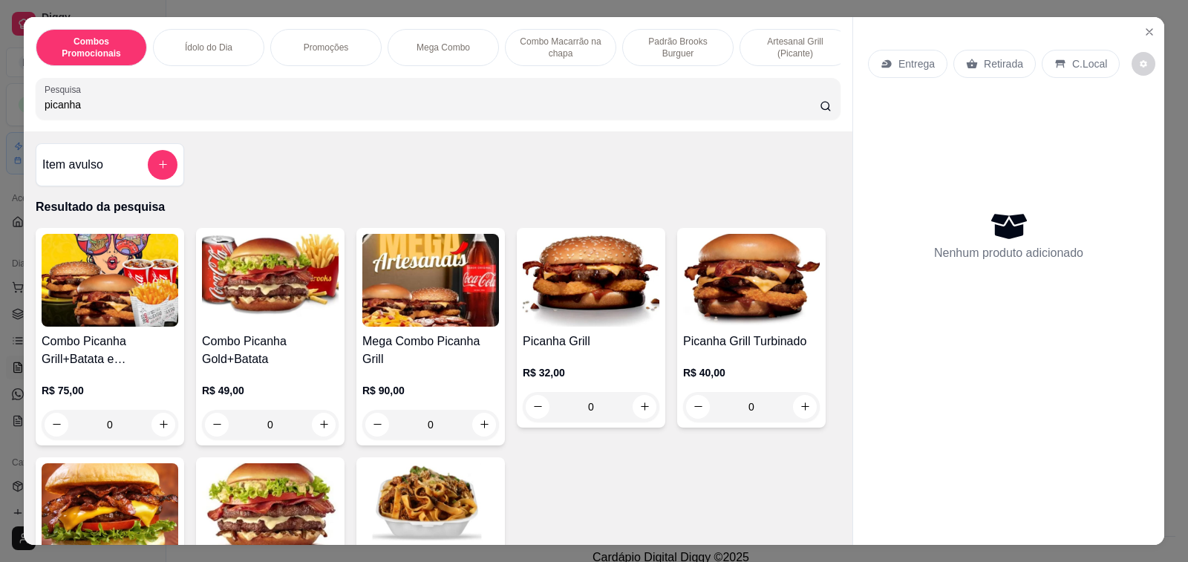
click at [367, 106] on input "picanha" at bounding box center [432, 104] width 775 height 15
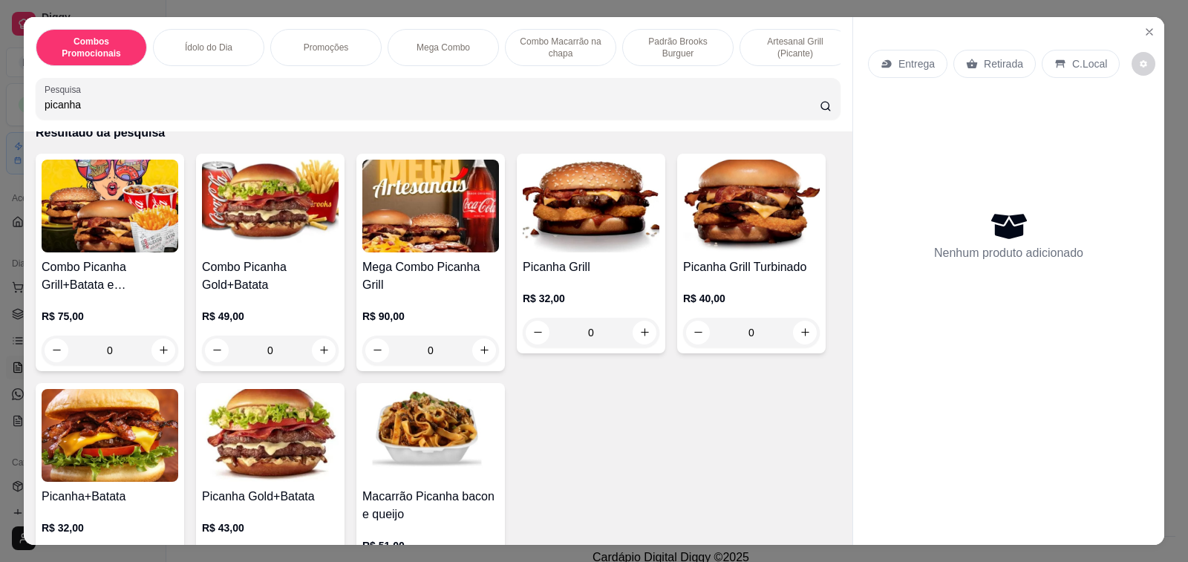
scroll to position [223, 0]
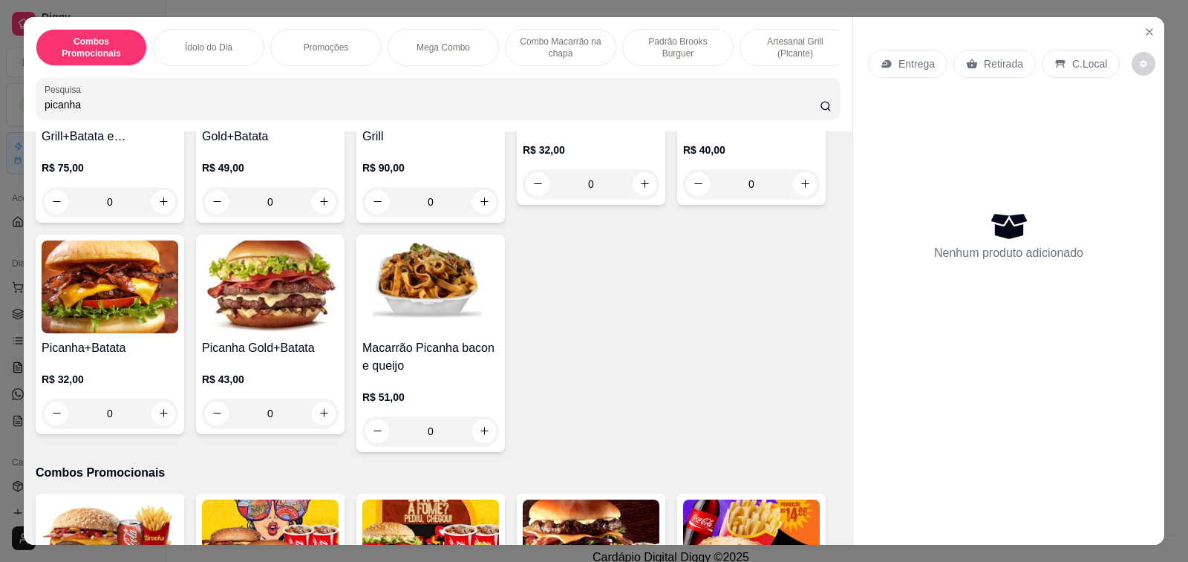
type input "picanha"
click at [420, 345] on div "Macarrão Picanha bacon e queijo R$ 51,00 0" at bounding box center [431, 344] width 149 height 218
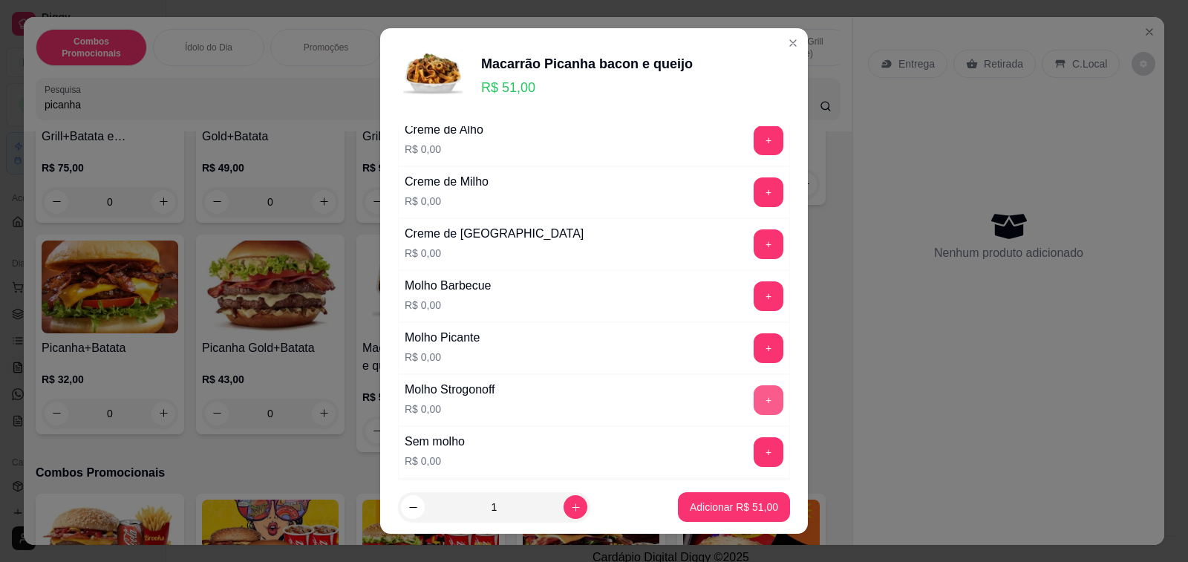
click at [754, 402] on button "+" at bounding box center [769, 401] width 30 height 30
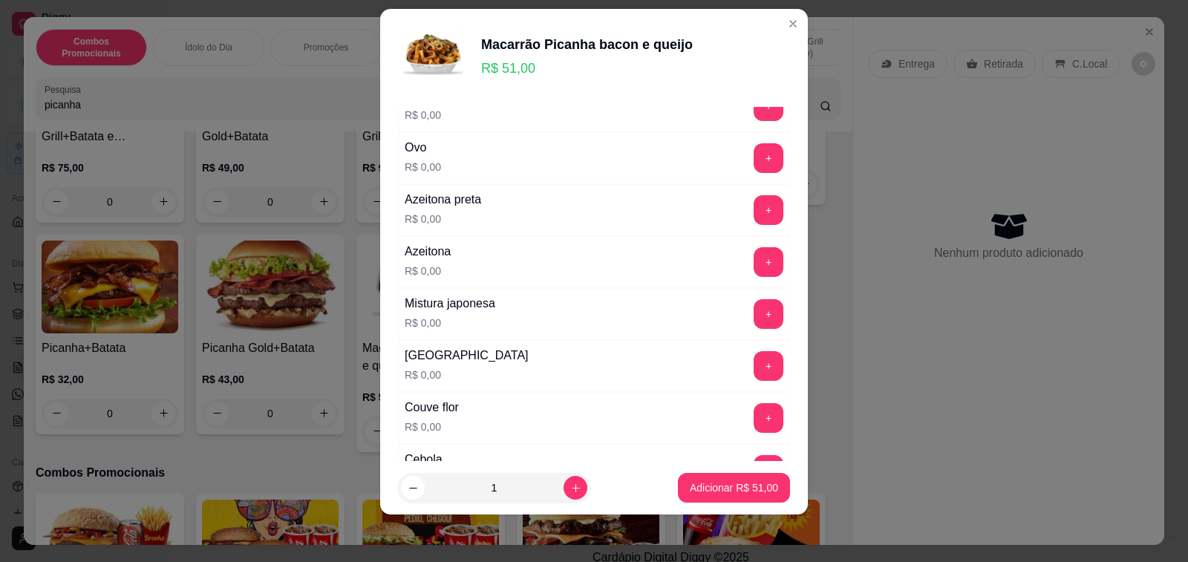
scroll to position [501, 0]
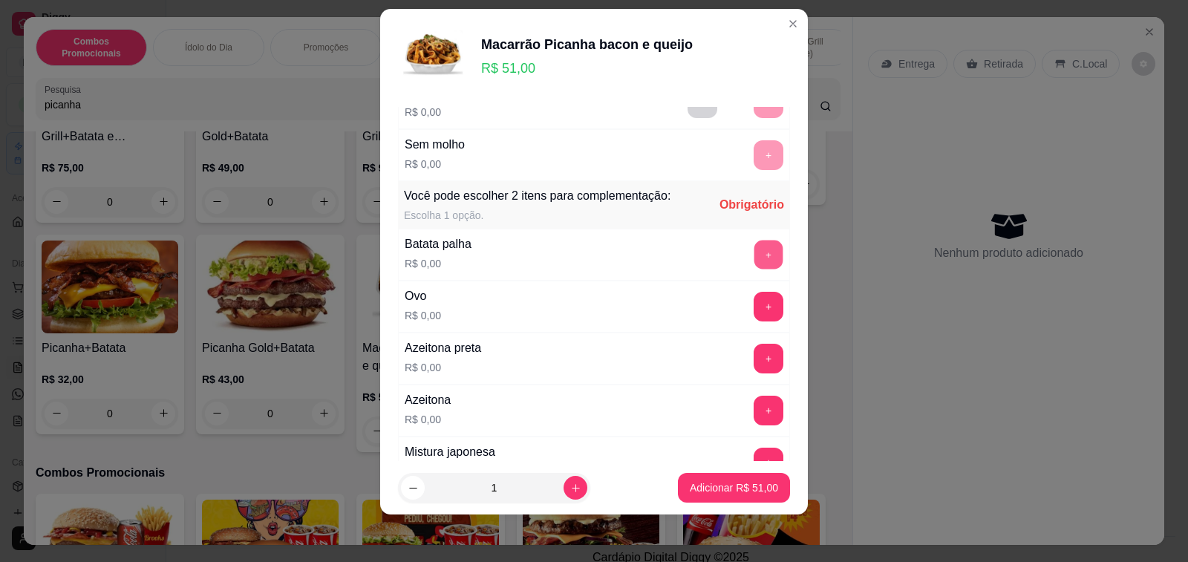
click at [755, 255] on button "+" at bounding box center [769, 254] width 29 height 29
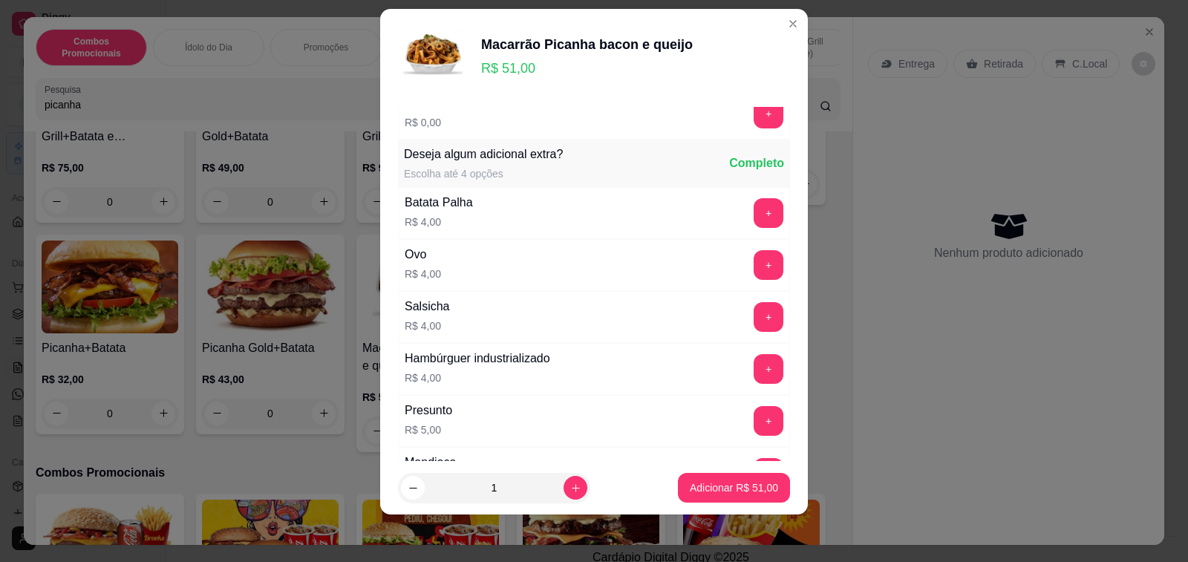
scroll to position [1912, 0]
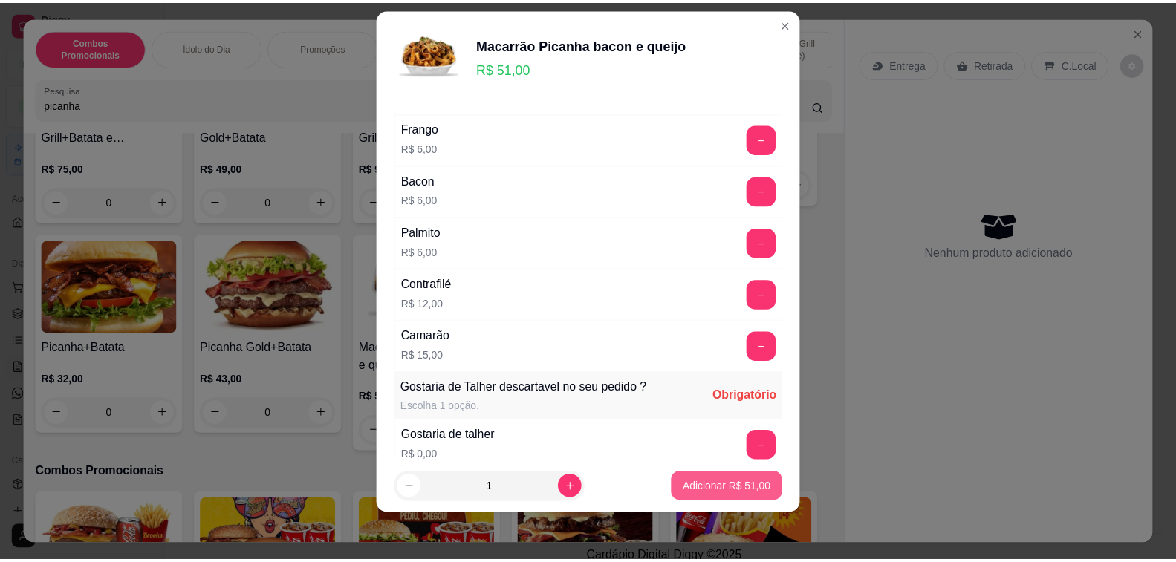
scroll to position [2087, 0]
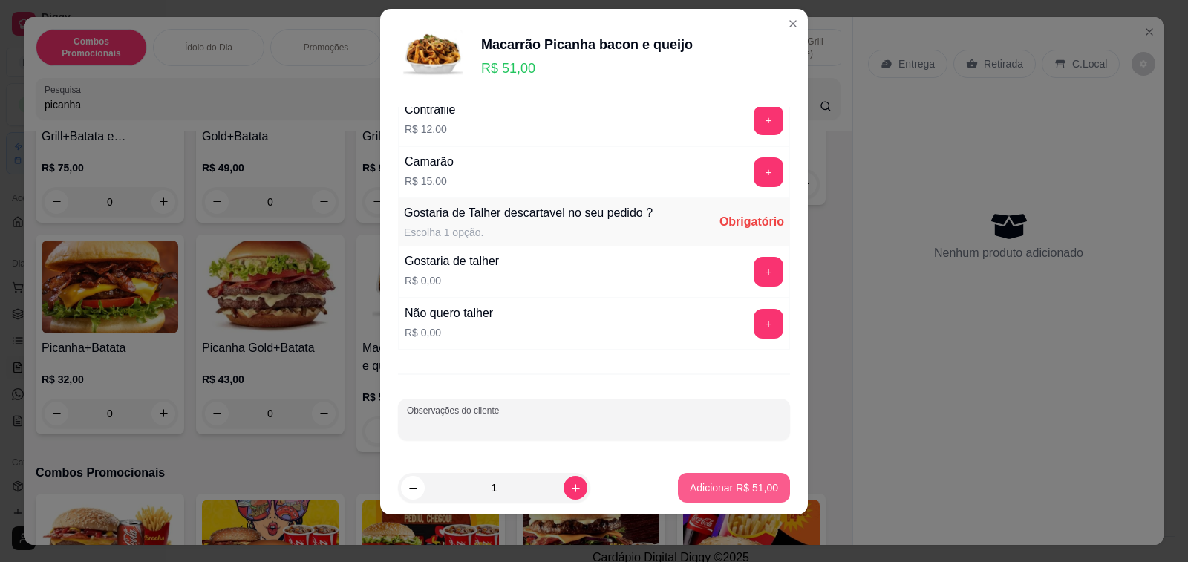
click at [713, 481] on p "Adicionar R$ 51,00" at bounding box center [734, 488] width 88 height 15
click at [754, 325] on button "+" at bounding box center [769, 324] width 30 height 30
click at [709, 487] on p "Adicionar R$ 51,00" at bounding box center [735, 488] width 86 height 14
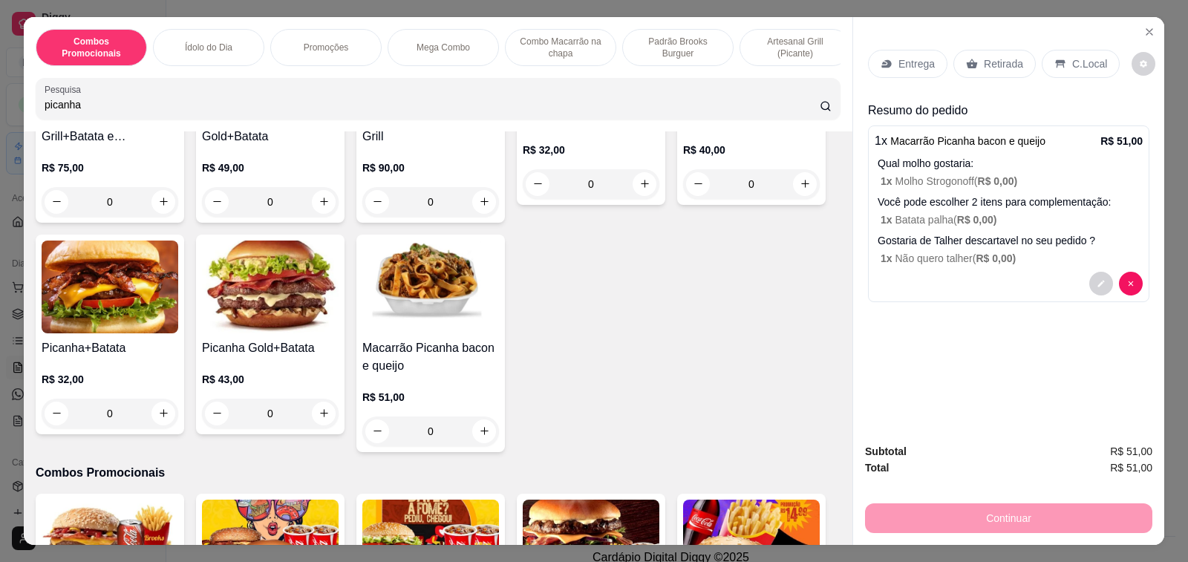
click at [1001, 50] on div "Retirada" at bounding box center [995, 64] width 82 height 28
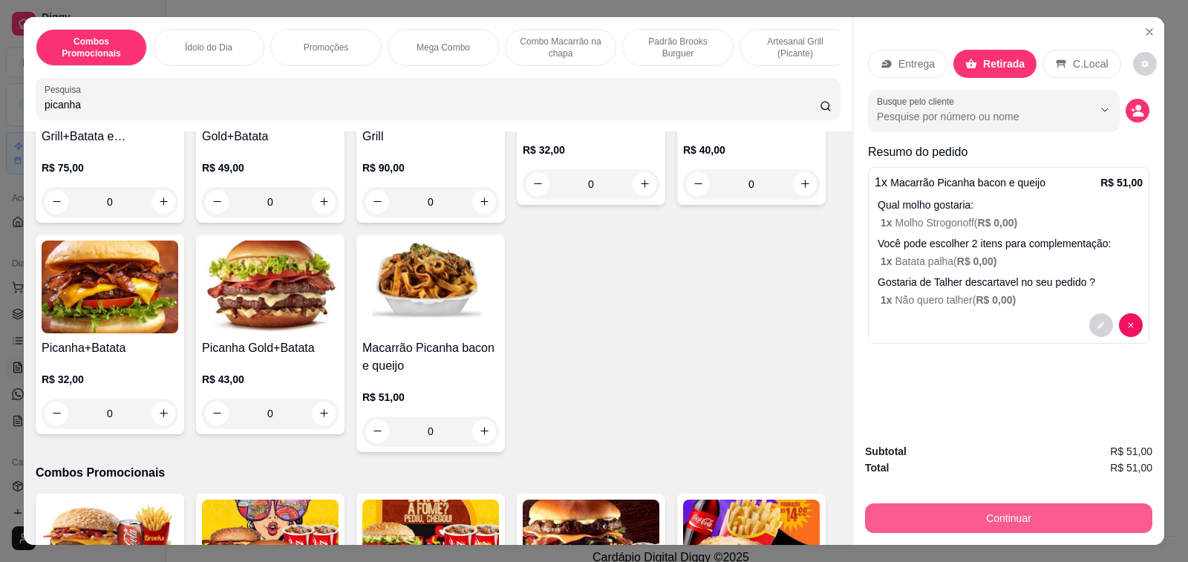
click at [998, 513] on button "Continuar" at bounding box center [1008, 519] width 287 height 30
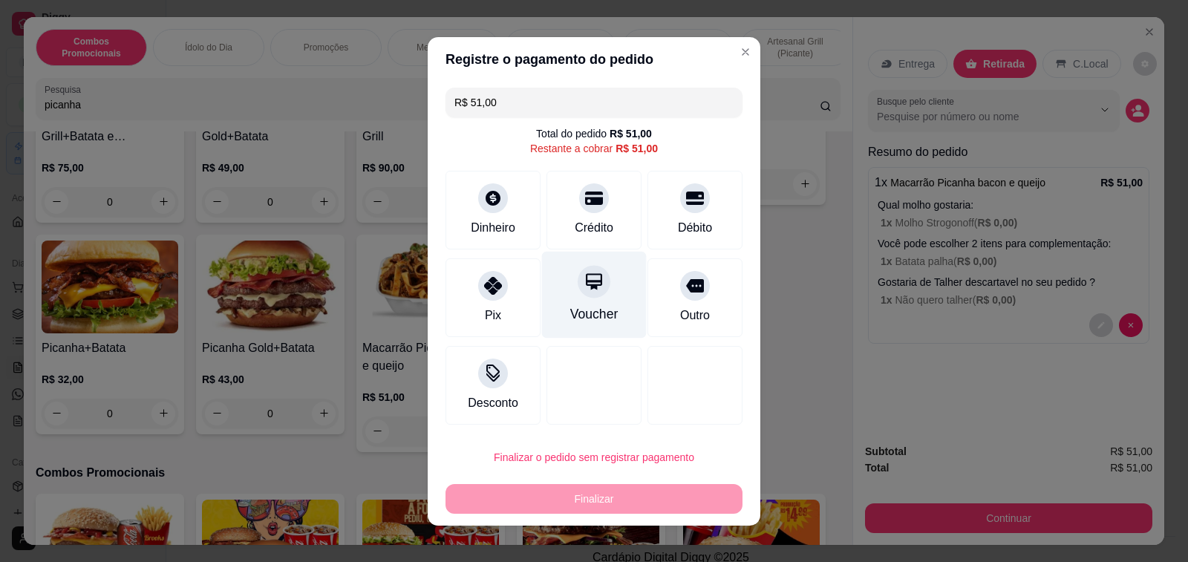
click at [585, 290] on icon at bounding box center [594, 281] width 19 height 19
type input "R$ 0,00"
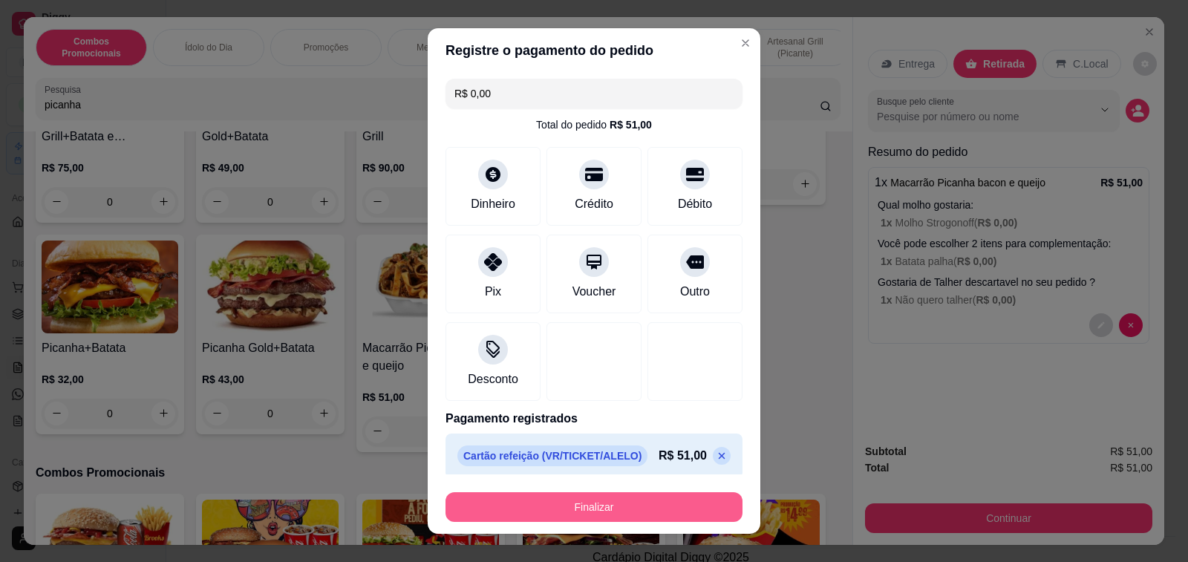
click at [562, 504] on button "Finalizar" at bounding box center [594, 507] width 297 height 30
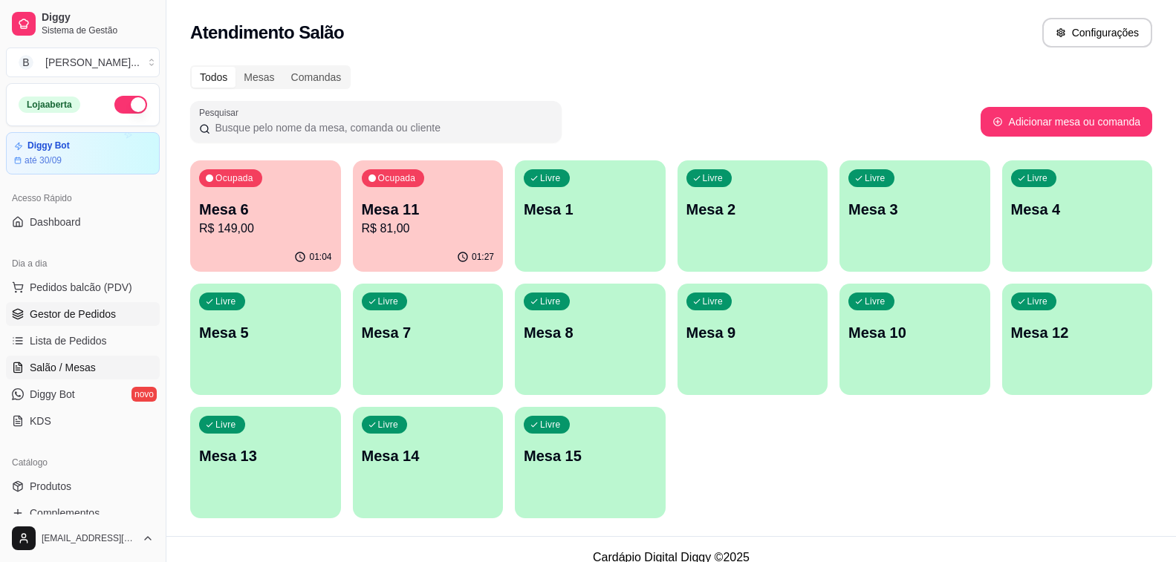
click at [104, 317] on span "Gestor de Pedidos" at bounding box center [73, 314] width 86 height 15
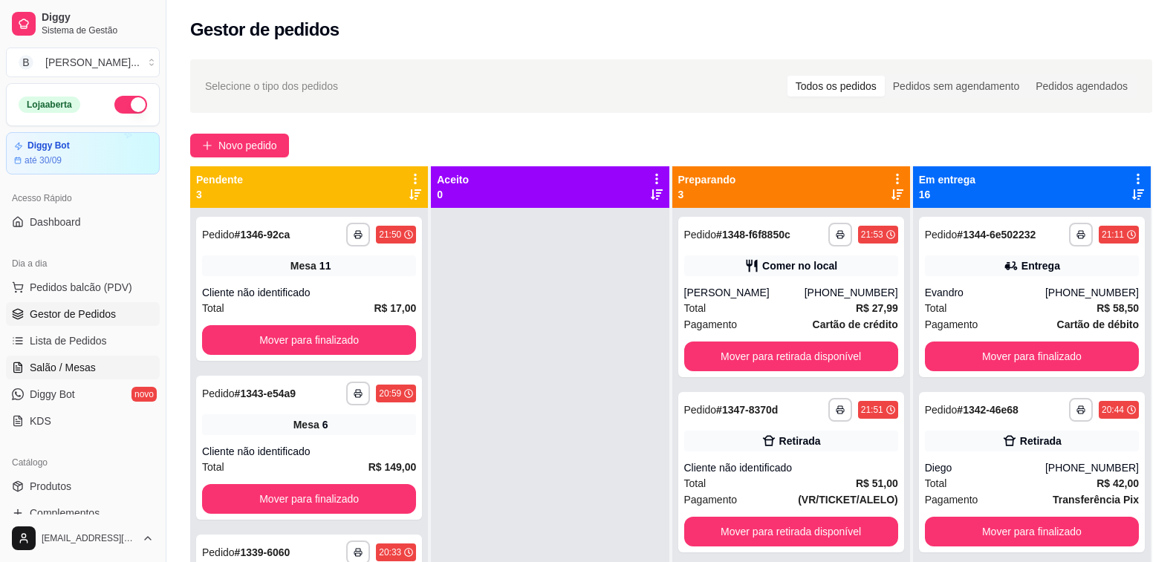
click at [63, 366] on span "Salão / Mesas" at bounding box center [63, 367] width 66 height 15
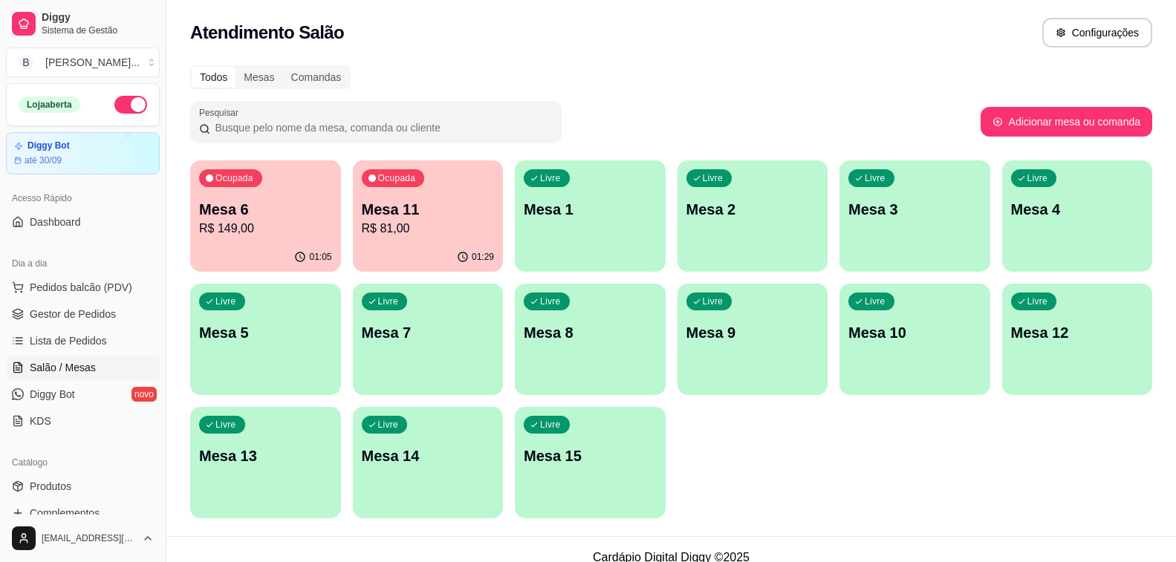
click at [306, 216] on p "Mesa 6" at bounding box center [265, 209] width 133 height 21
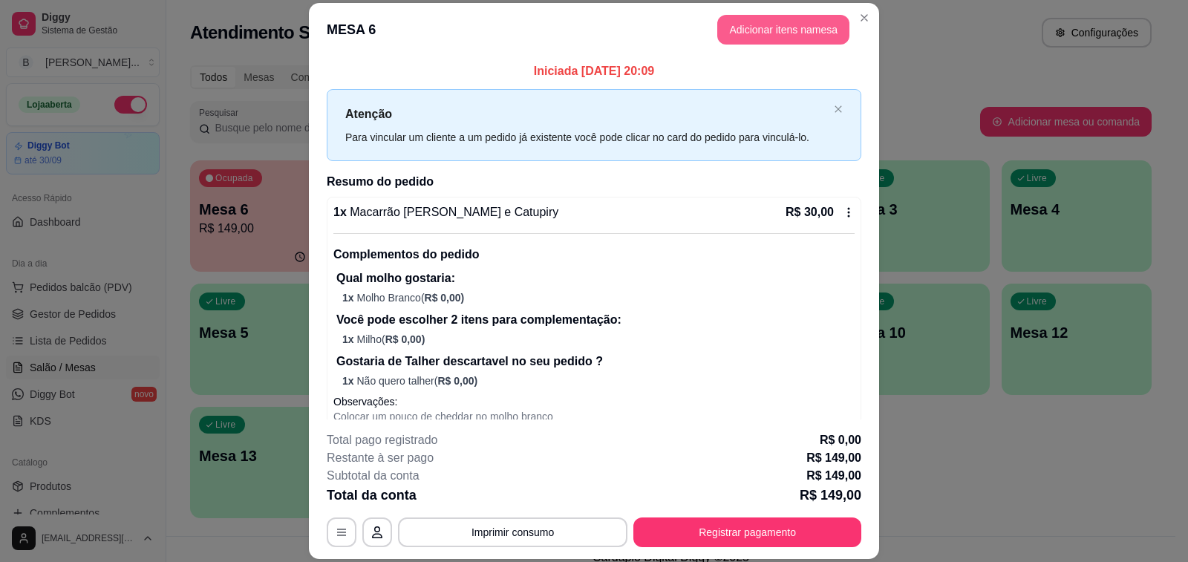
click at [793, 27] on button "Adicionar itens na mesa" at bounding box center [784, 30] width 132 height 30
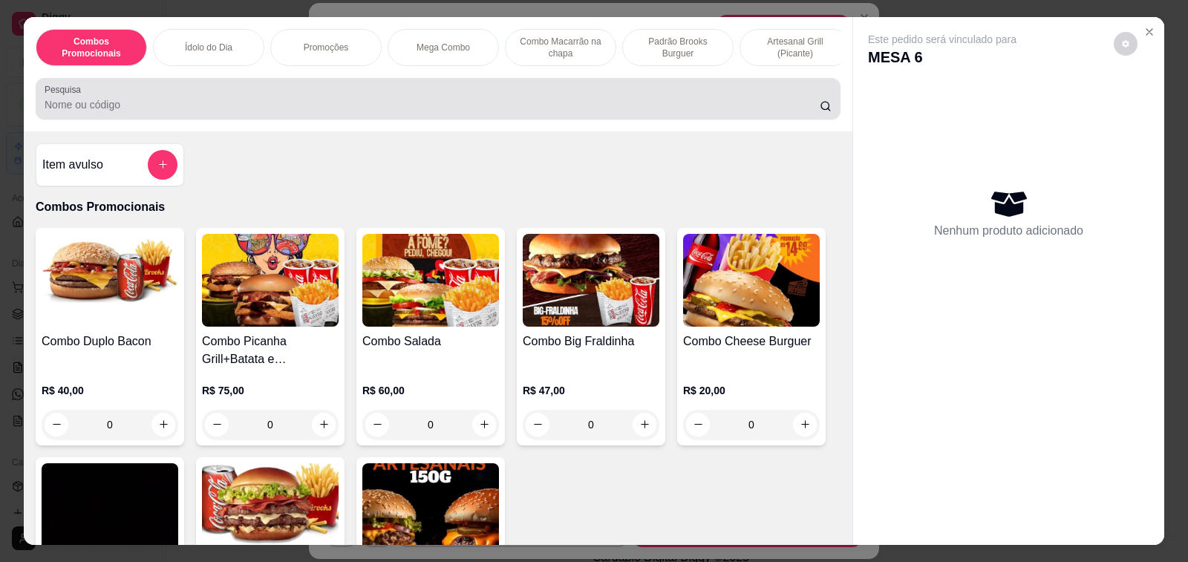
click at [487, 110] on input "Pesquisa" at bounding box center [432, 104] width 775 height 15
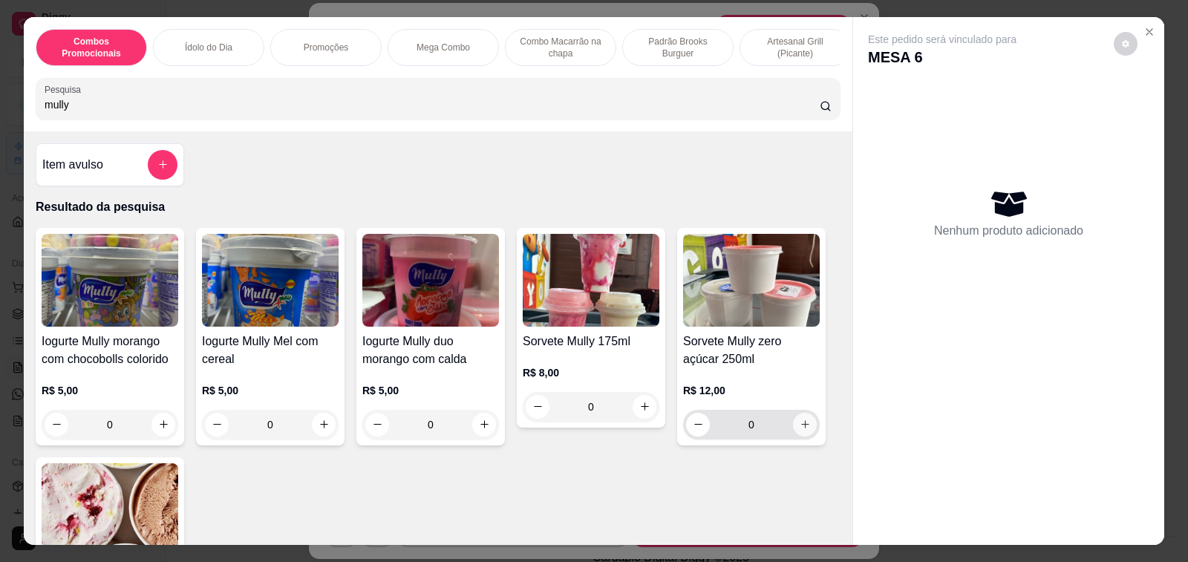
type input "mully"
click at [804, 430] on icon "increase-product-quantity" at bounding box center [805, 424] width 11 height 11
type input "1"
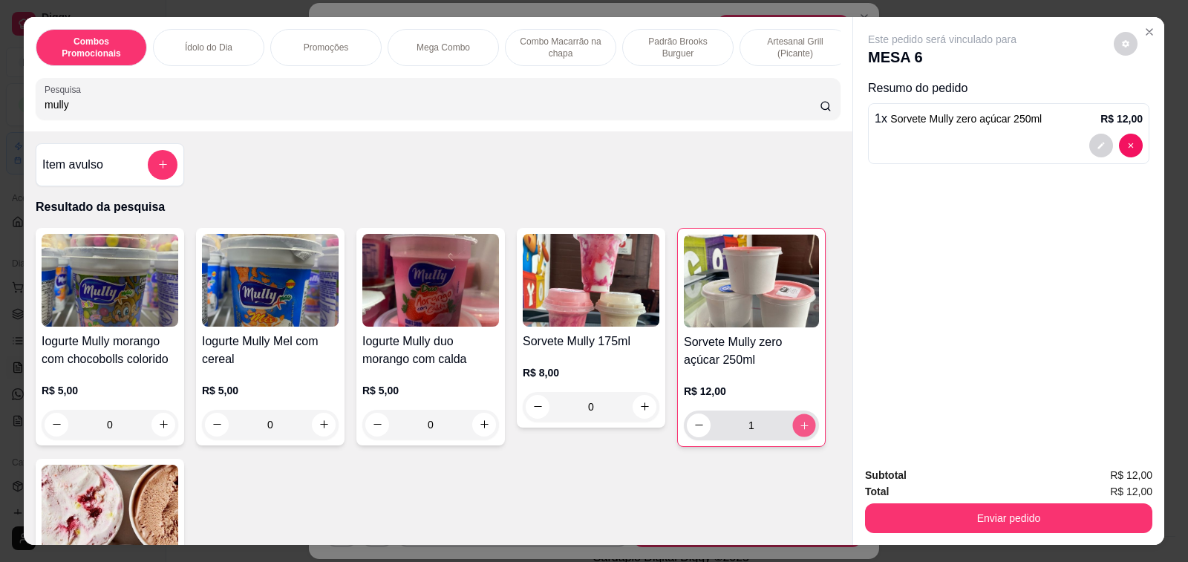
click at [804, 432] on button "increase-product-quantity" at bounding box center [804, 425] width 23 height 23
type input "3"
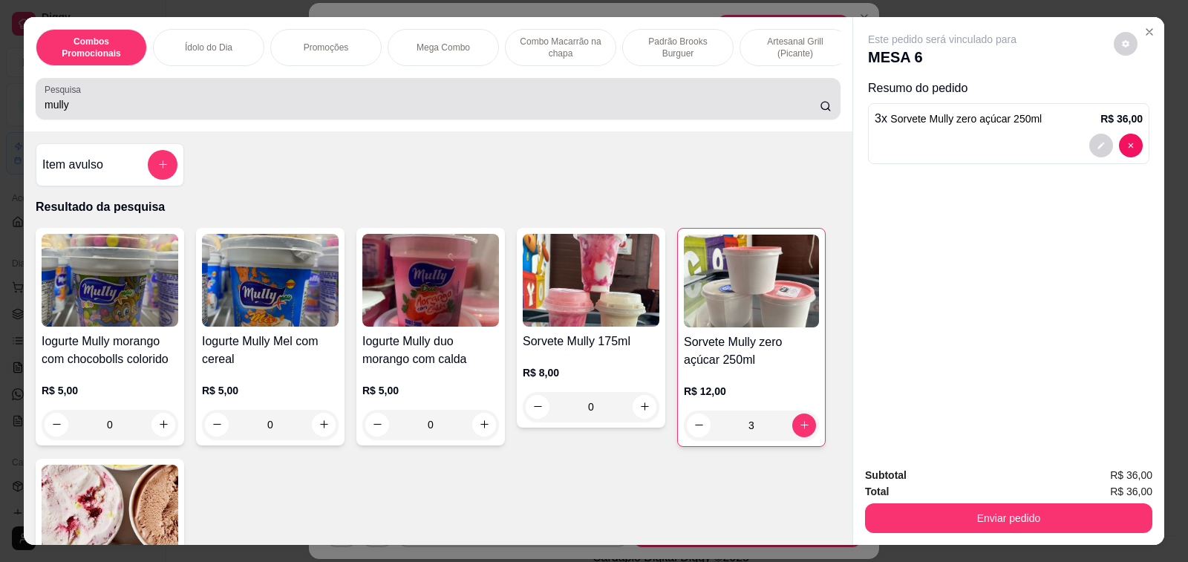
click at [124, 100] on div "mully" at bounding box center [438, 99] width 787 height 30
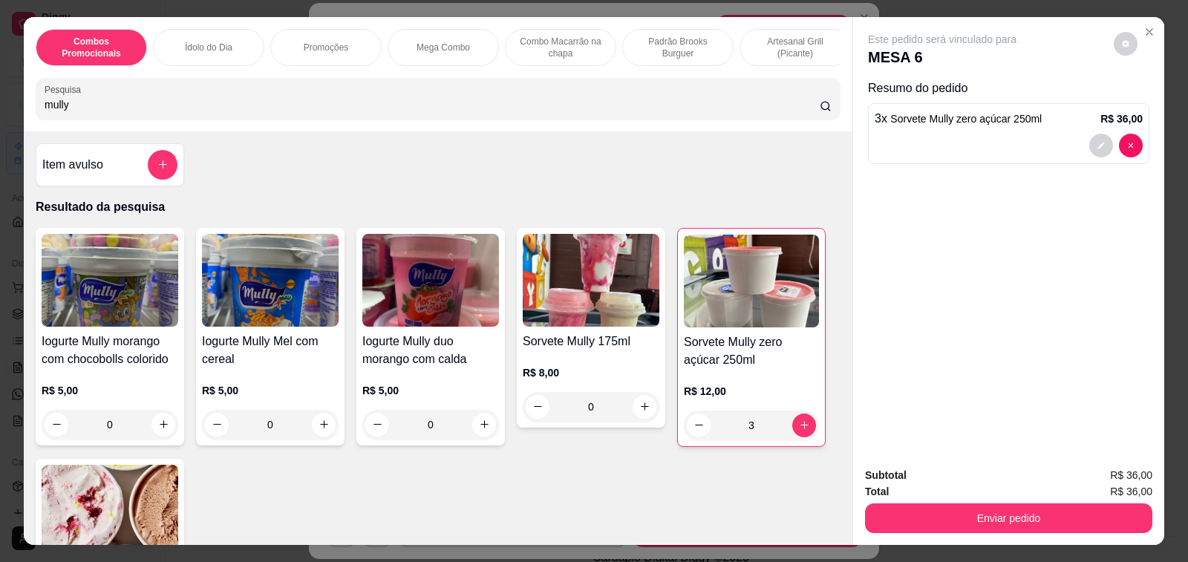
click at [116, 112] on input "mully" at bounding box center [432, 104] width 775 height 15
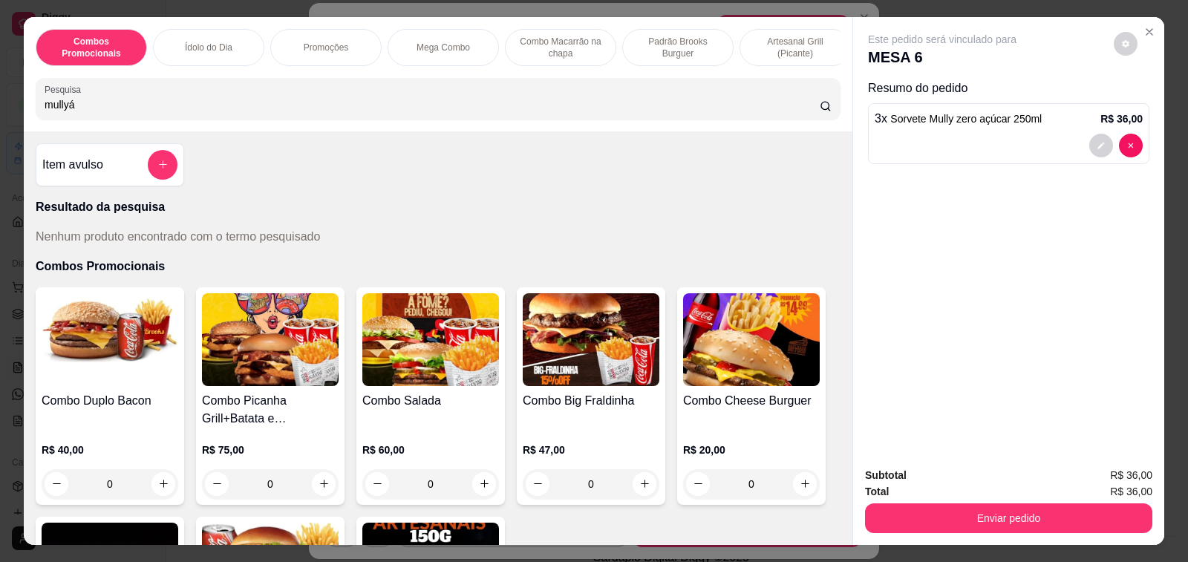
click at [65, 111] on input "mullyá" at bounding box center [432, 104] width 775 height 15
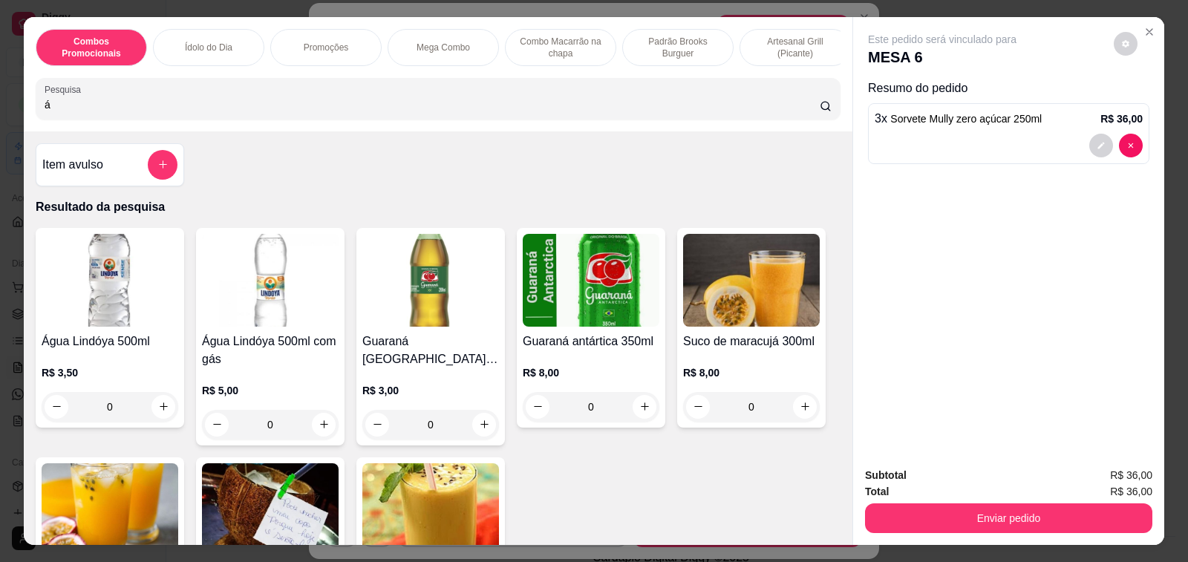
type input "á"
click at [161, 410] on div "0" at bounding box center [110, 407] width 137 height 30
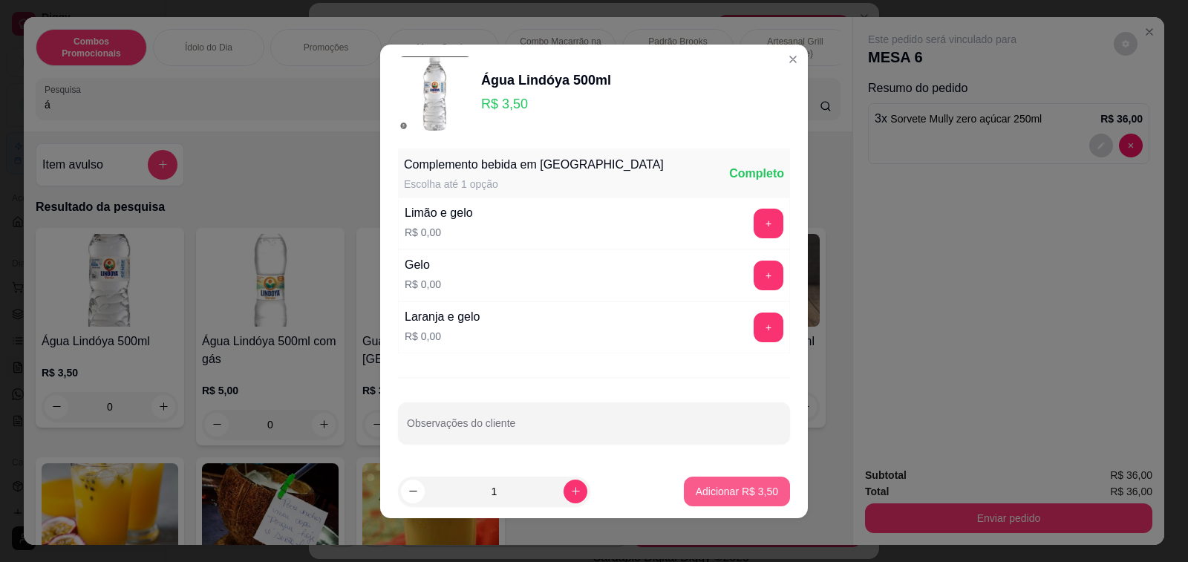
click at [698, 488] on p "Adicionar R$ 3,50" at bounding box center [737, 491] width 82 height 15
click at [698, 488] on div "Água Lindóya 500ml R$ 3,50 0 Água Lindóya 500ml com gás R$ 5,00 0 Guaraná Antar…" at bounding box center [438, 442] width 805 height 429
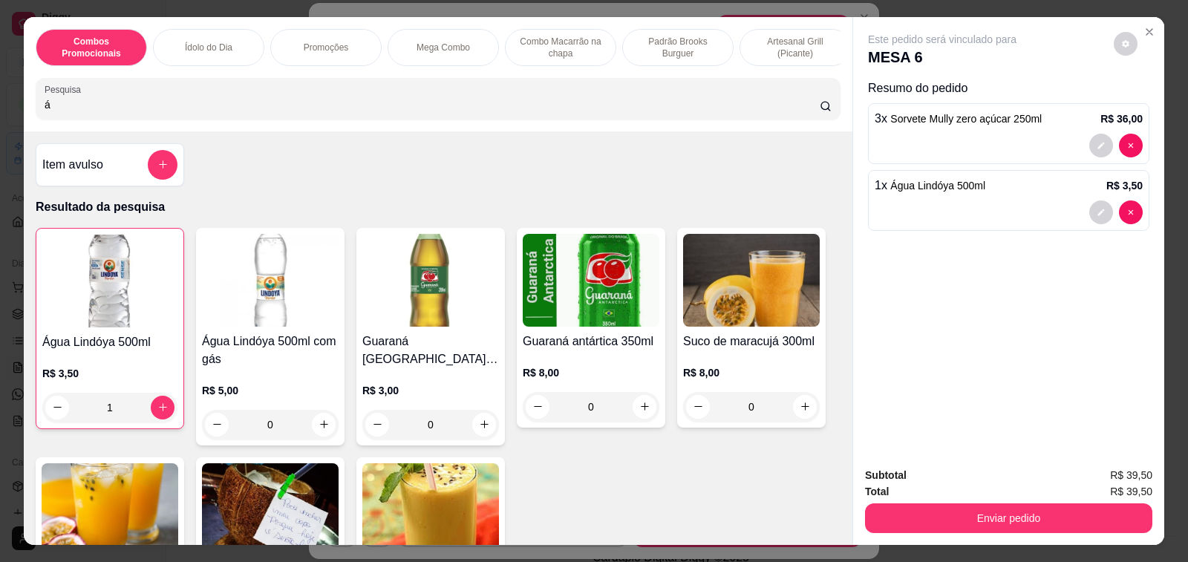
type input "1"
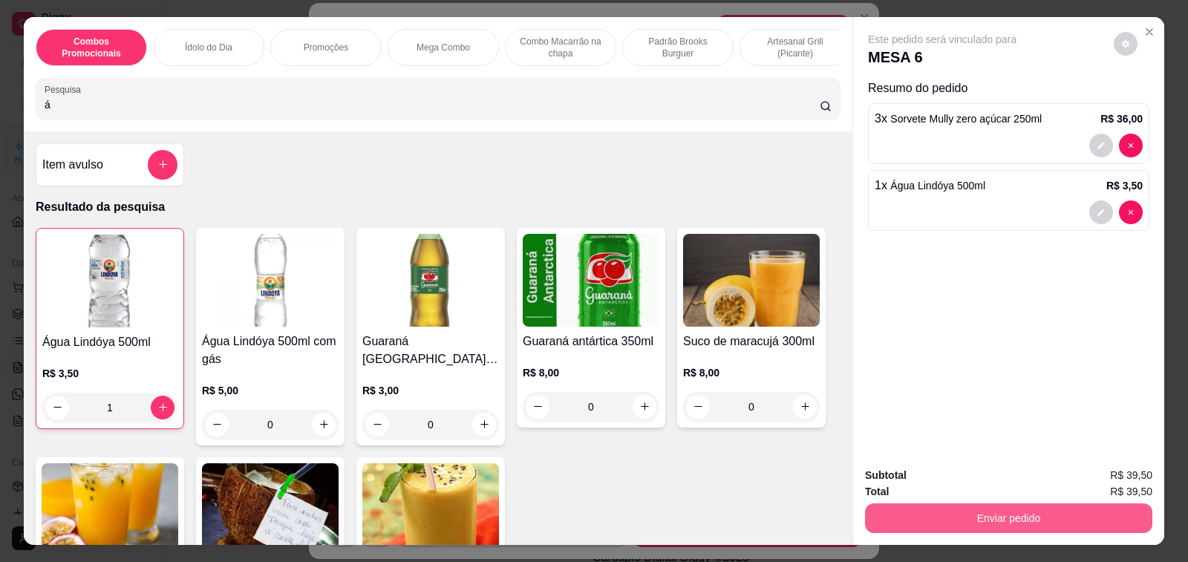
click at [949, 513] on button "Enviar pedido" at bounding box center [1008, 519] width 287 height 30
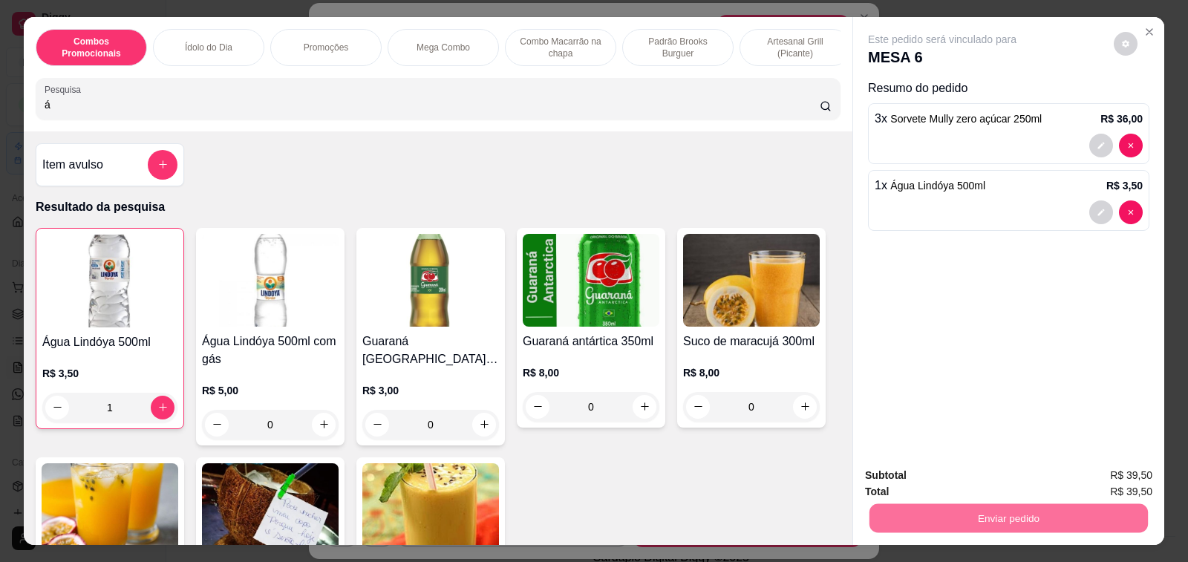
click at [1125, 472] on button "Enviar pedido" at bounding box center [1114, 476] width 84 height 28
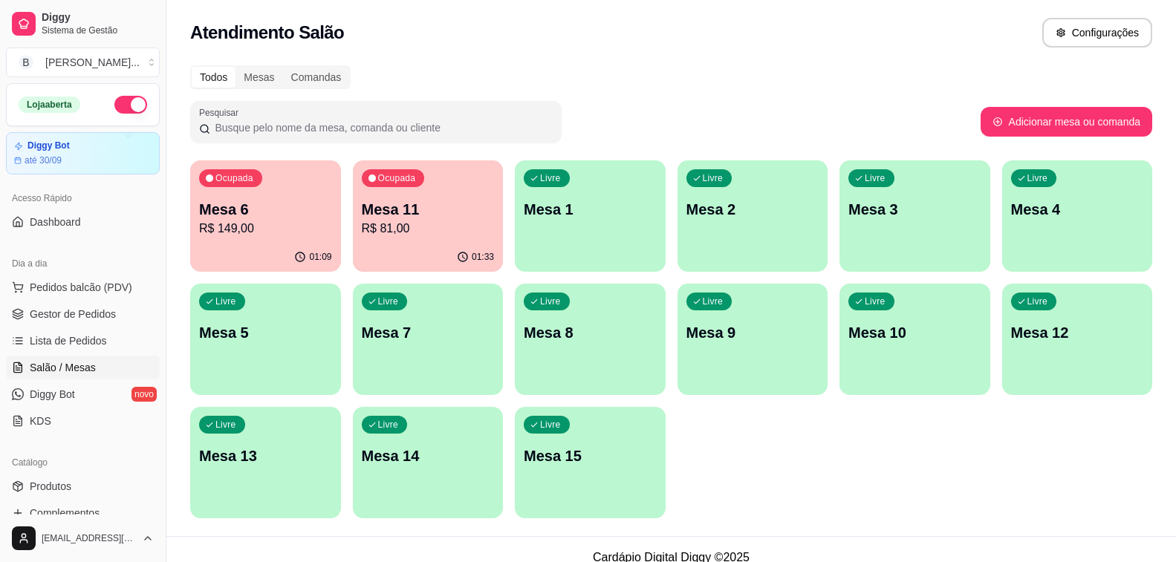
click at [388, 235] on p "R$ 81,00" at bounding box center [428, 229] width 133 height 18
click at [103, 313] on span "Gestor de Pedidos" at bounding box center [73, 314] width 86 height 15
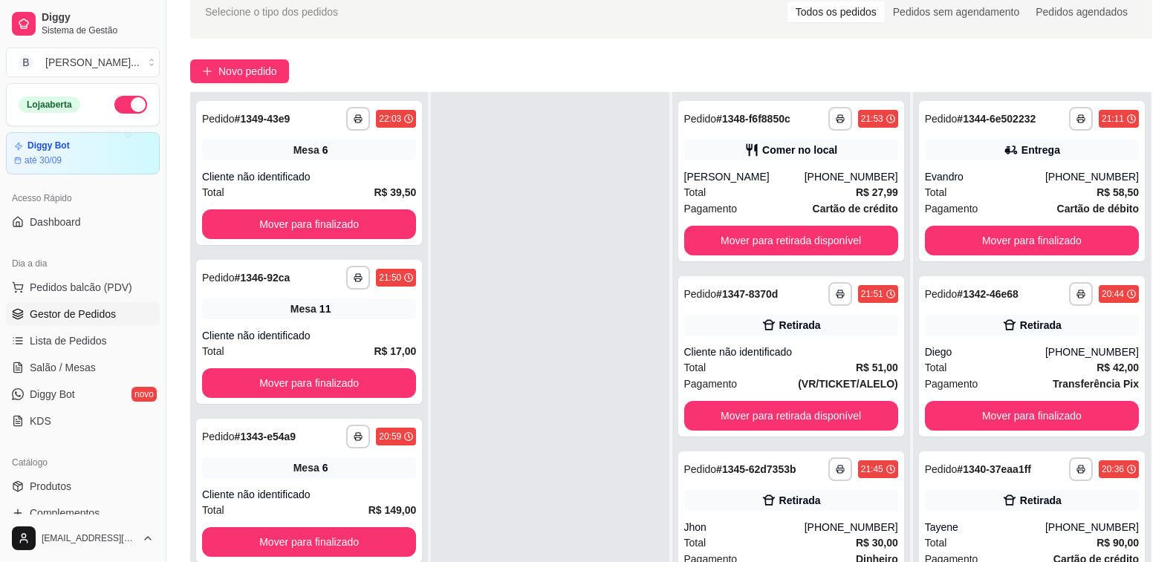
scroll to position [227, 0]
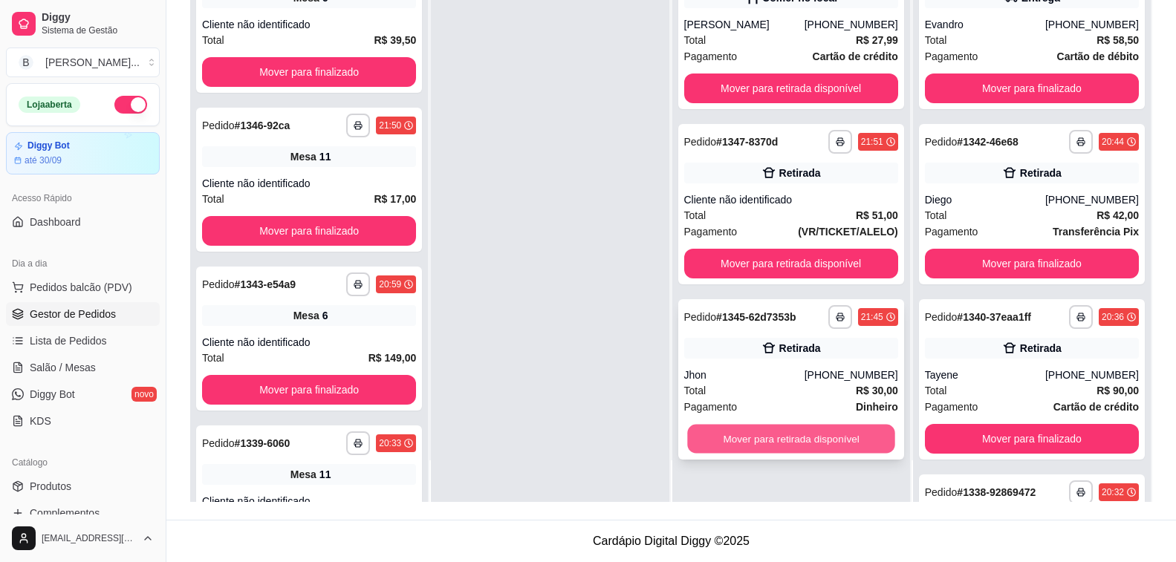
click at [770, 438] on button "Mover para retirada disponível" at bounding box center [791, 439] width 208 height 29
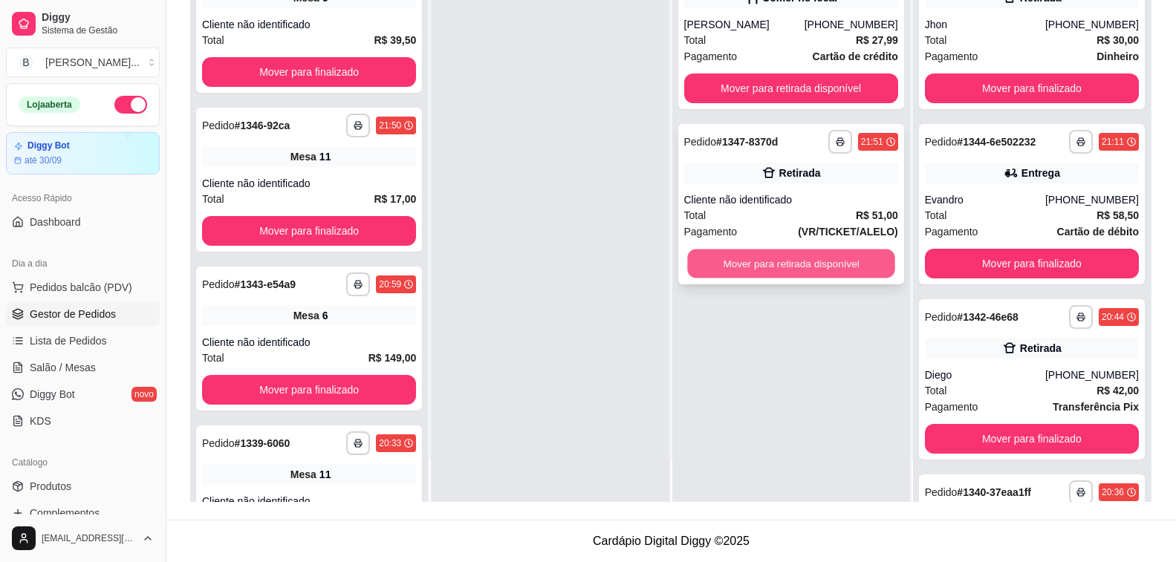
click at [757, 269] on button "Mover para retirada disponível" at bounding box center [791, 264] width 208 height 29
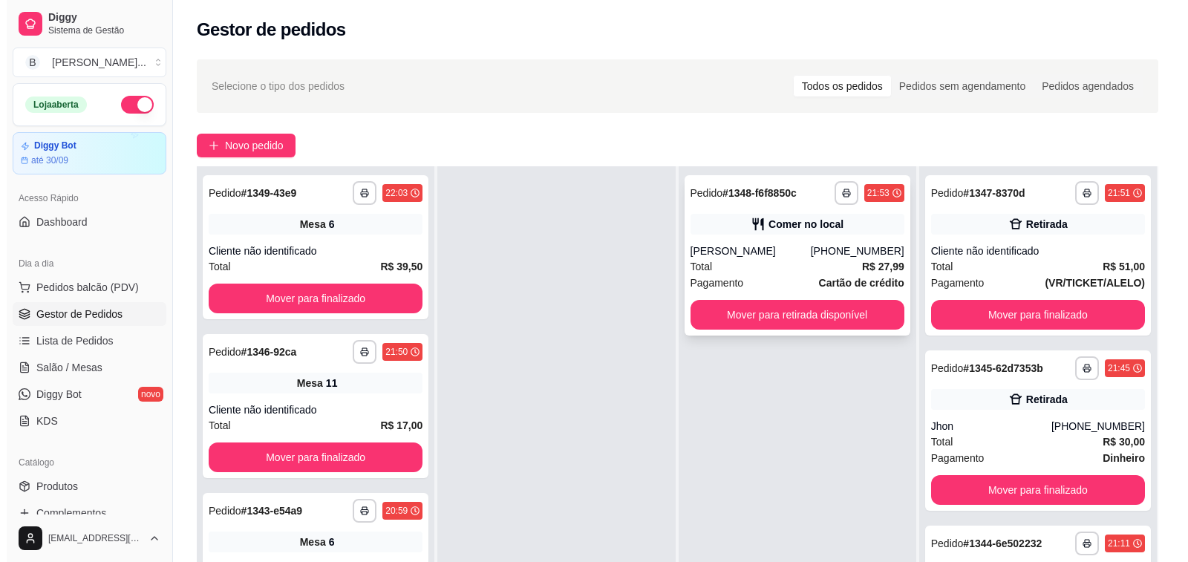
scroll to position [0, 0]
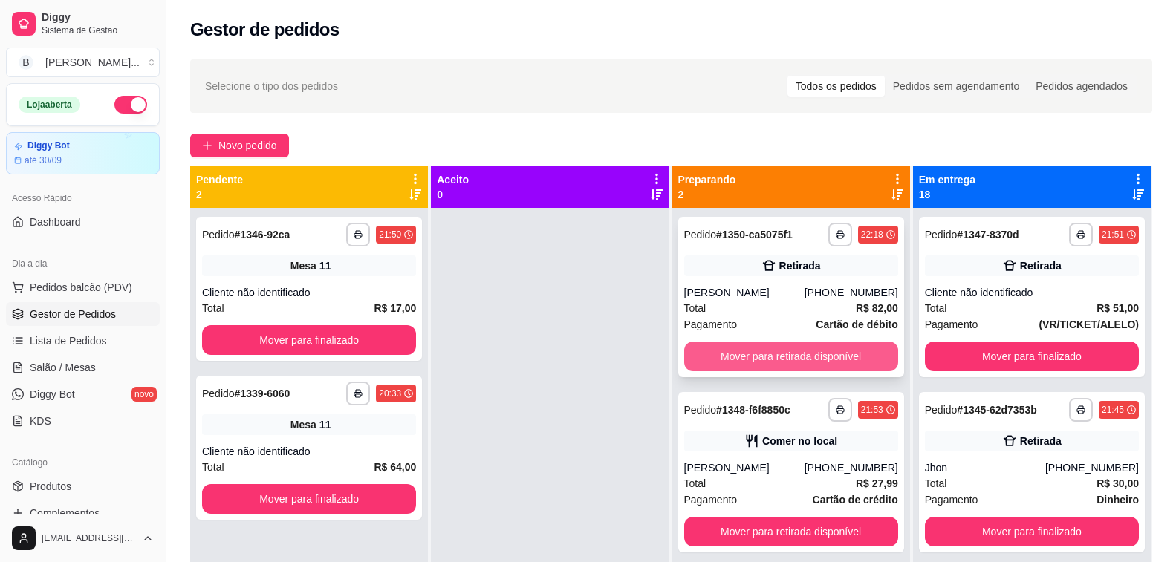
click at [734, 356] on button "Mover para retirada disponível" at bounding box center [791, 357] width 214 height 30
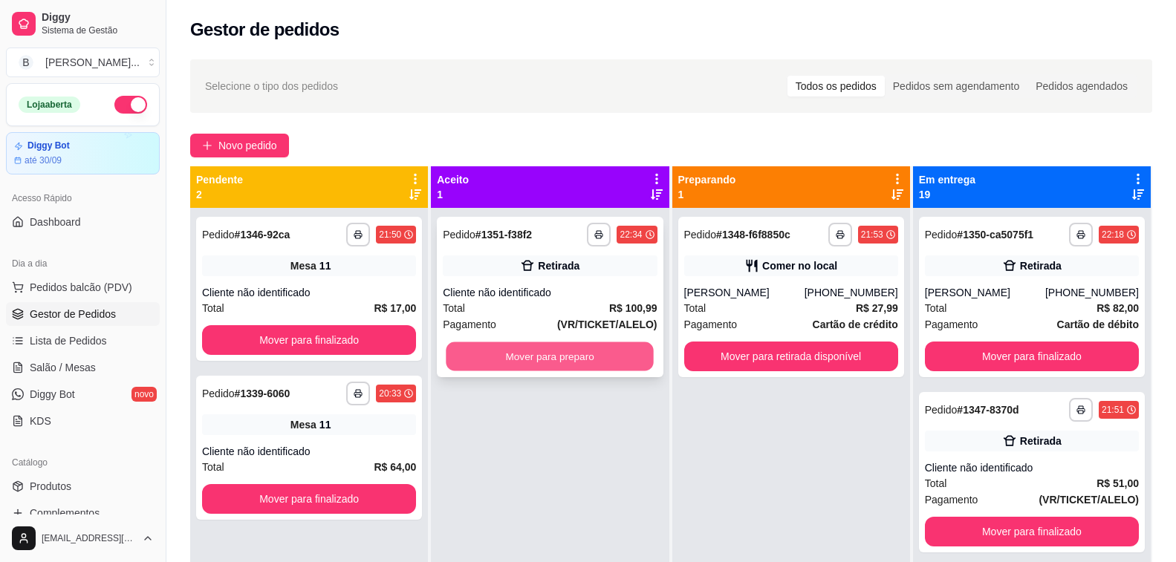
click at [570, 362] on button "Mover para preparo" at bounding box center [550, 356] width 208 height 29
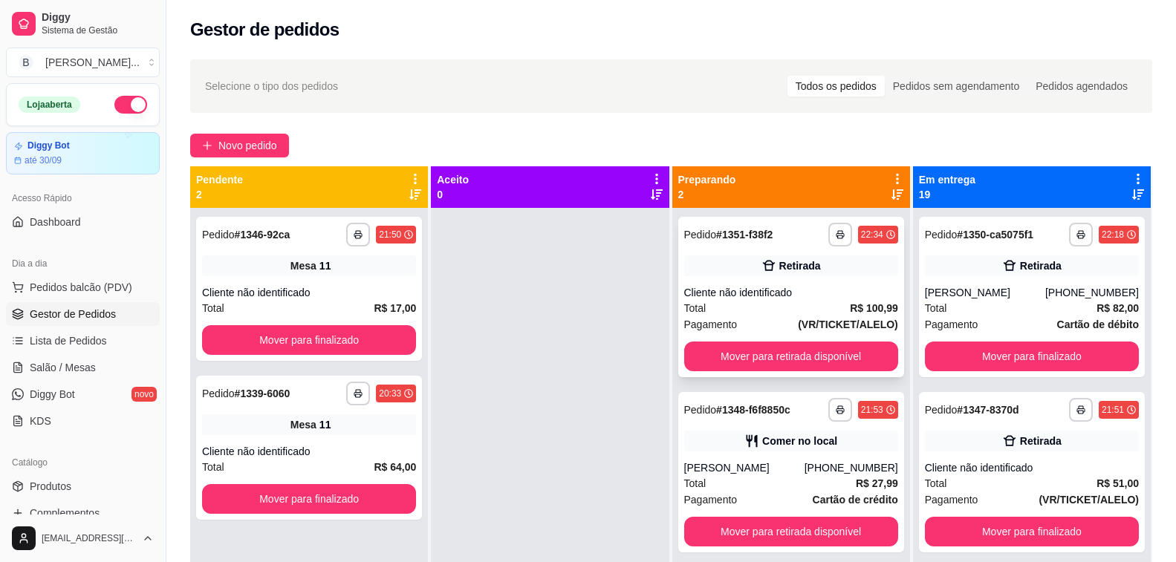
click at [776, 302] on div "Total R$ 100,99" at bounding box center [791, 308] width 214 height 16
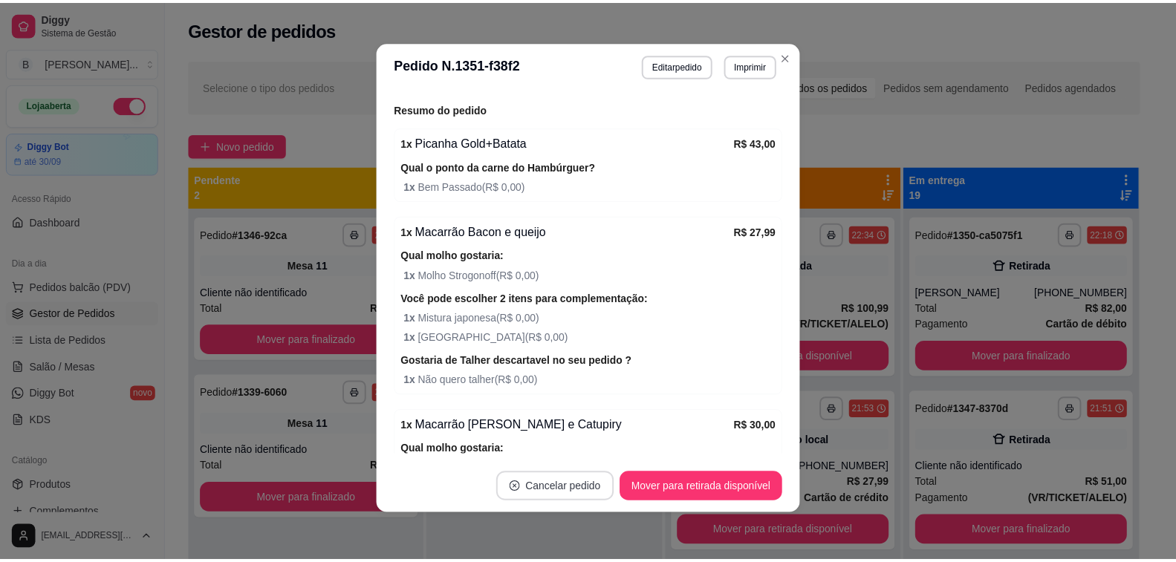
scroll to position [438, 0]
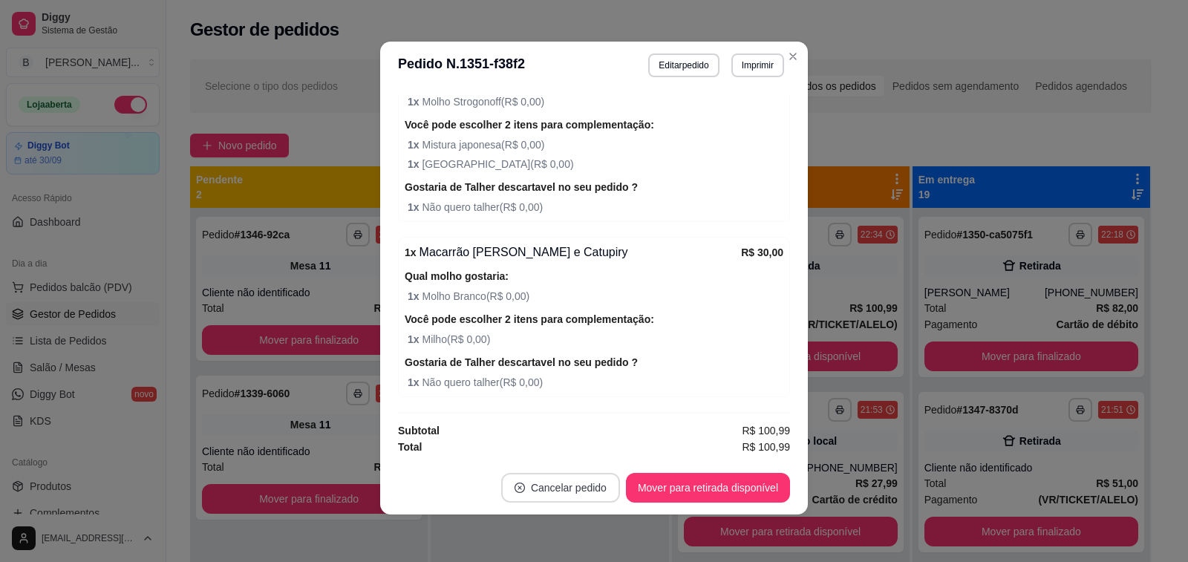
click at [568, 487] on button "Cancelar pedido" at bounding box center [560, 488] width 119 height 30
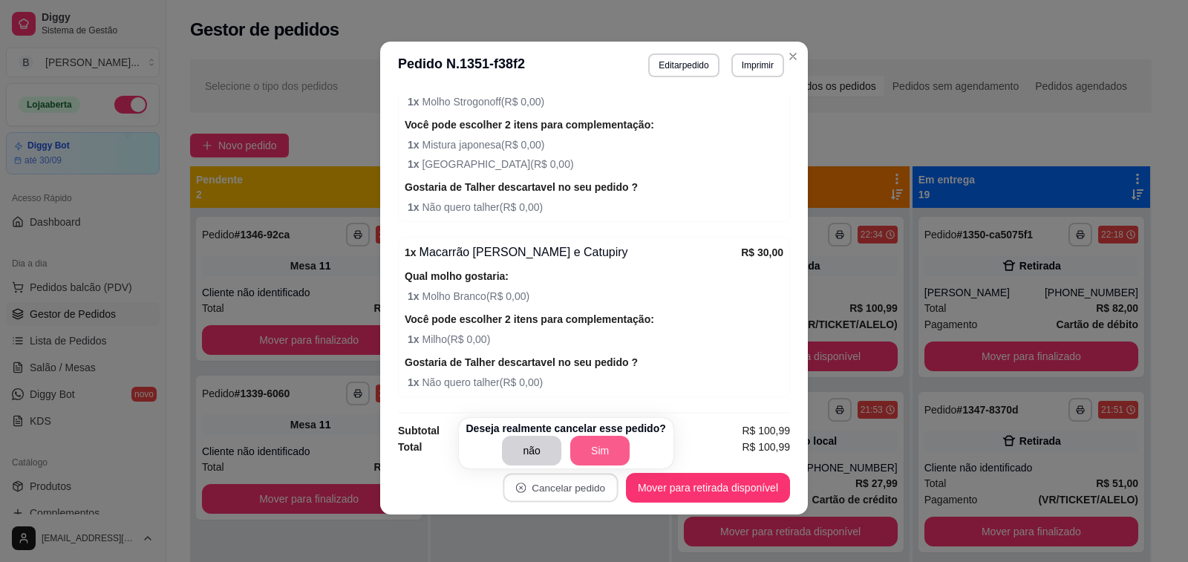
click at [588, 450] on button "Sim" at bounding box center [599, 451] width 59 height 30
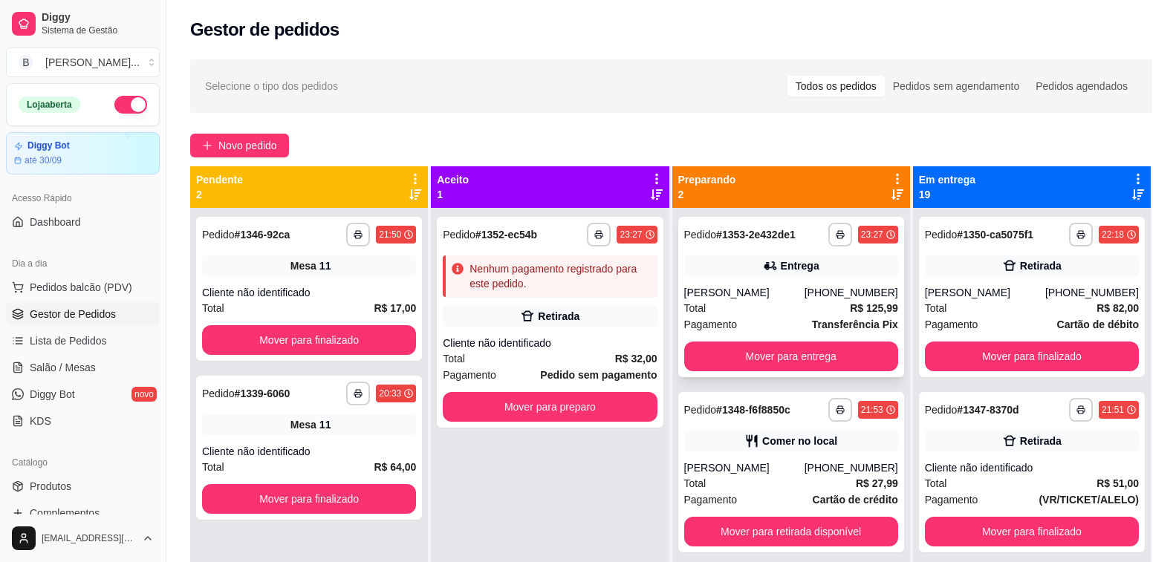
click at [696, 300] on div "[PERSON_NAME]" at bounding box center [744, 292] width 120 height 15
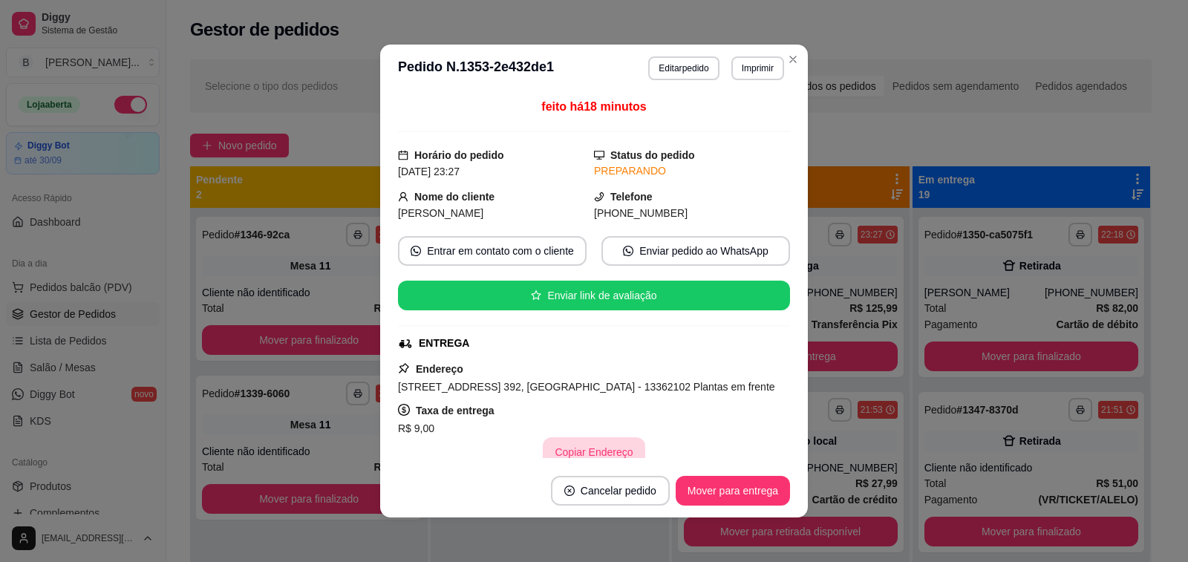
click at [589, 451] on button "Copiar Endereço" at bounding box center [594, 453] width 102 height 30
drag, startPoint x: 442, startPoint y: 105, endPoint x: 726, endPoint y: 476, distance: 467.3
click at [442, 105] on div "feito há 18 minutos" at bounding box center [594, 115] width 392 height 34
click at [725, 495] on button "Mover para entrega" at bounding box center [733, 491] width 114 height 30
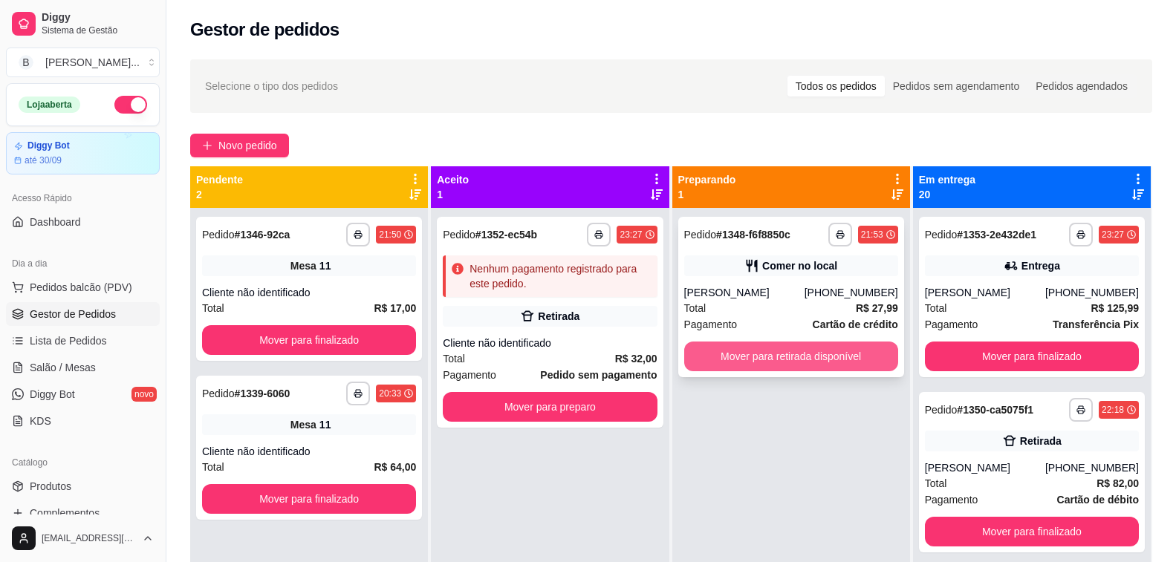
click at [744, 348] on button "Mover para retirada disponível" at bounding box center [791, 357] width 214 height 30
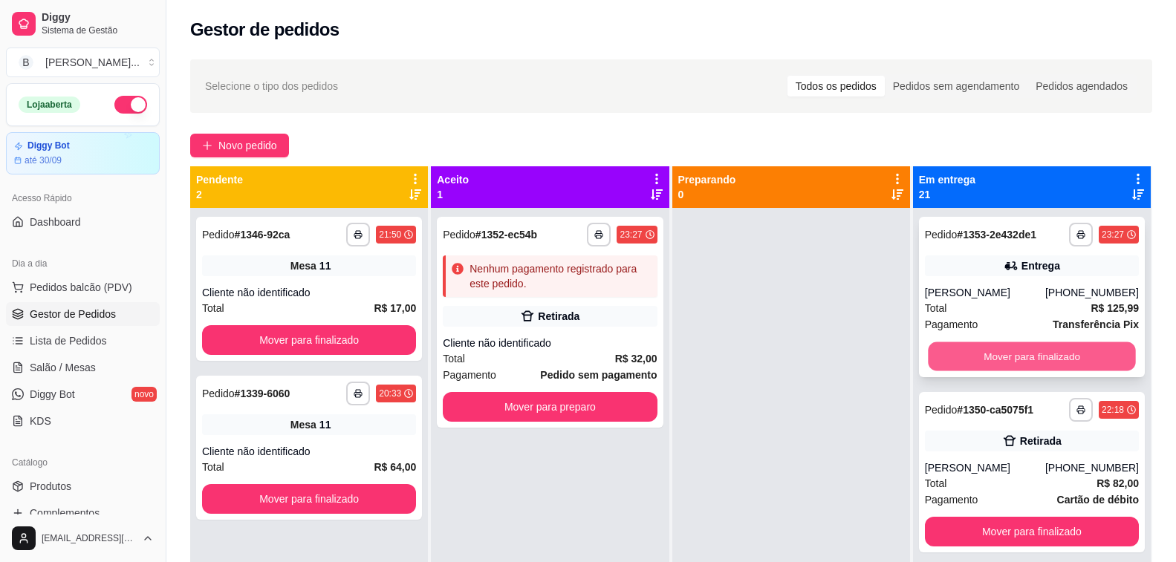
click at [968, 371] on button "Mover para finalizado" at bounding box center [1032, 356] width 208 height 29
click at [975, 349] on button "Mover para finalizado" at bounding box center [1032, 356] width 208 height 29
click at [989, 360] on button "Mover para finalizado" at bounding box center [1032, 357] width 214 height 30
click at [989, 360] on button "Mover para finalizado" at bounding box center [1032, 356] width 208 height 29
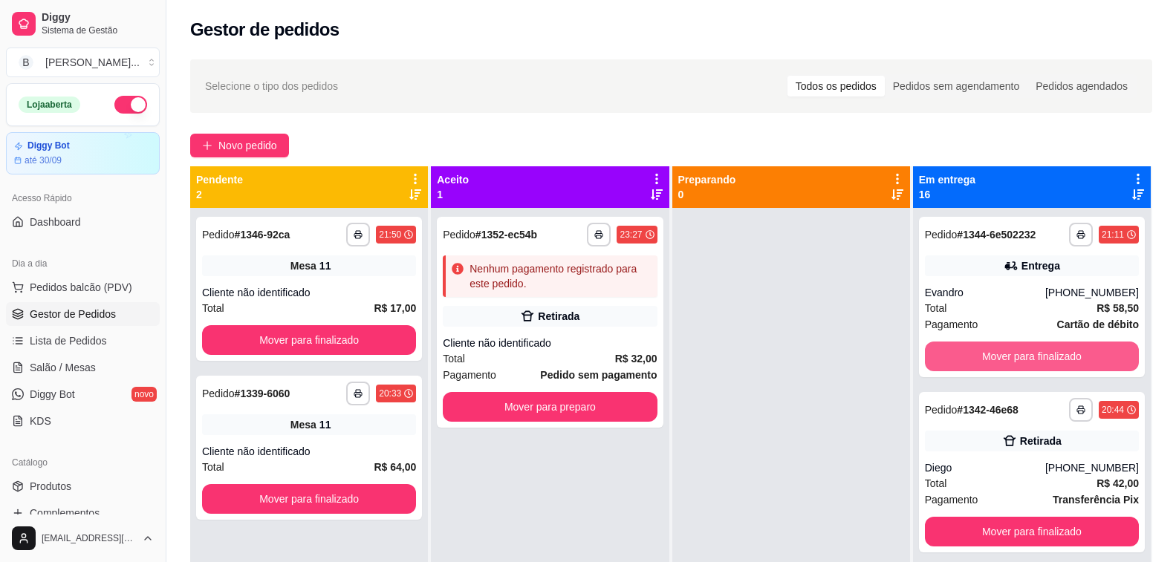
click at [989, 360] on button "Mover para finalizado" at bounding box center [1032, 357] width 214 height 30
click at [989, 360] on button "Mover para finalizado" at bounding box center [1032, 356] width 208 height 29
click at [989, 360] on button "Mover para finalizado" at bounding box center [1032, 357] width 214 height 30
click at [989, 360] on button "Mover para finalizado" at bounding box center [1032, 356] width 208 height 29
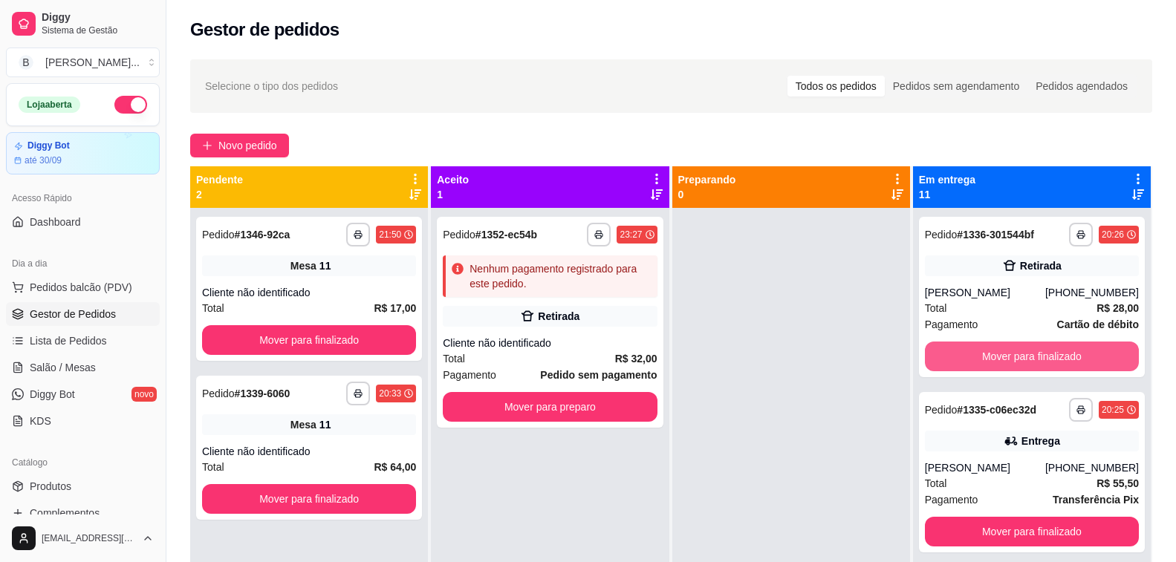
click at [989, 360] on button "Mover para finalizado" at bounding box center [1032, 357] width 214 height 30
click at [989, 360] on button "Mover para finalizado" at bounding box center [1032, 356] width 208 height 29
click at [989, 360] on button "Mover para finalizado" at bounding box center [1032, 357] width 214 height 30
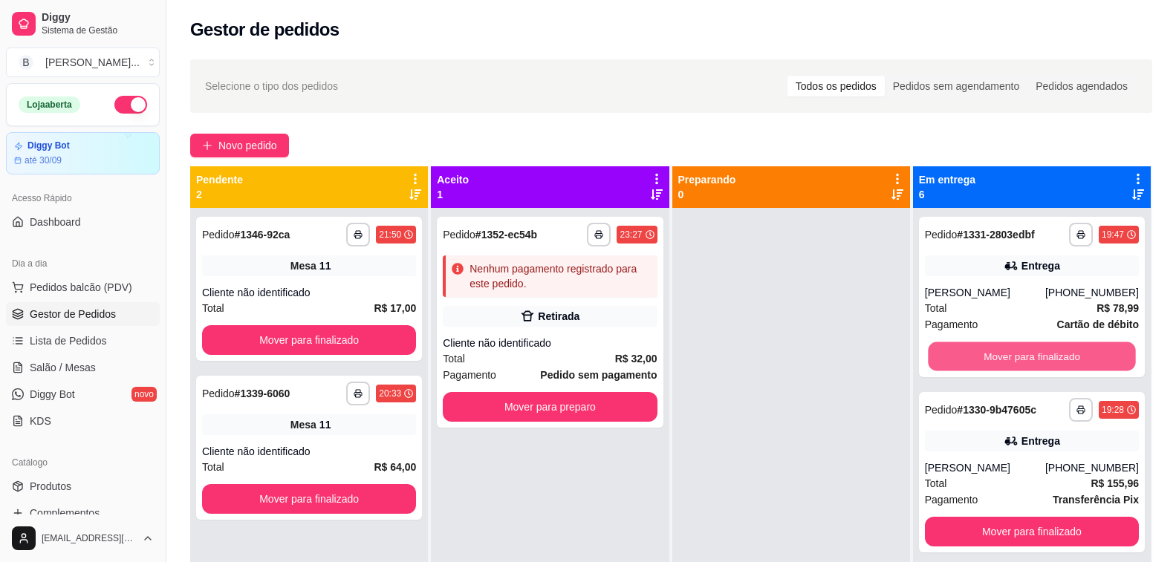
click at [989, 360] on button "Mover para finalizado" at bounding box center [1032, 356] width 208 height 29
click at [989, 360] on button "Mover para finalizado" at bounding box center [1032, 357] width 214 height 30
click at [989, 360] on button "Mover para finalizado" at bounding box center [1032, 356] width 208 height 29
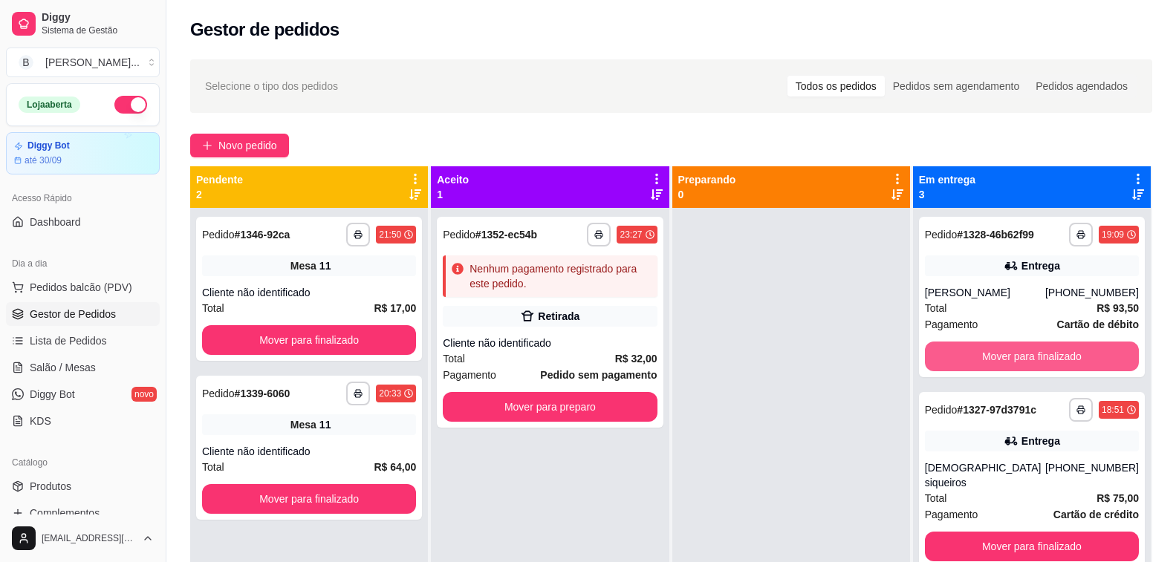
click at [989, 360] on button "Mover para finalizado" at bounding box center [1032, 357] width 214 height 30
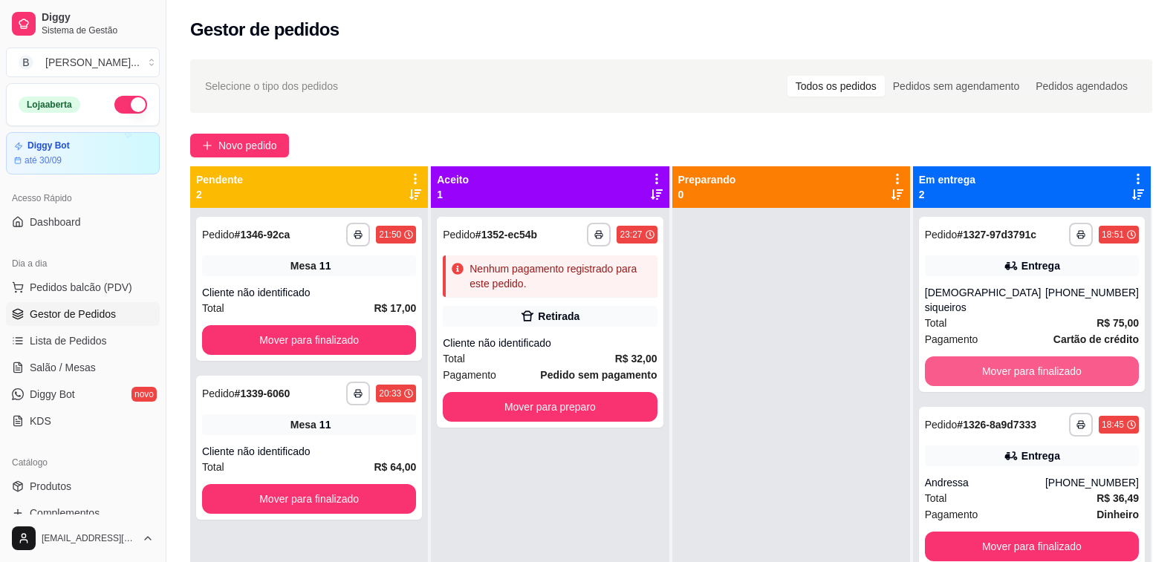
click at [989, 360] on button "Mover para finalizado" at bounding box center [1032, 372] width 214 height 30
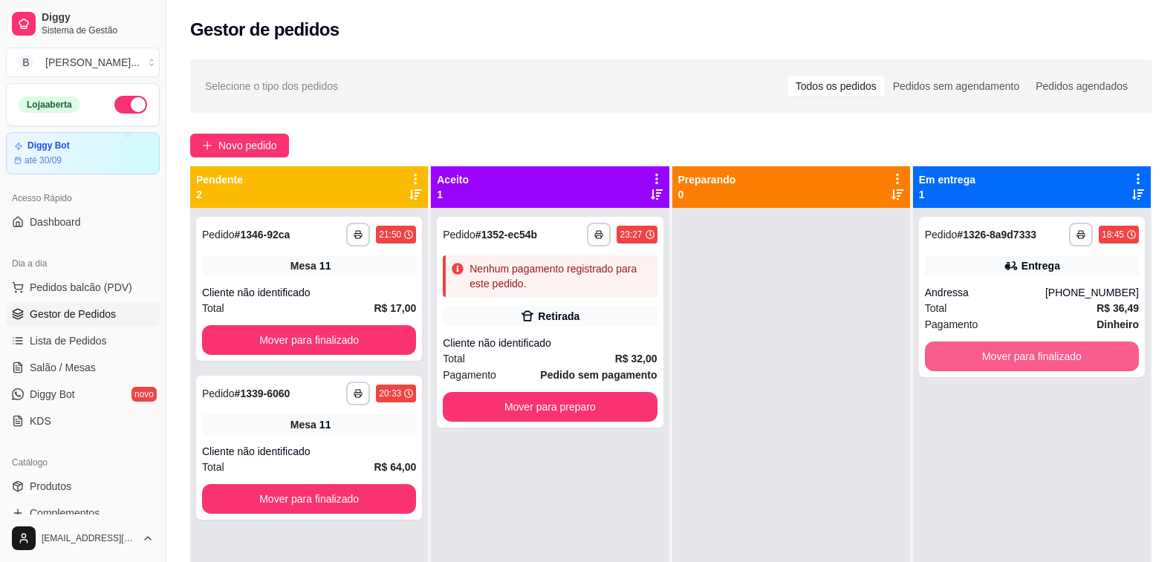
click at [989, 360] on button "Mover para finalizado" at bounding box center [1032, 357] width 214 height 30
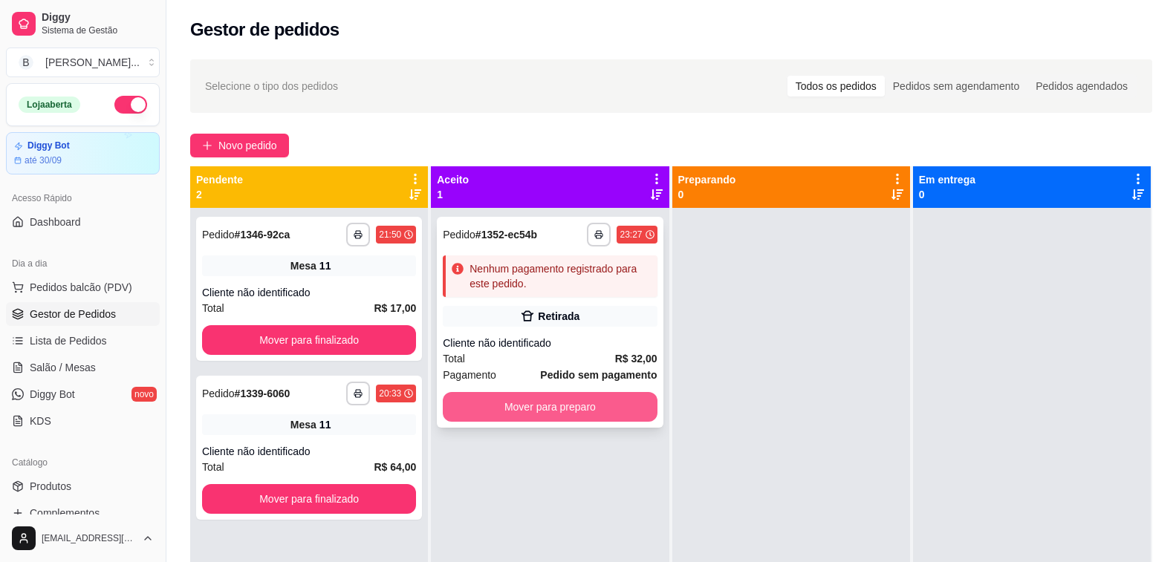
click at [545, 404] on button "Mover para preparo" at bounding box center [550, 407] width 214 height 30
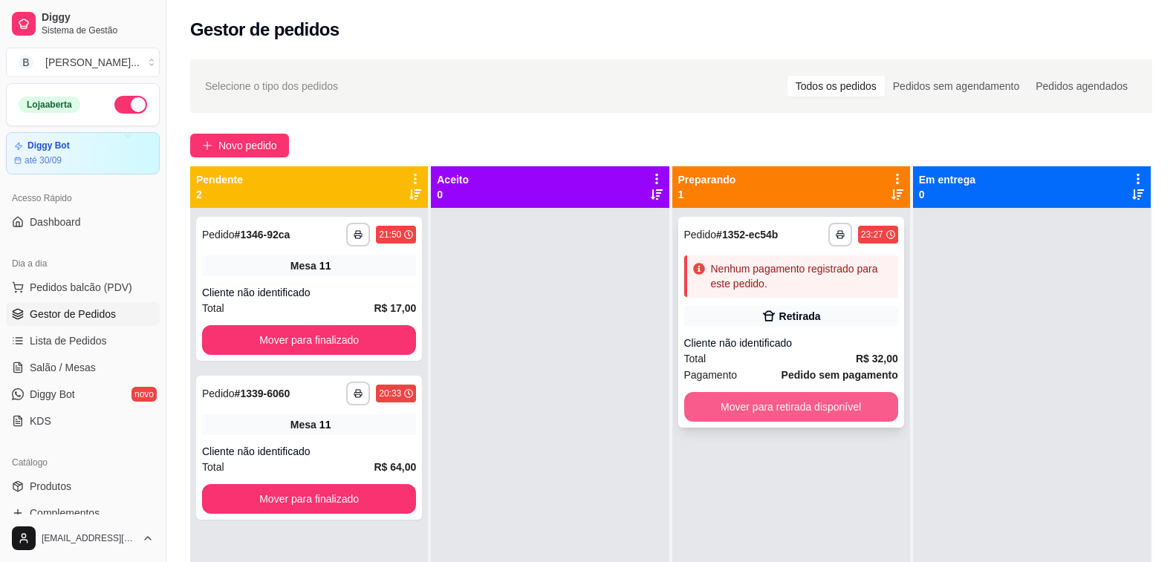
click at [756, 407] on button "Mover para retirada disponível" at bounding box center [791, 407] width 214 height 30
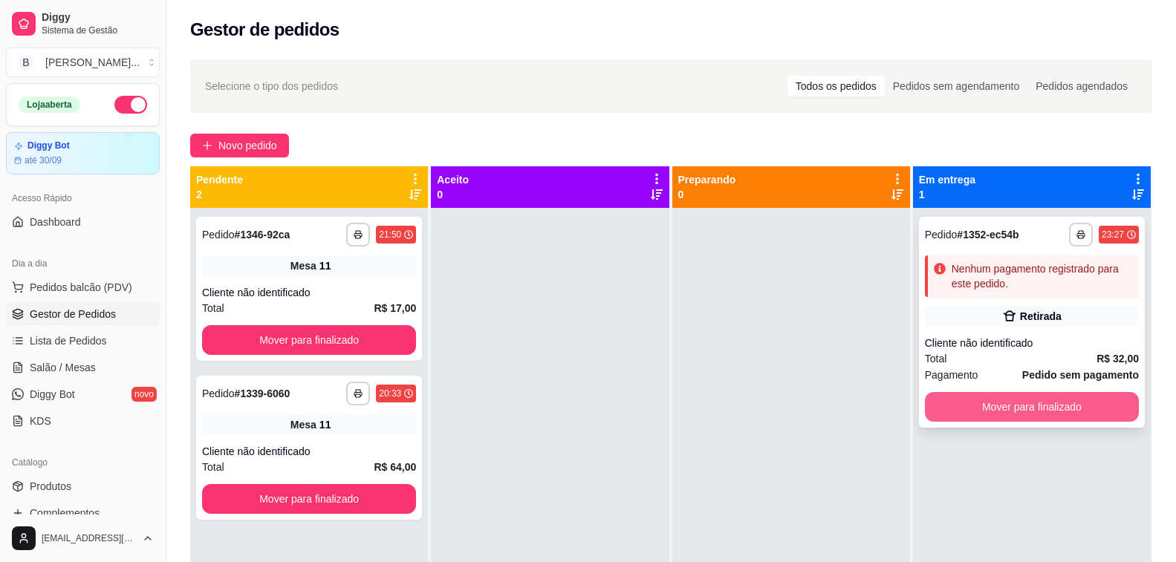
click at [1007, 401] on button "Mover para finalizado" at bounding box center [1032, 407] width 214 height 30
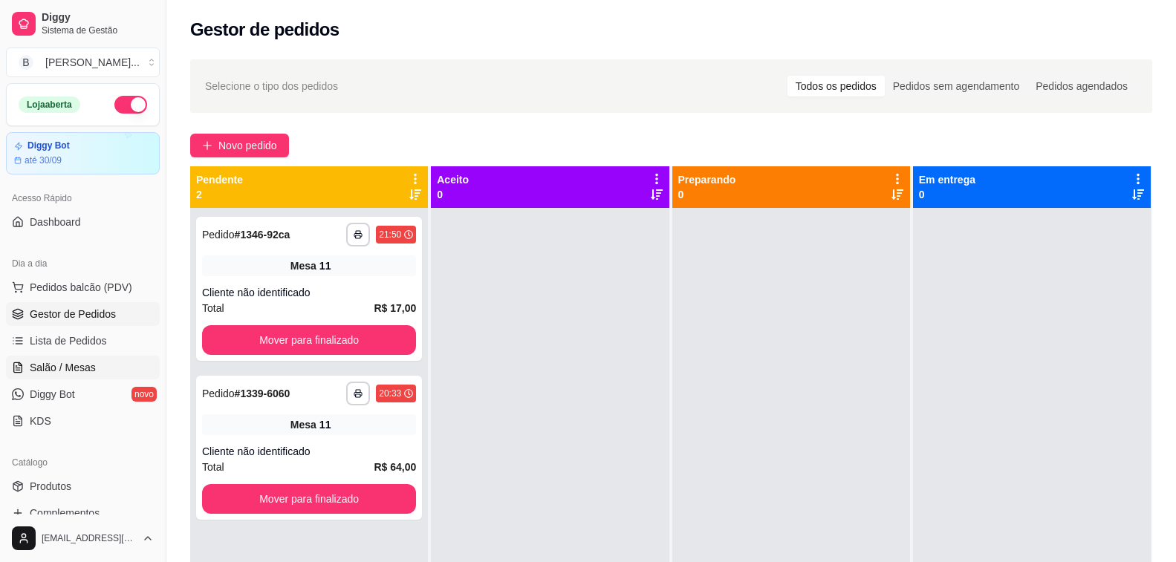
click at [89, 371] on span "Salão / Mesas" at bounding box center [63, 367] width 66 height 15
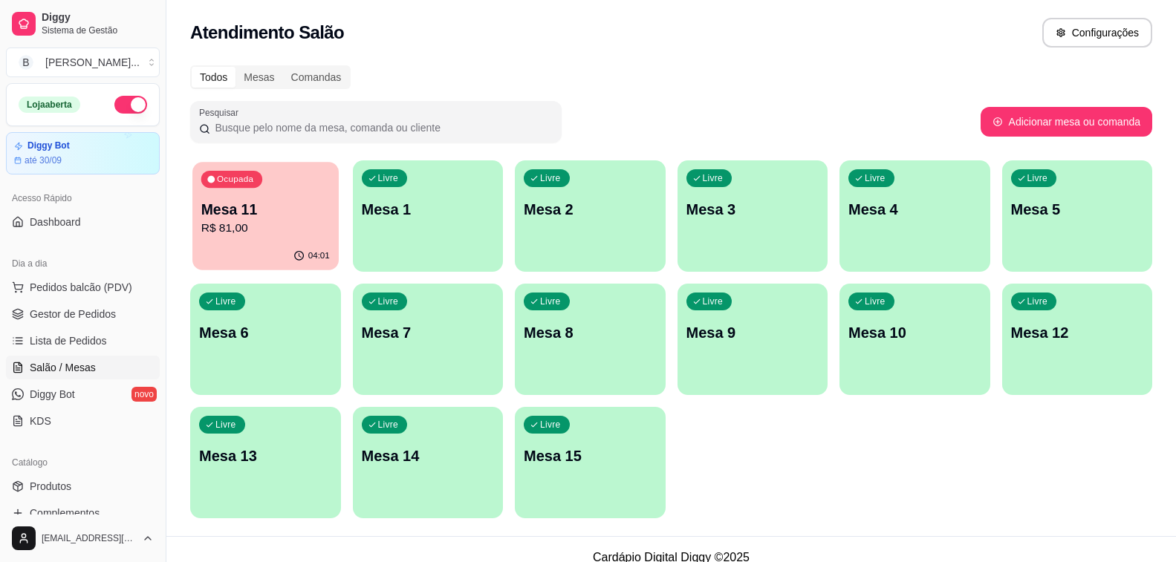
click at [272, 228] on p "R$ 81,00" at bounding box center [265, 228] width 129 height 17
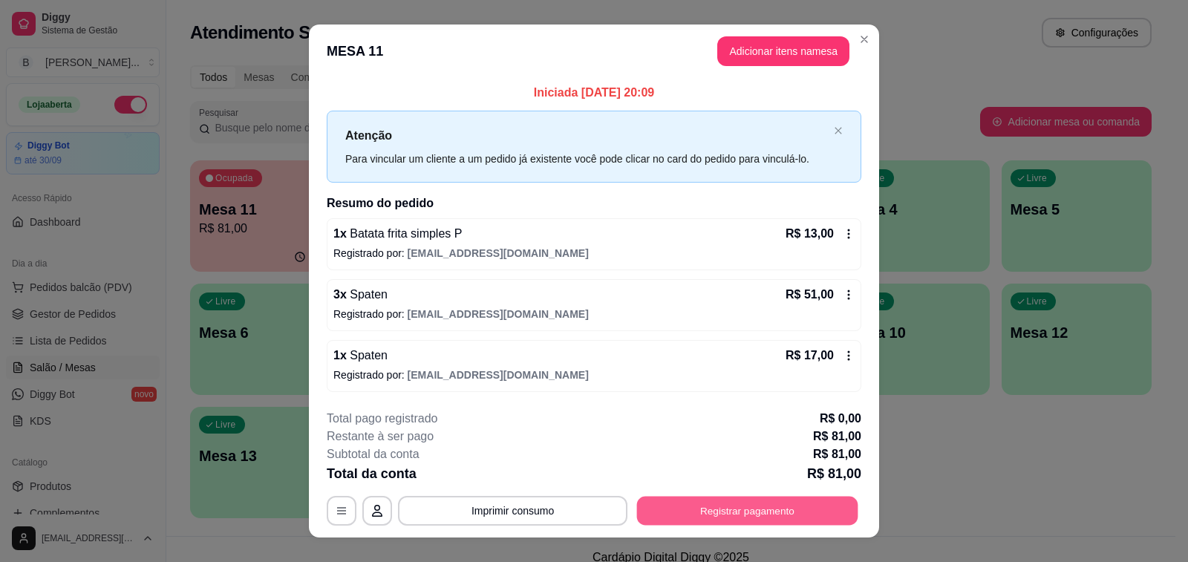
click at [753, 511] on button "Registrar pagamento" at bounding box center [747, 511] width 221 height 29
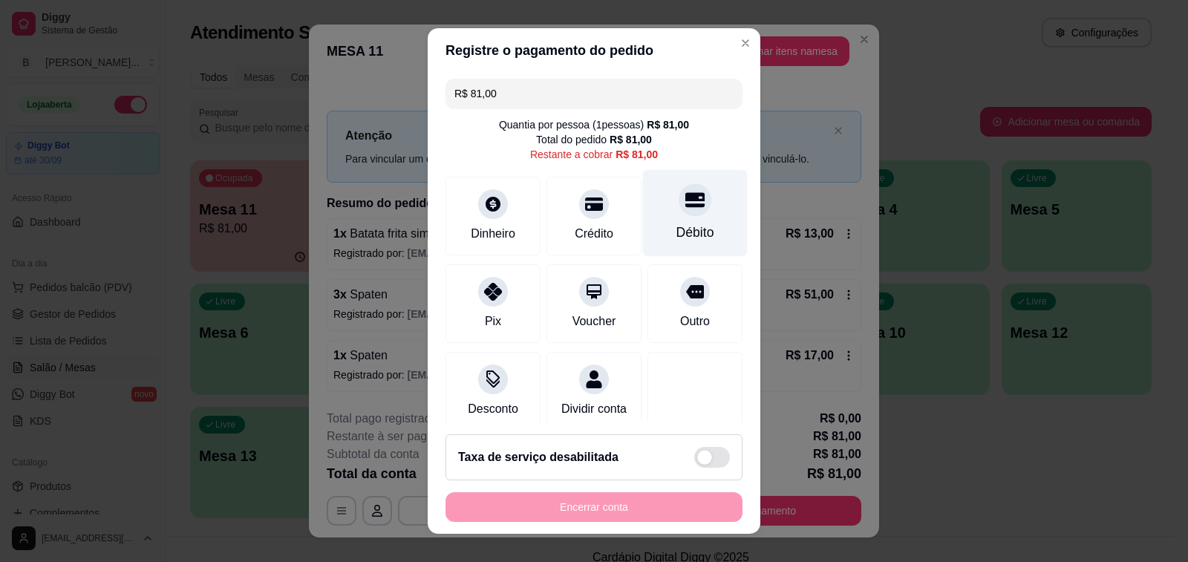
click at [679, 214] on div at bounding box center [695, 199] width 33 height 33
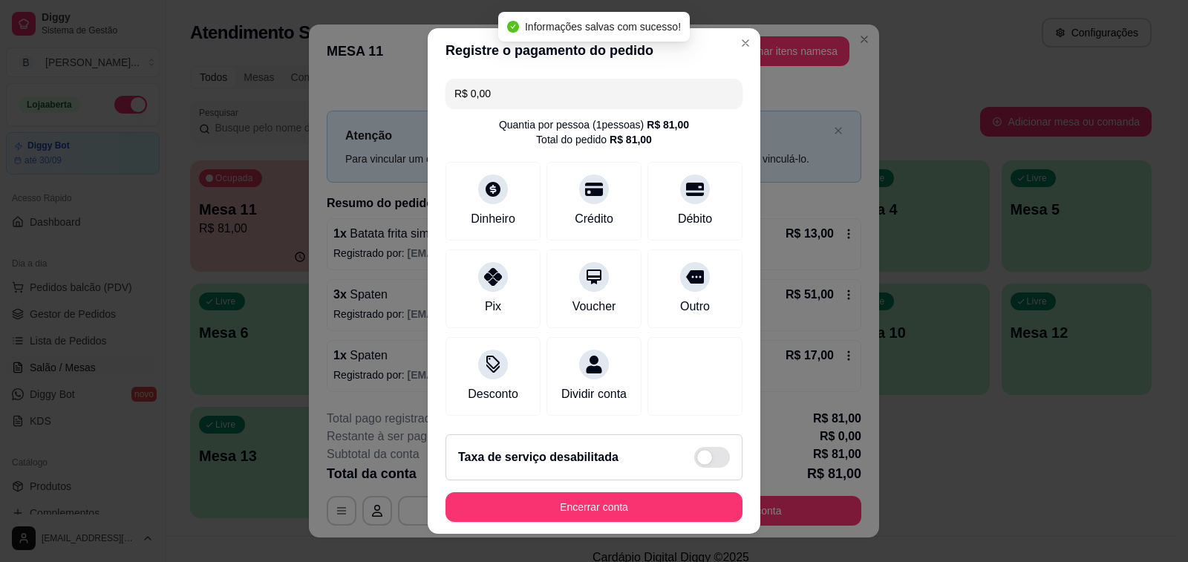
type input "R$ 0,00"
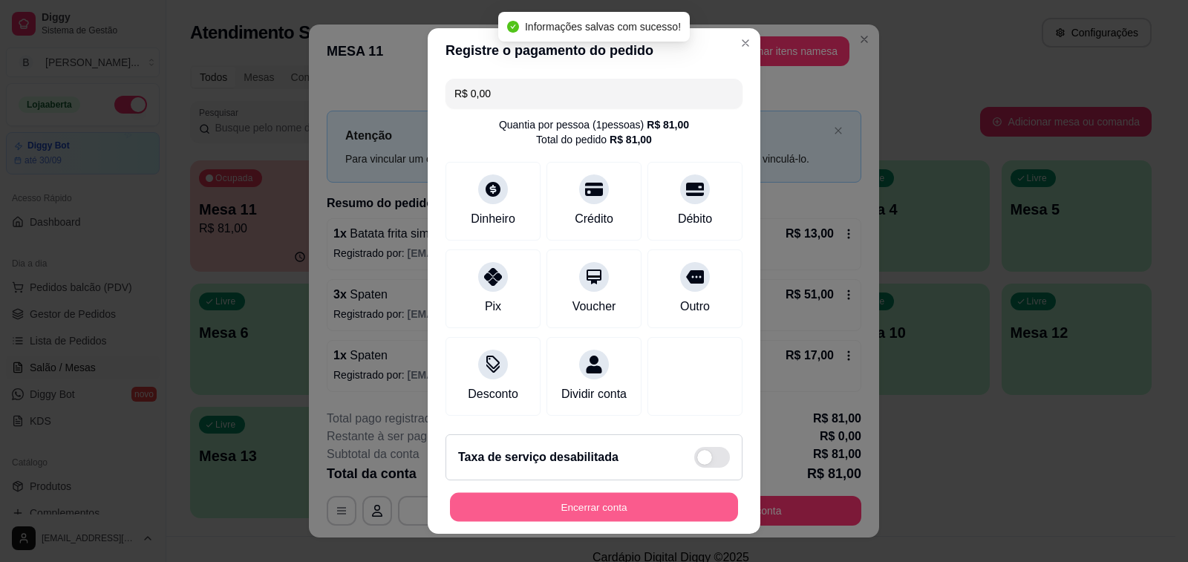
click at [526, 503] on button "Encerrar conta" at bounding box center [594, 507] width 288 height 29
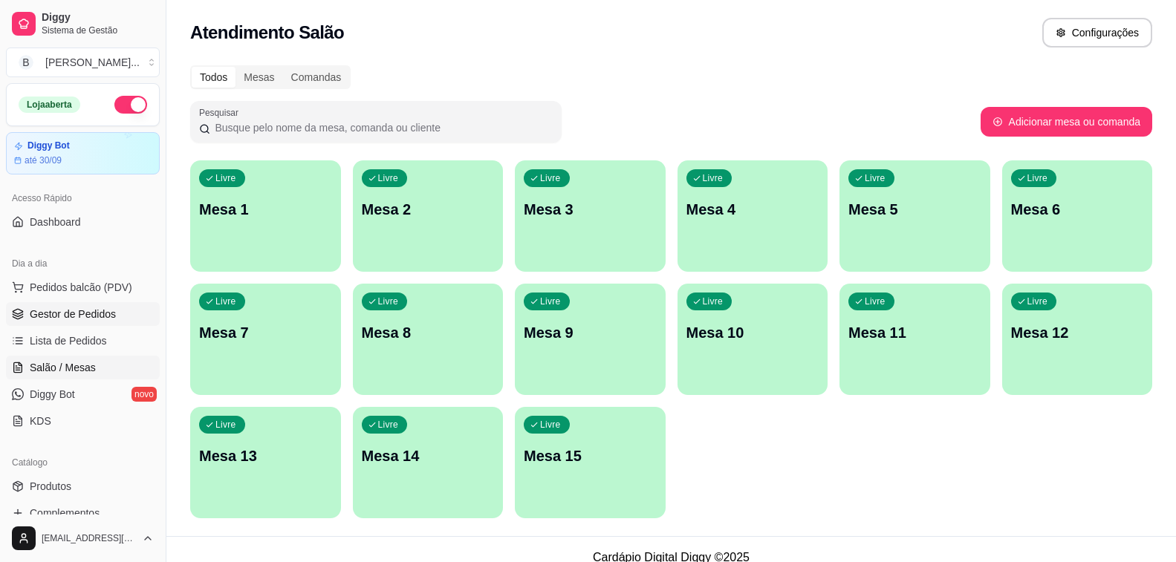
click at [51, 312] on span "Gestor de Pedidos" at bounding box center [73, 314] width 86 height 15
